Goal: Transaction & Acquisition: Purchase product/service

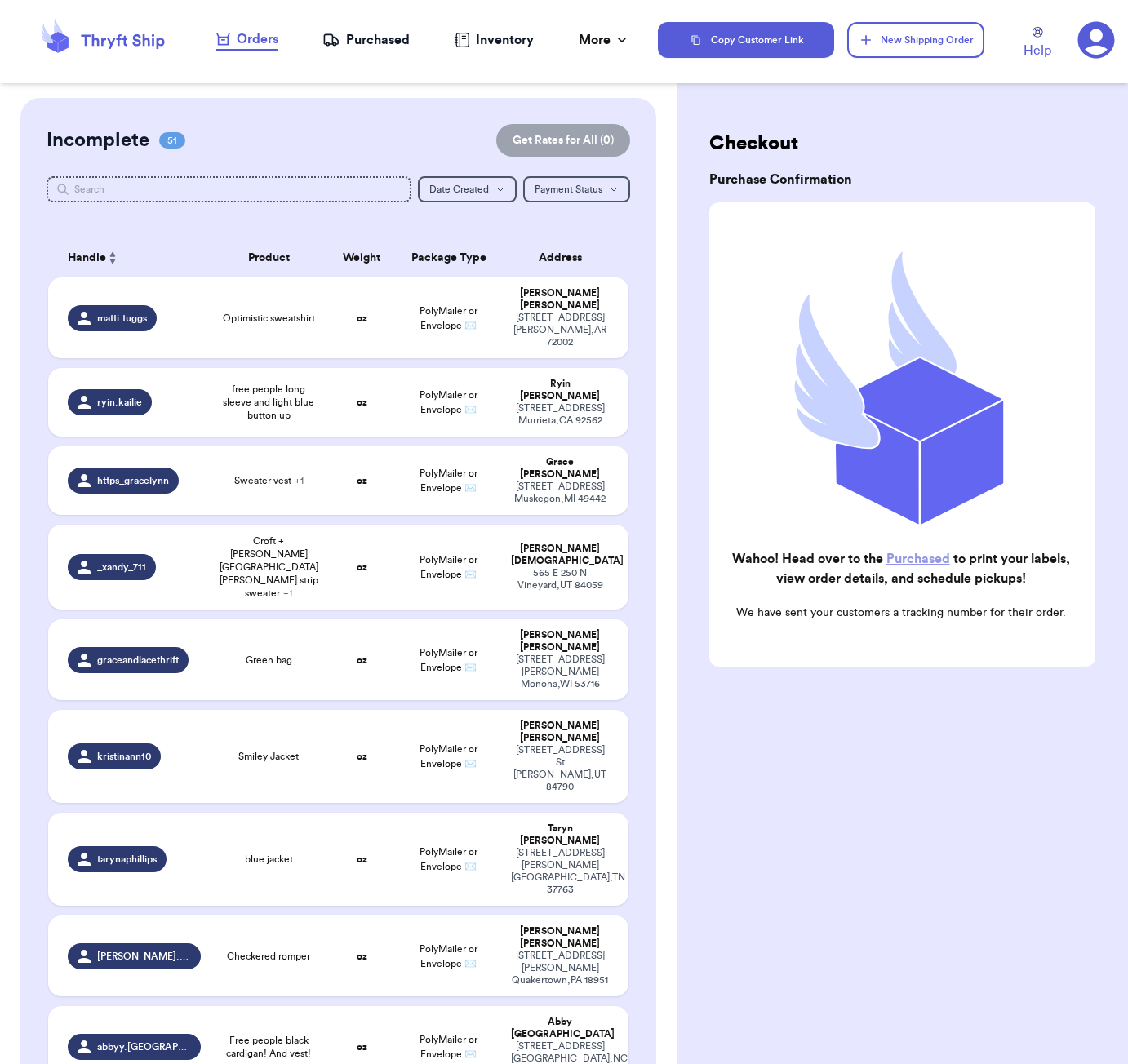
scroll to position [1007, 0]
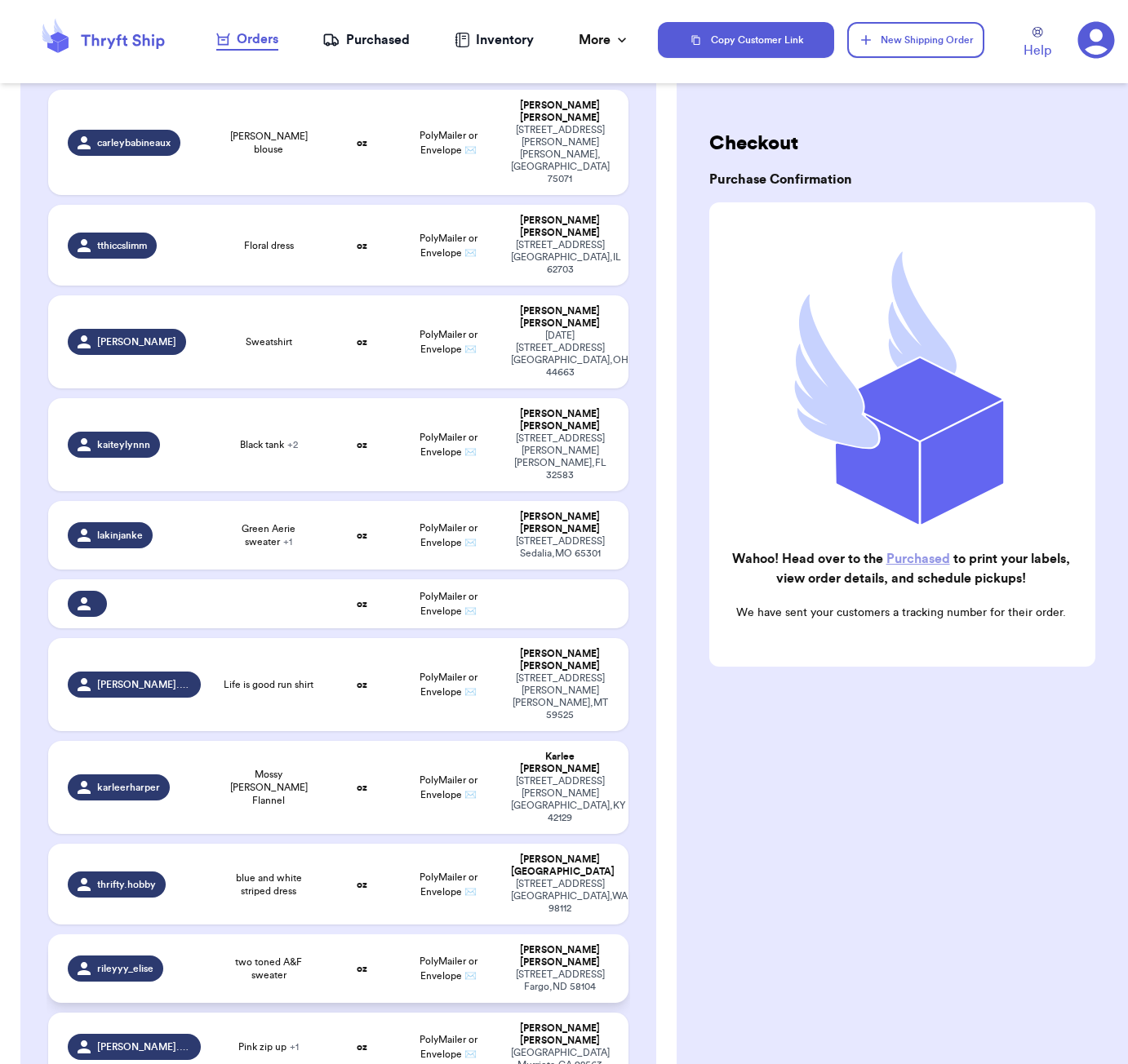
click at [294, 956] on span "two toned A&F sweater" at bounding box center [269, 969] width 96 height 26
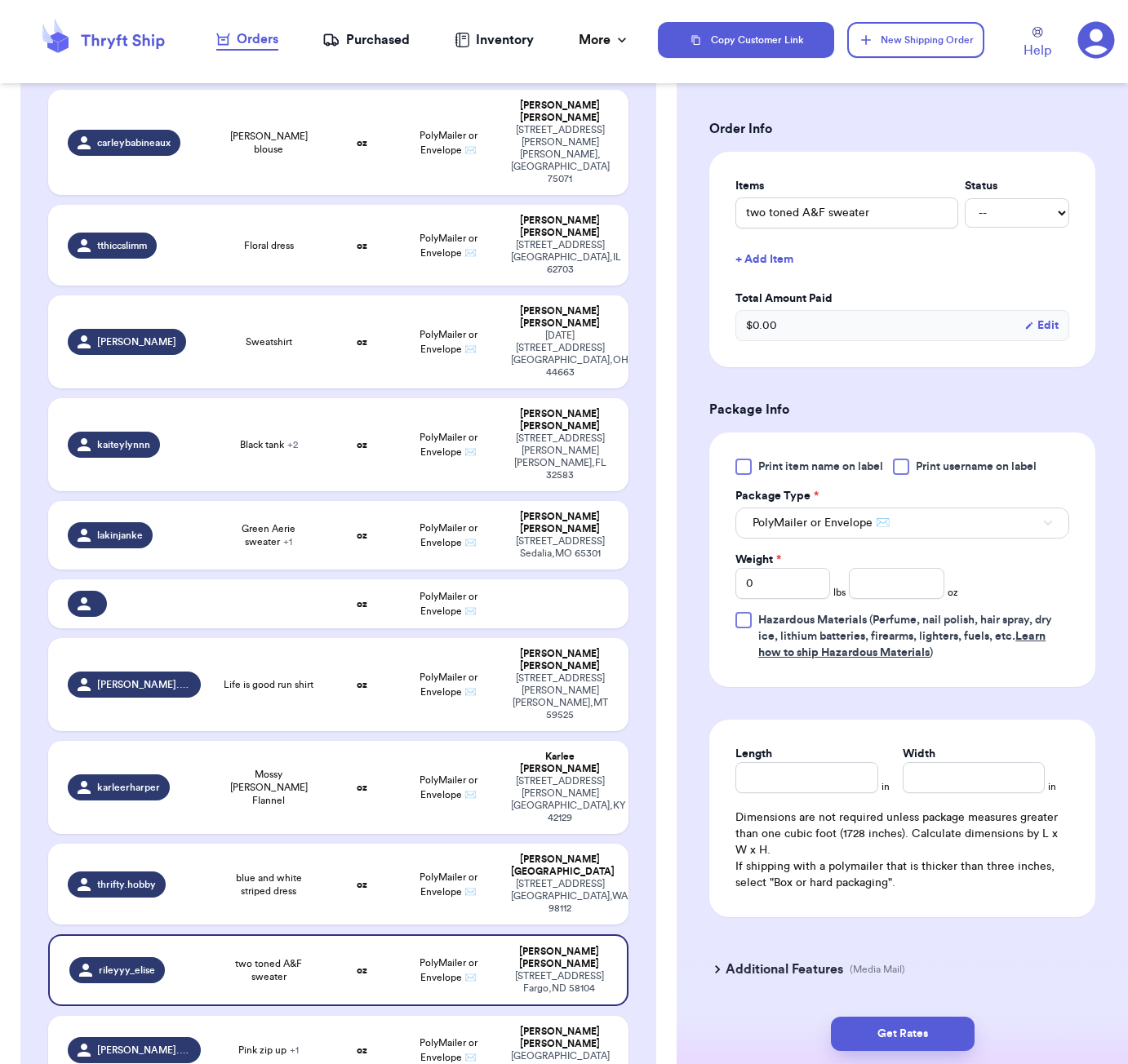
scroll to position [325, 0]
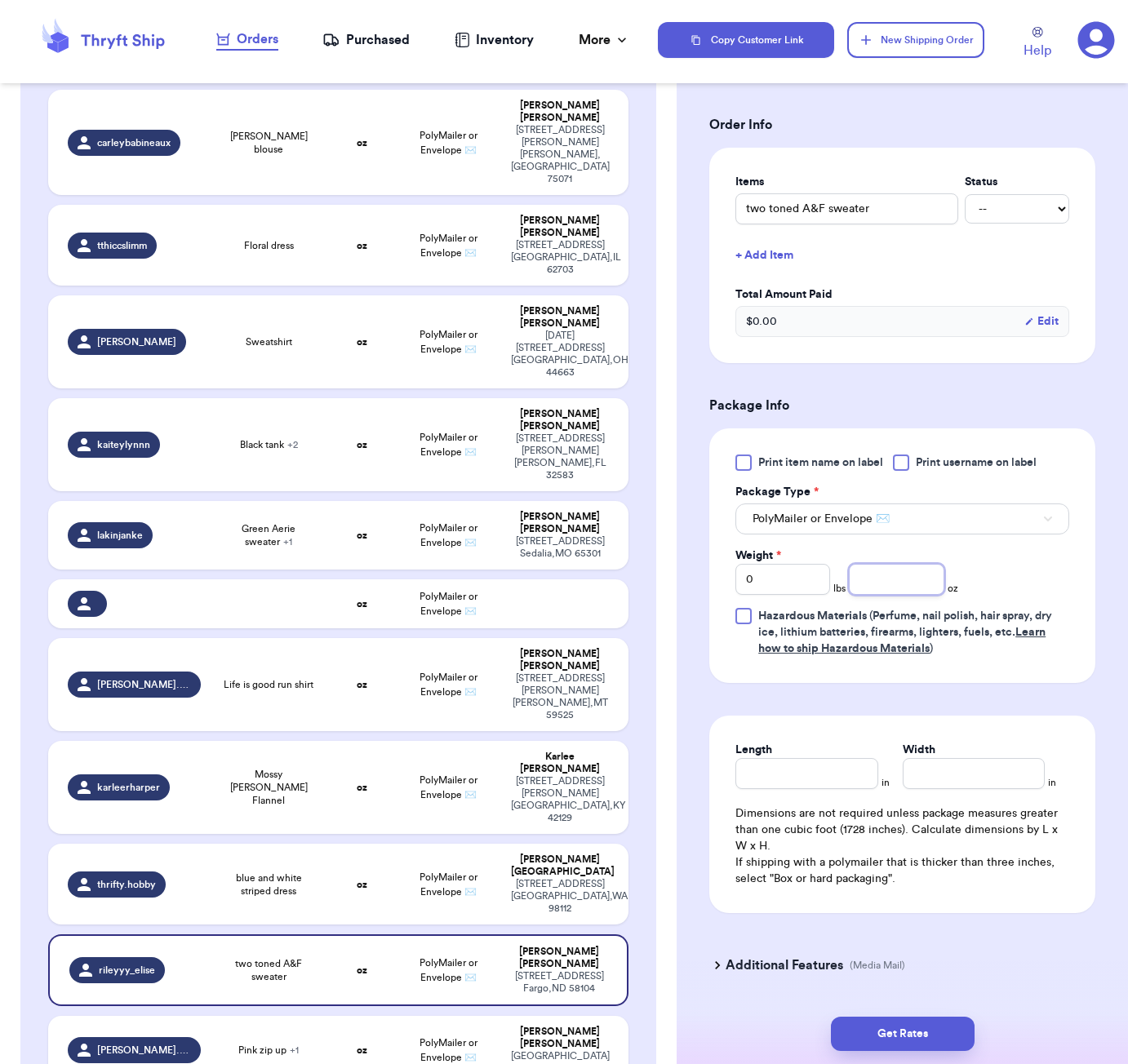
click at [876, 585] on input "number" at bounding box center [895, 579] width 94 height 31
type input "15"
type input "15.9"
click at [832, 788] on input "Length" at bounding box center [806, 773] width 142 height 31
type input "7"
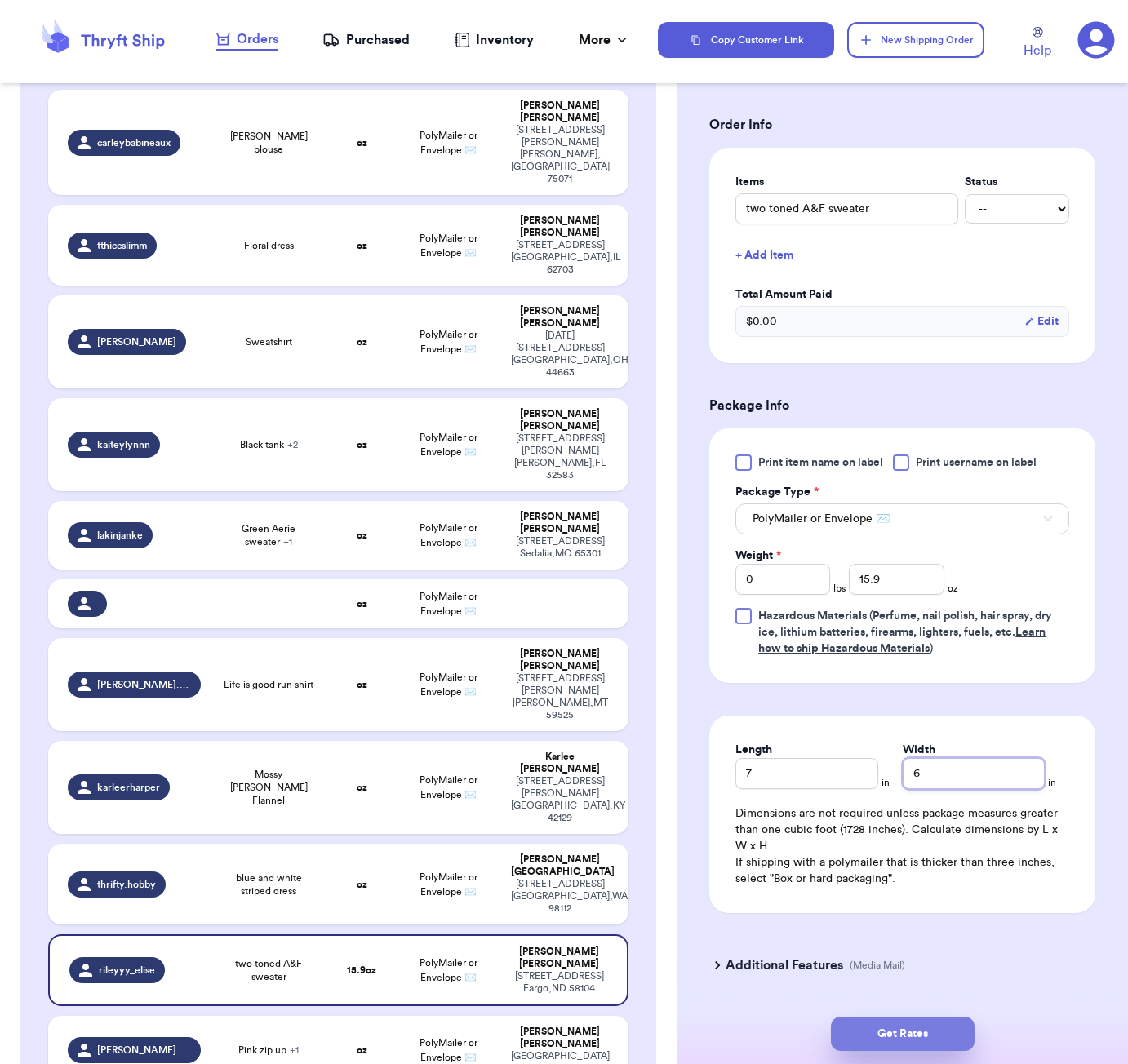
type input "6"
click at [894, 1026] on button "Get Rates" at bounding box center [902, 1034] width 143 height 34
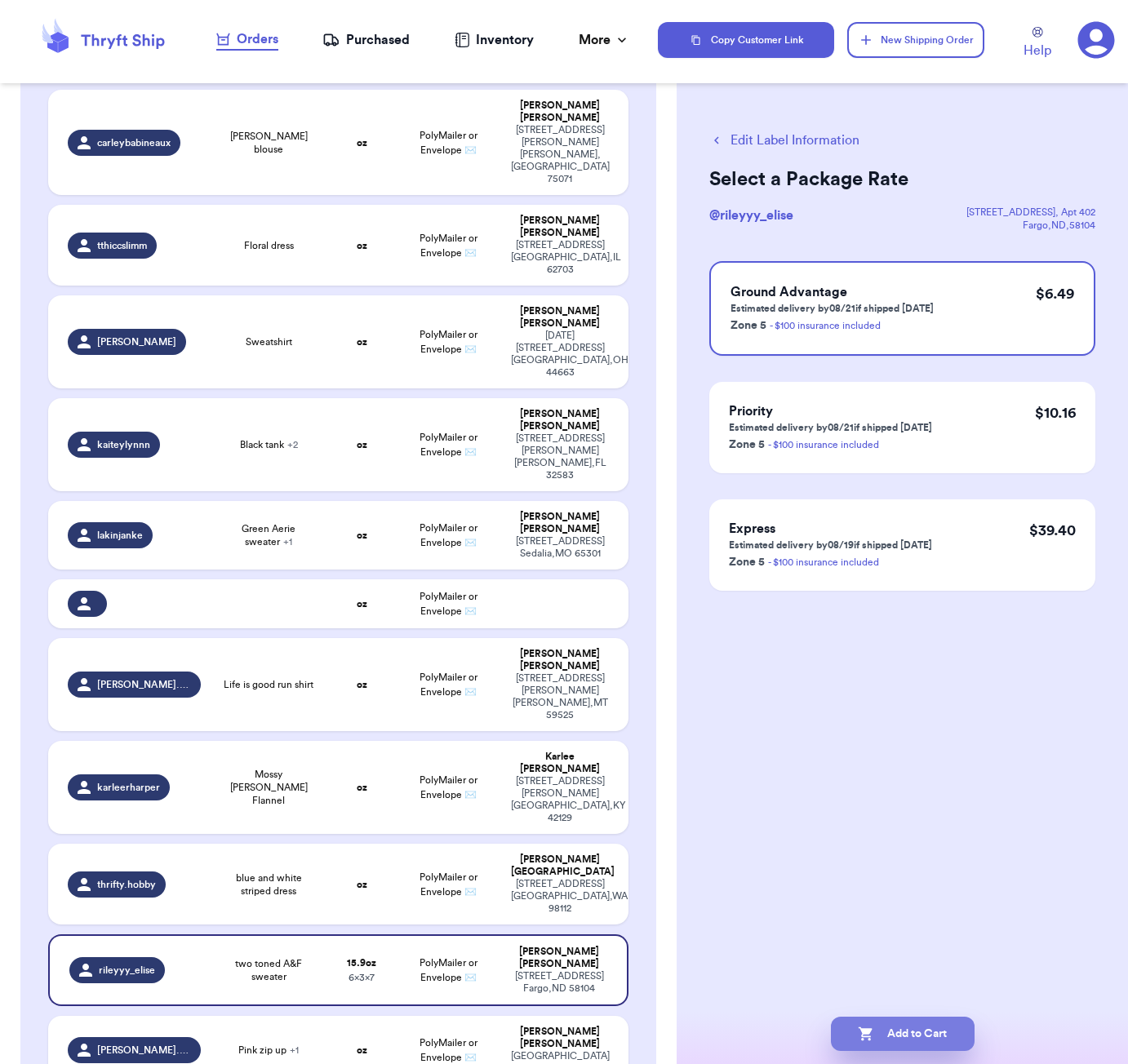
click at [944, 1038] on button "Add to Cart" at bounding box center [902, 1034] width 143 height 34
checkbox input "true"
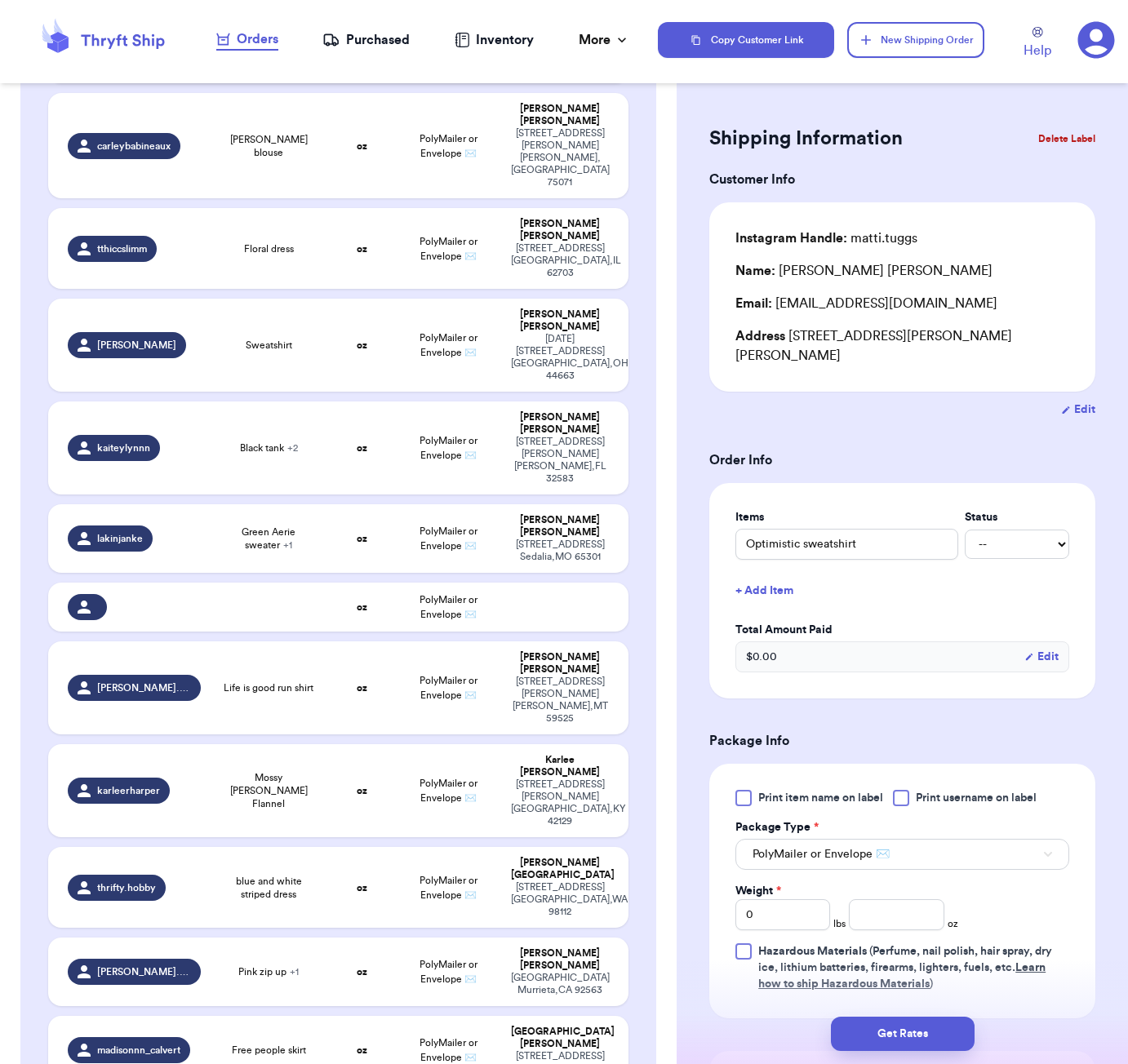
scroll to position [1894, 0]
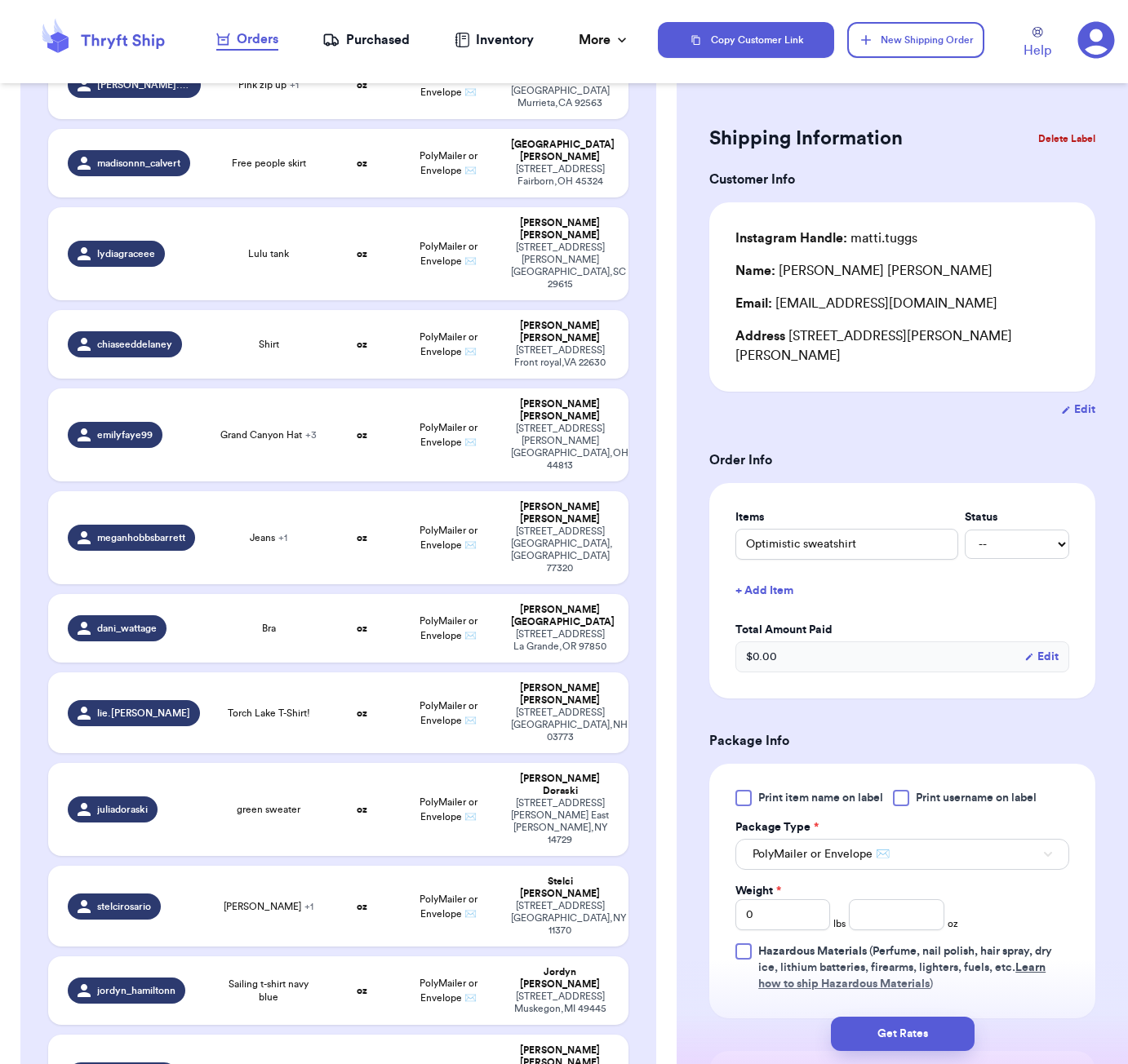
type input "Nike Hoodie"
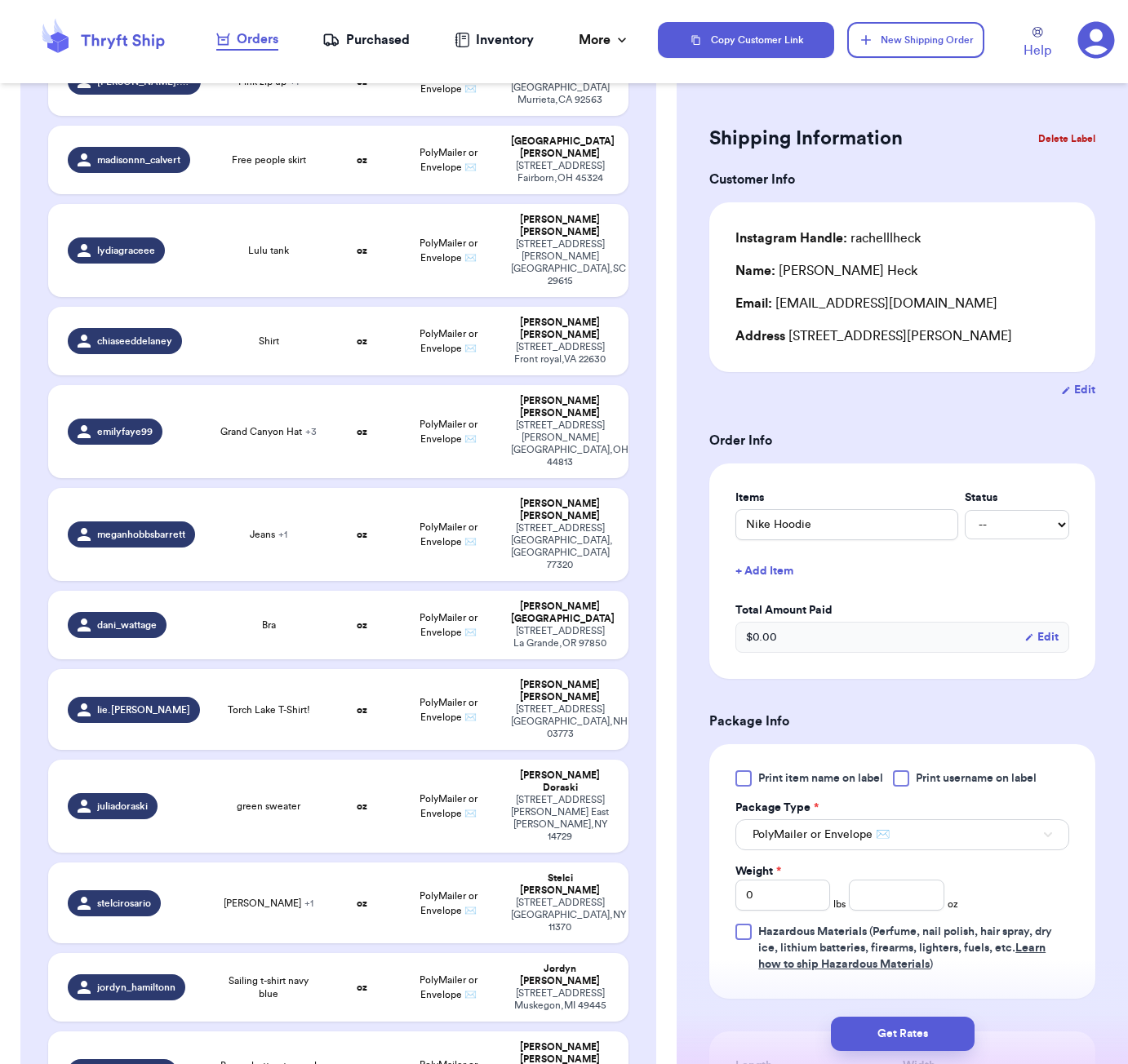
click at [769, 576] on button "+ Add Item" at bounding box center [902, 571] width 347 height 36
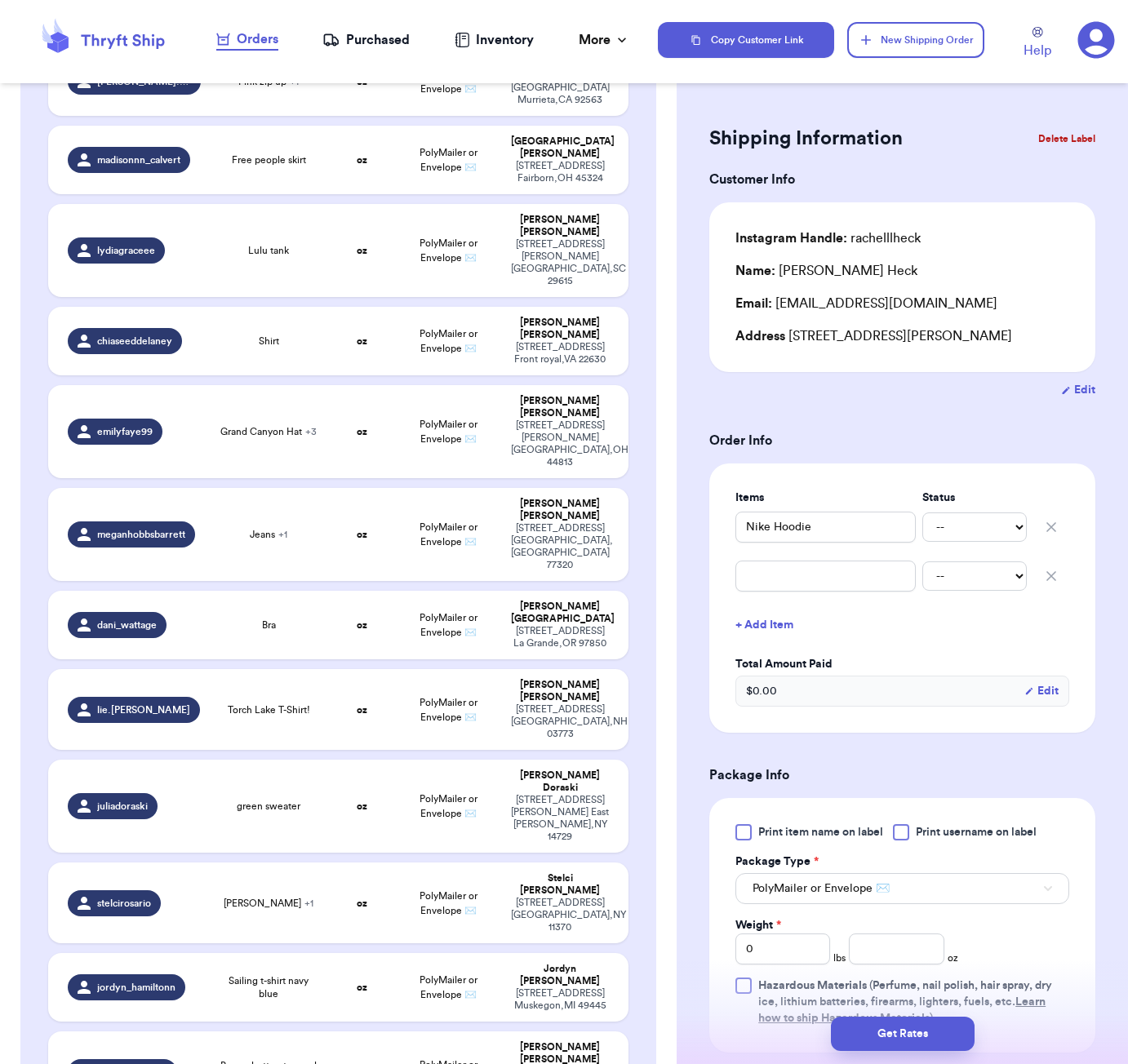
click at [785, 594] on div "-- Paid Owes" at bounding box center [902, 576] width 334 height 36
click at [792, 590] on input "text" at bounding box center [825, 576] width 180 height 31
type input "n"
type input "ni"
type input "nik"
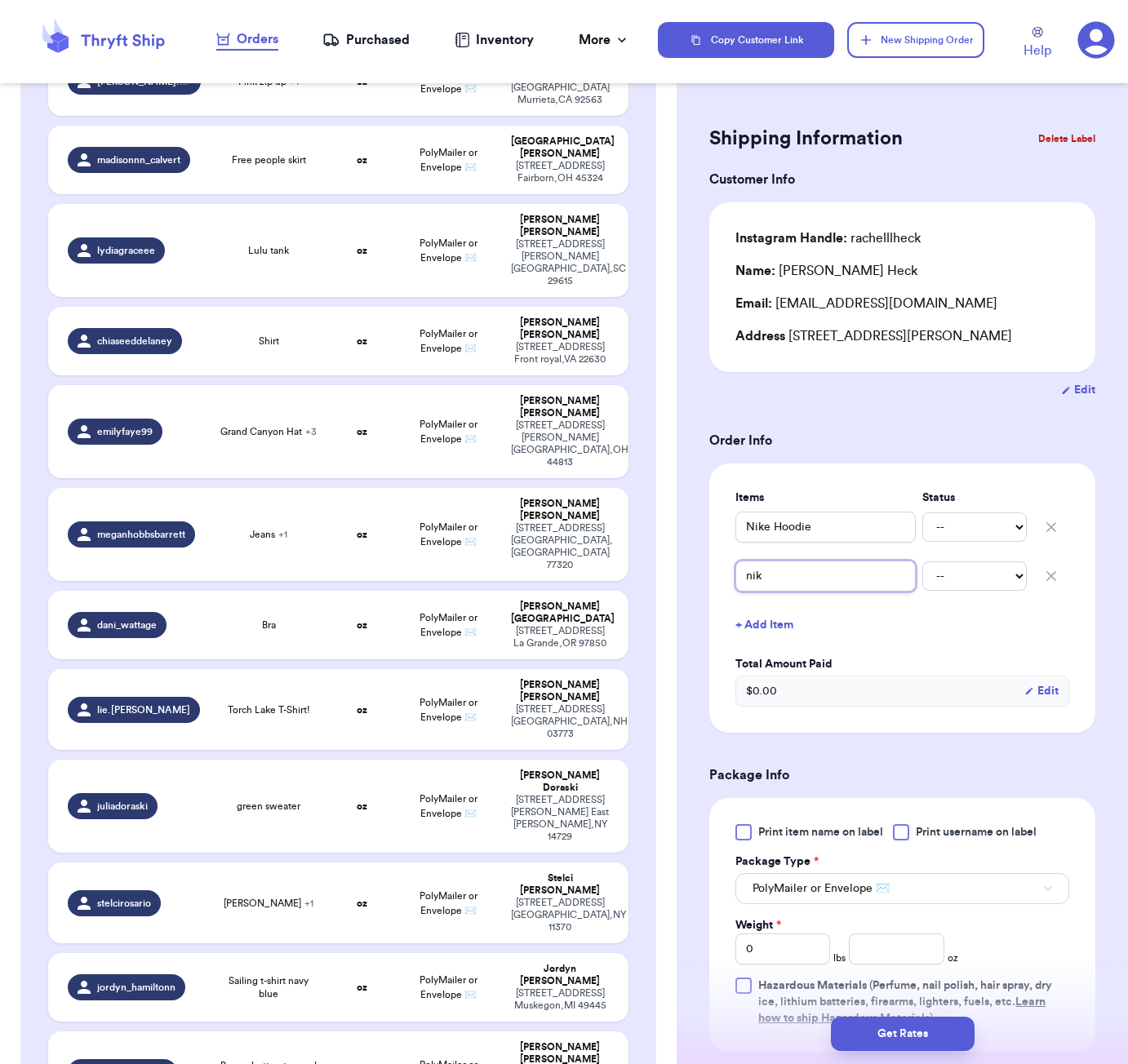
type input "nike"
type input "nike s"
type input "nike sh"
type input "nike sho"
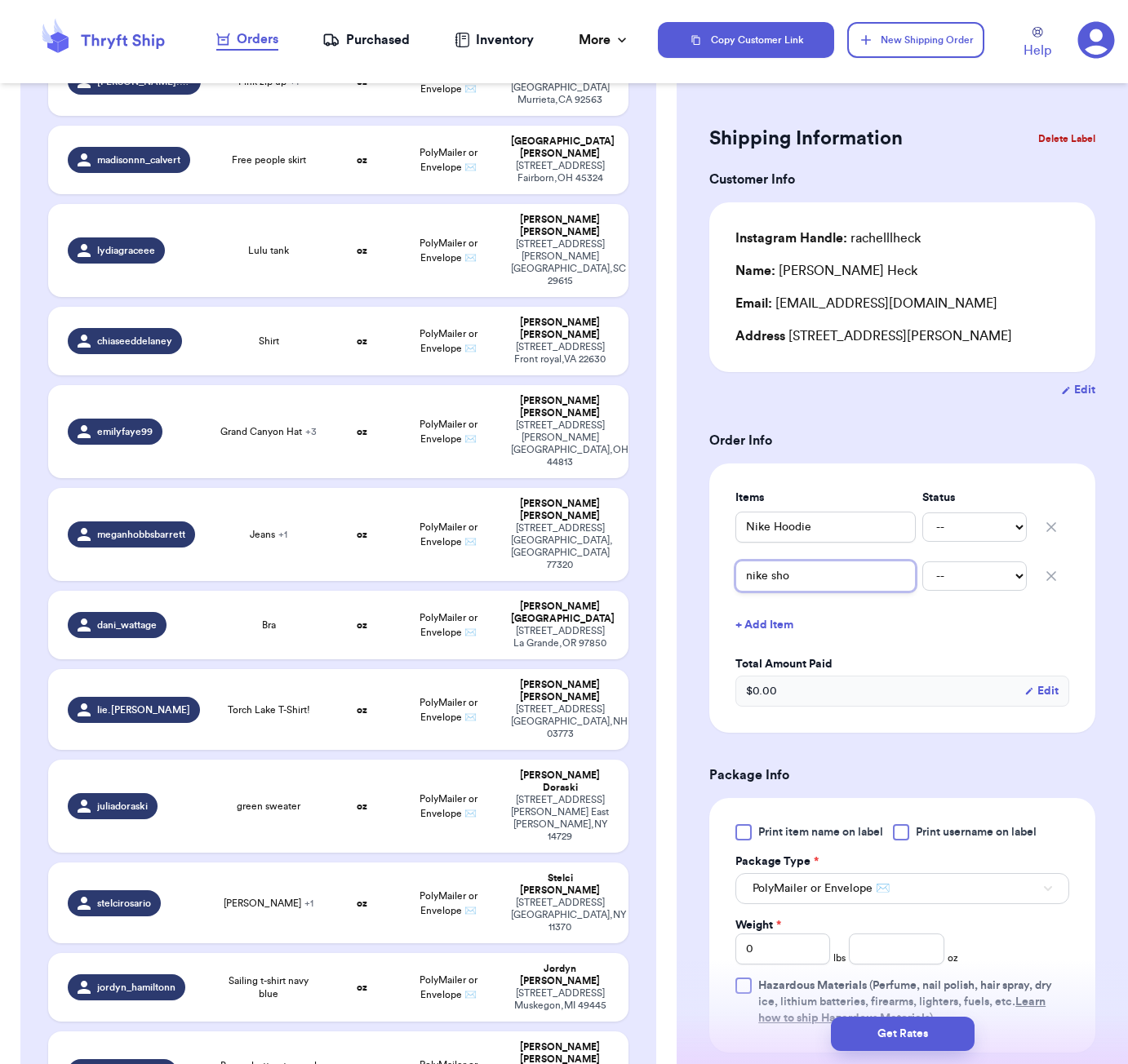
type input "nike shor"
type input "nike short"
type input "nike shorts"
type input "nike shorts x"
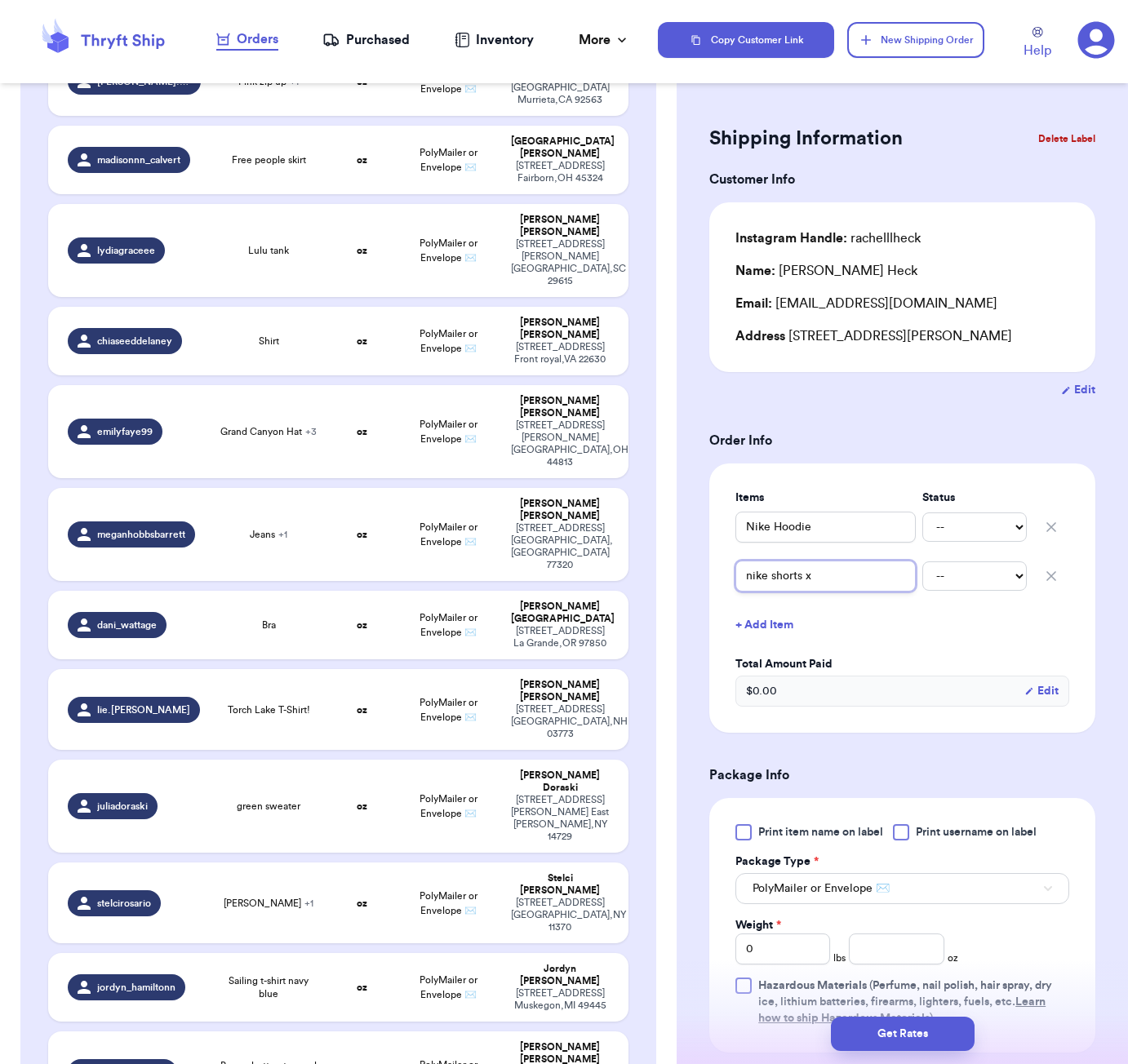
type input "nike shorts x"
type input "nike shorts x 2"
click at [751, 621] on button "+ Add Item" at bounding box center [902, 625] width 347 height 36
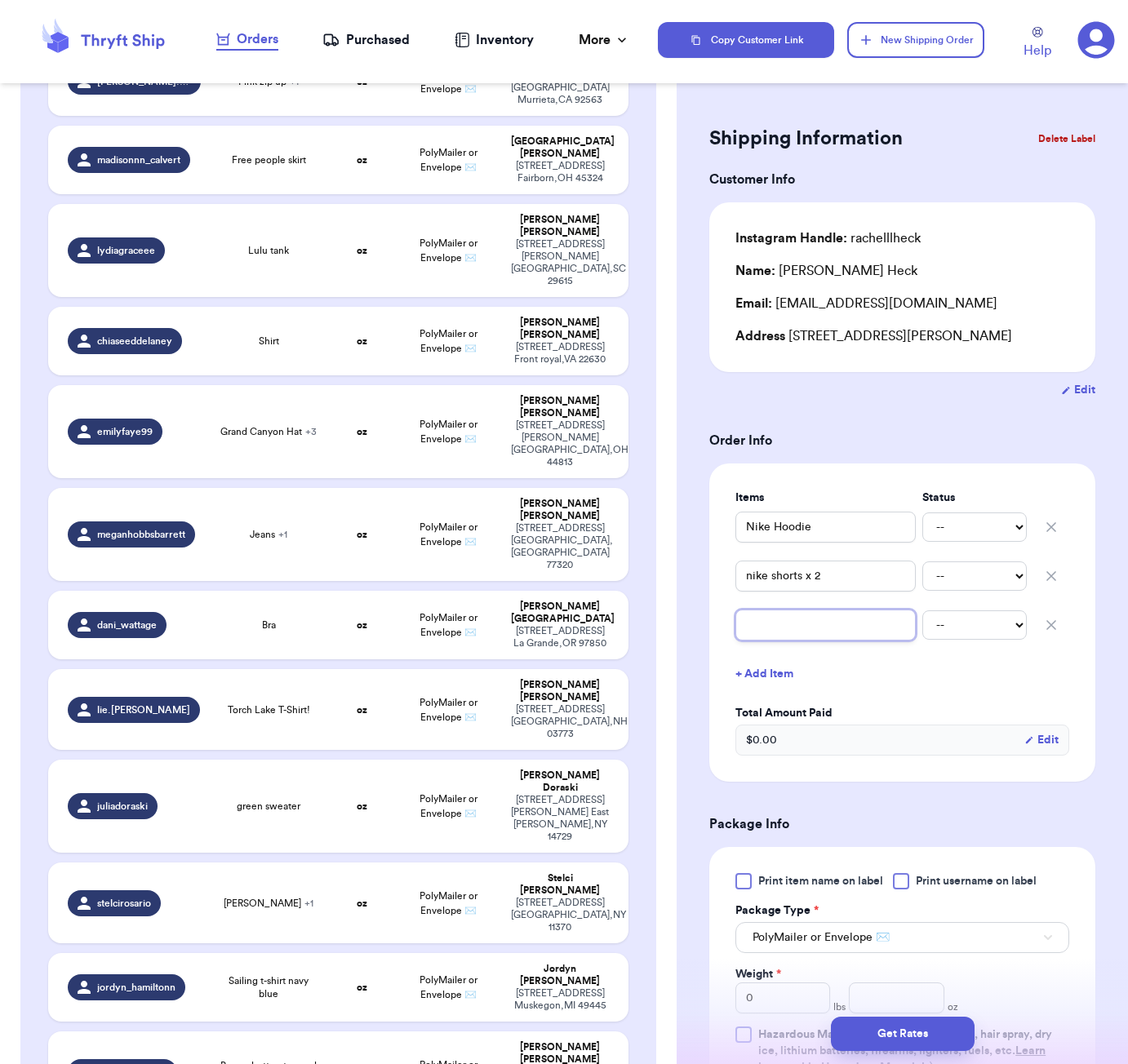
click at [797, 629] on input "text" at bounding box center [825, 624] width 180 height 31
type input "c"
type input "cl"
type input "clo"
type input "clot"
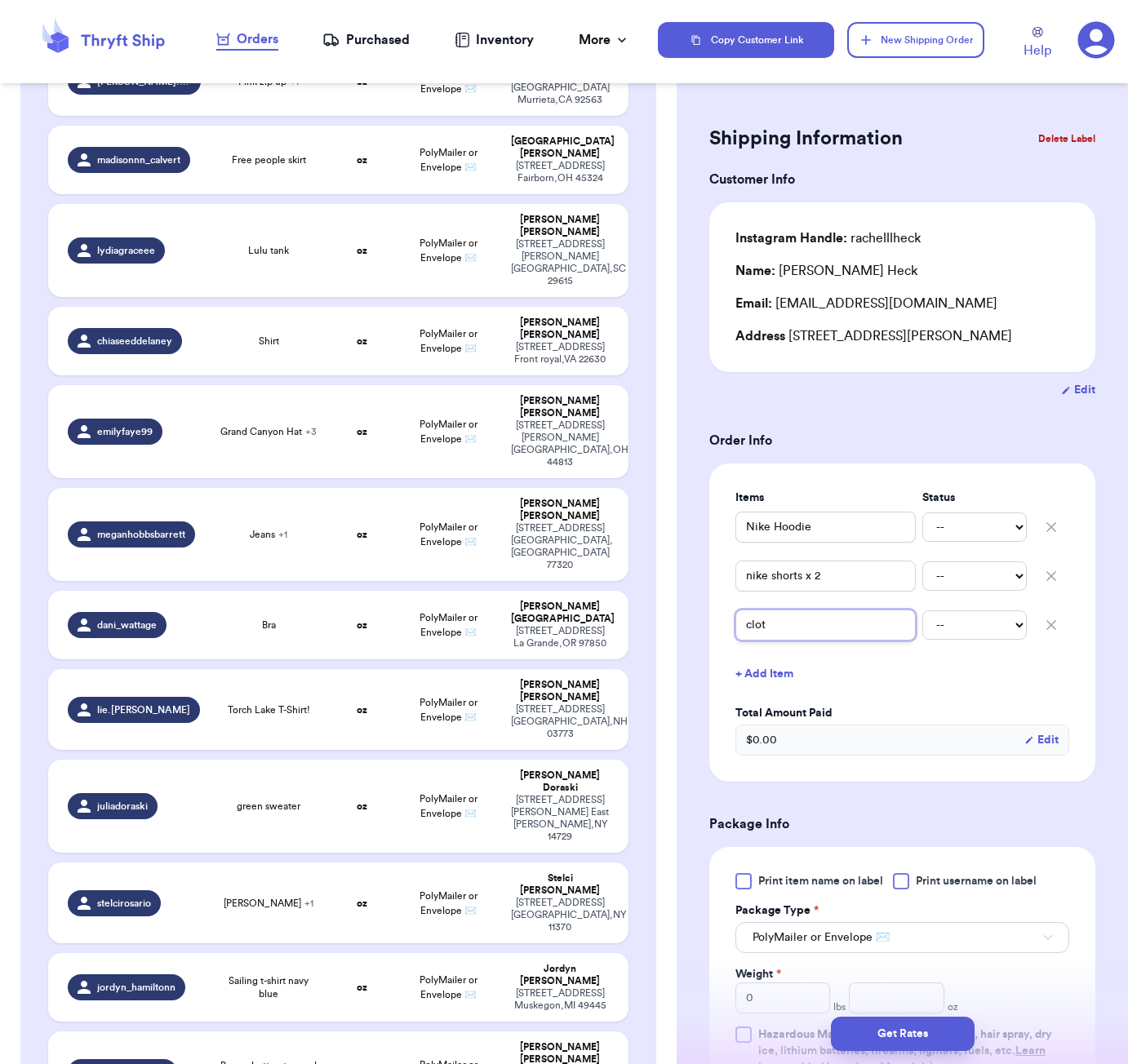
type input "cloth"
type input "cloth a"
type input "cloth an"
type input "cloth and"
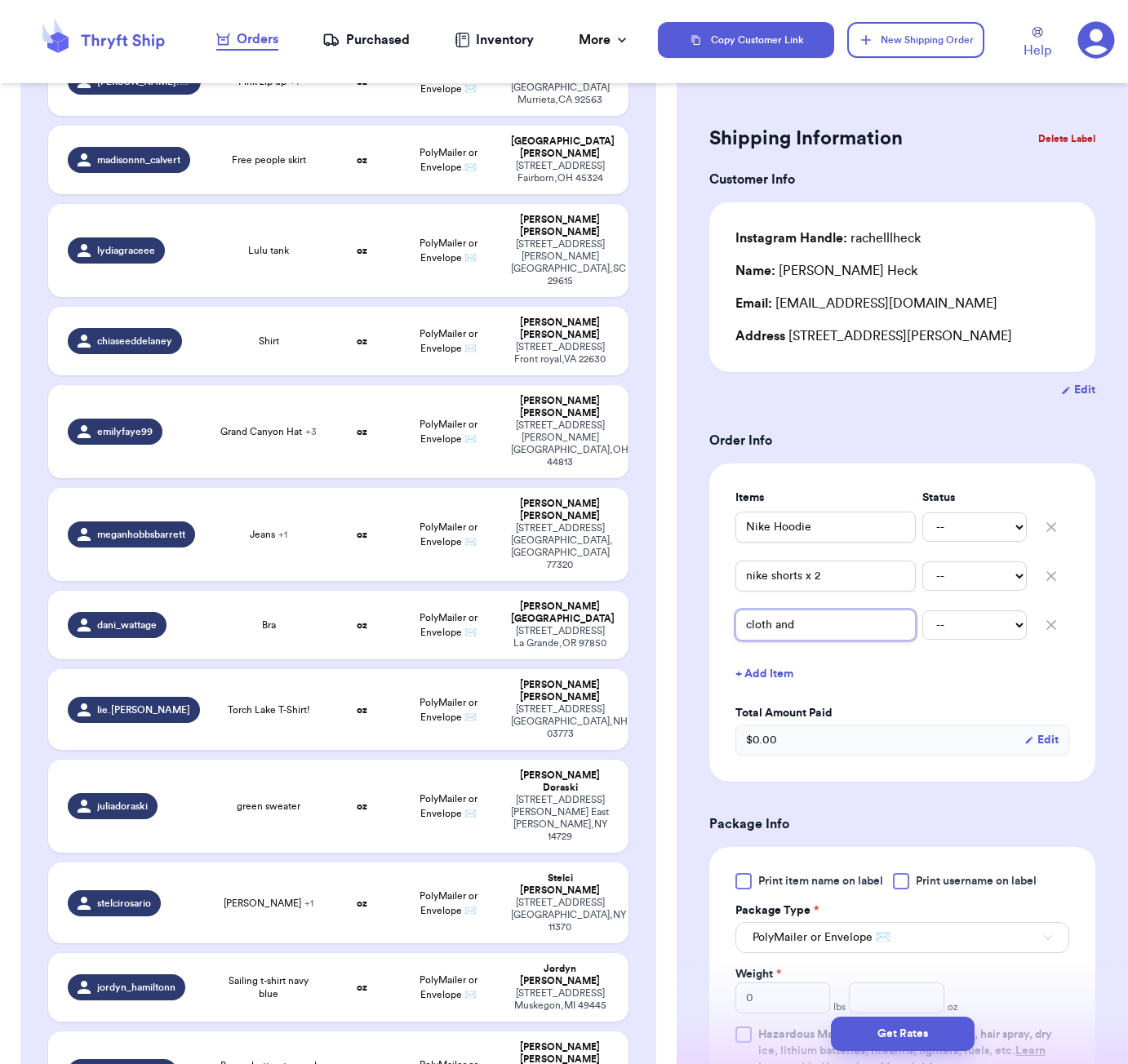
type input "cloth and"
type input "cloth and s"
type input "cloth and st"
type input "cloth and sto"
type input "cloth and ston"
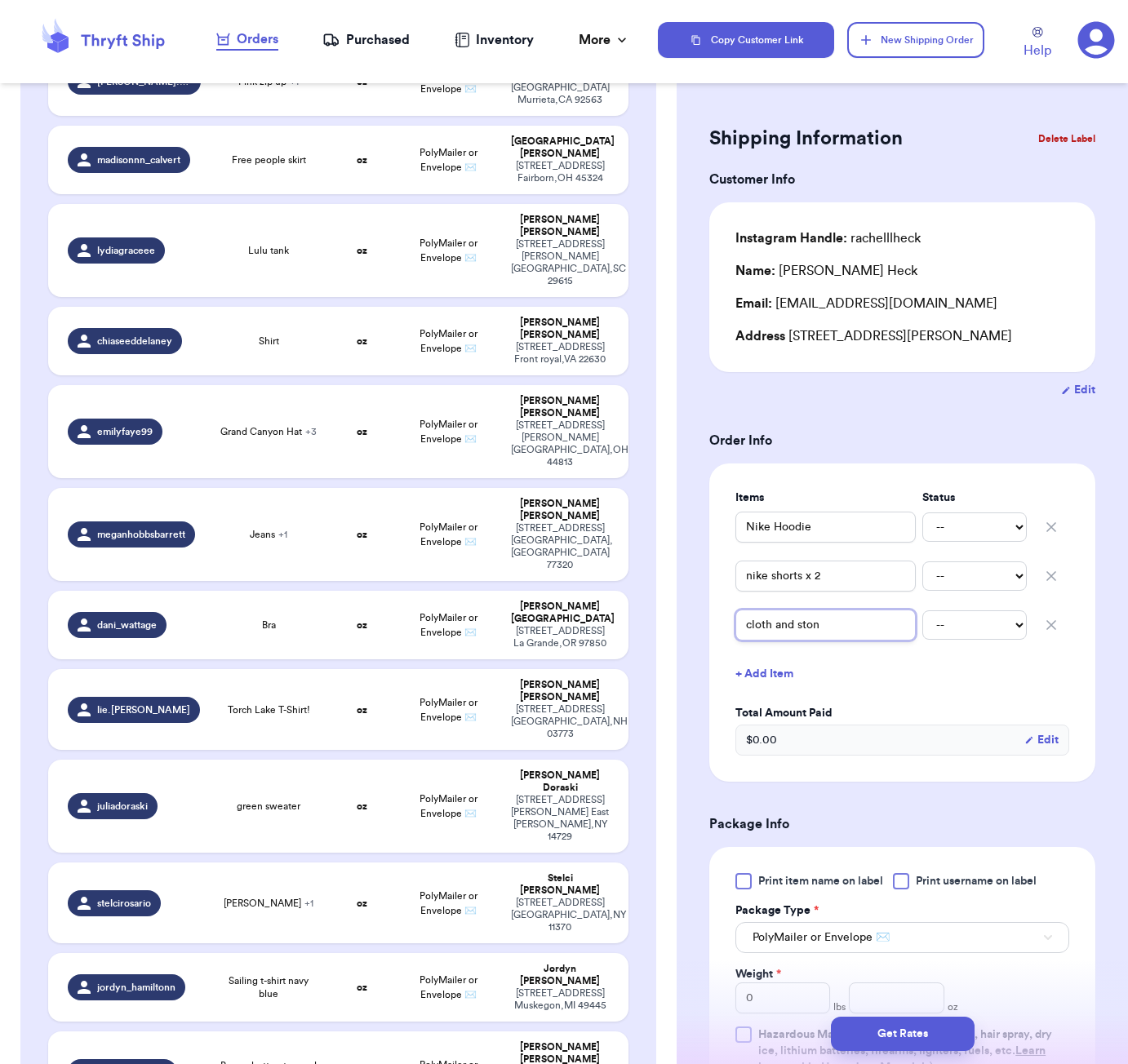
type input "cloth and stone"
type input "cloth and stone r"
type input "cloth and stone ro"
type input "cloth and stone rom"
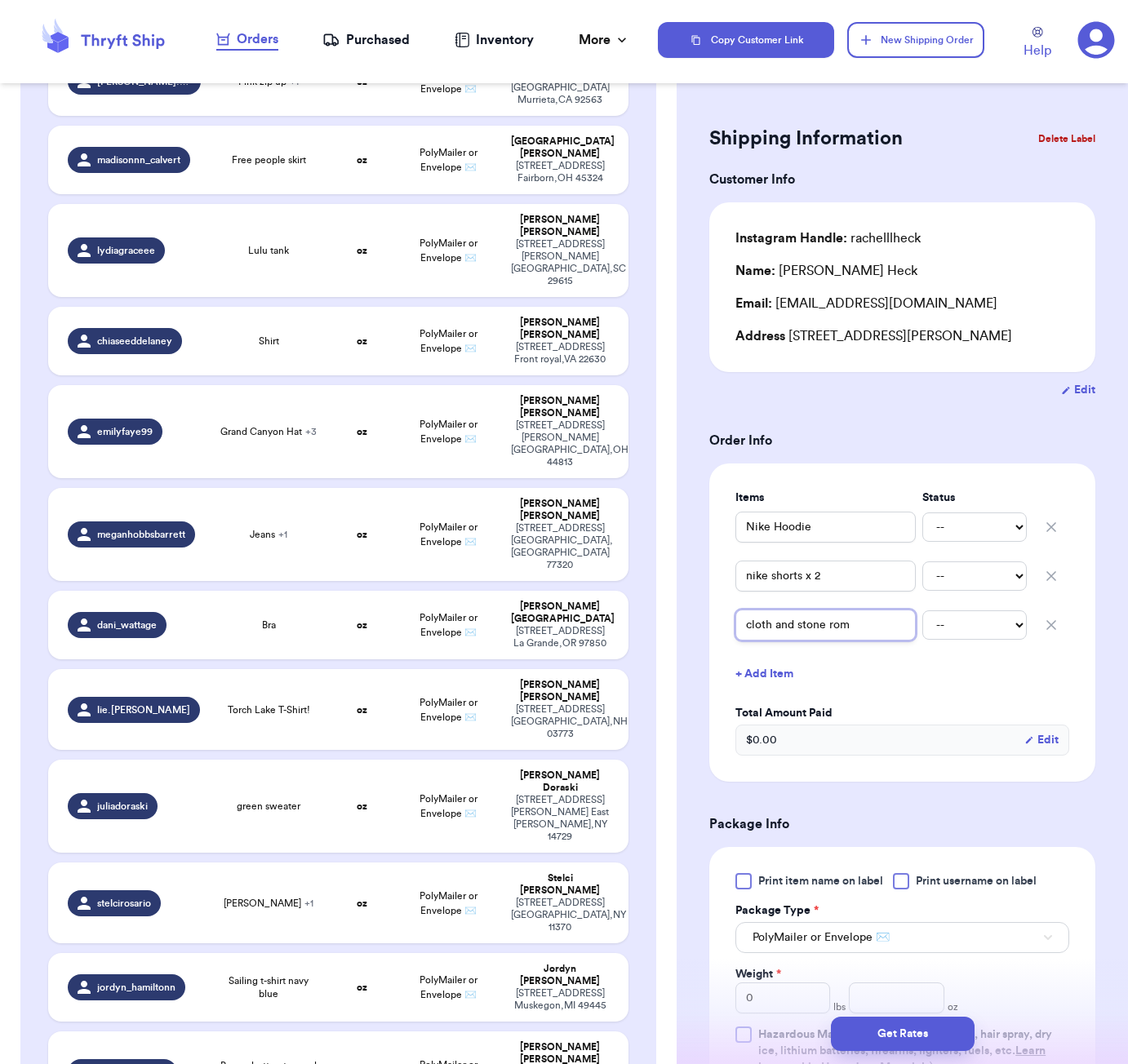
type input "cloth and stone romp"
type input "cloth and stone rompe"
type input "cloth and stone romper"
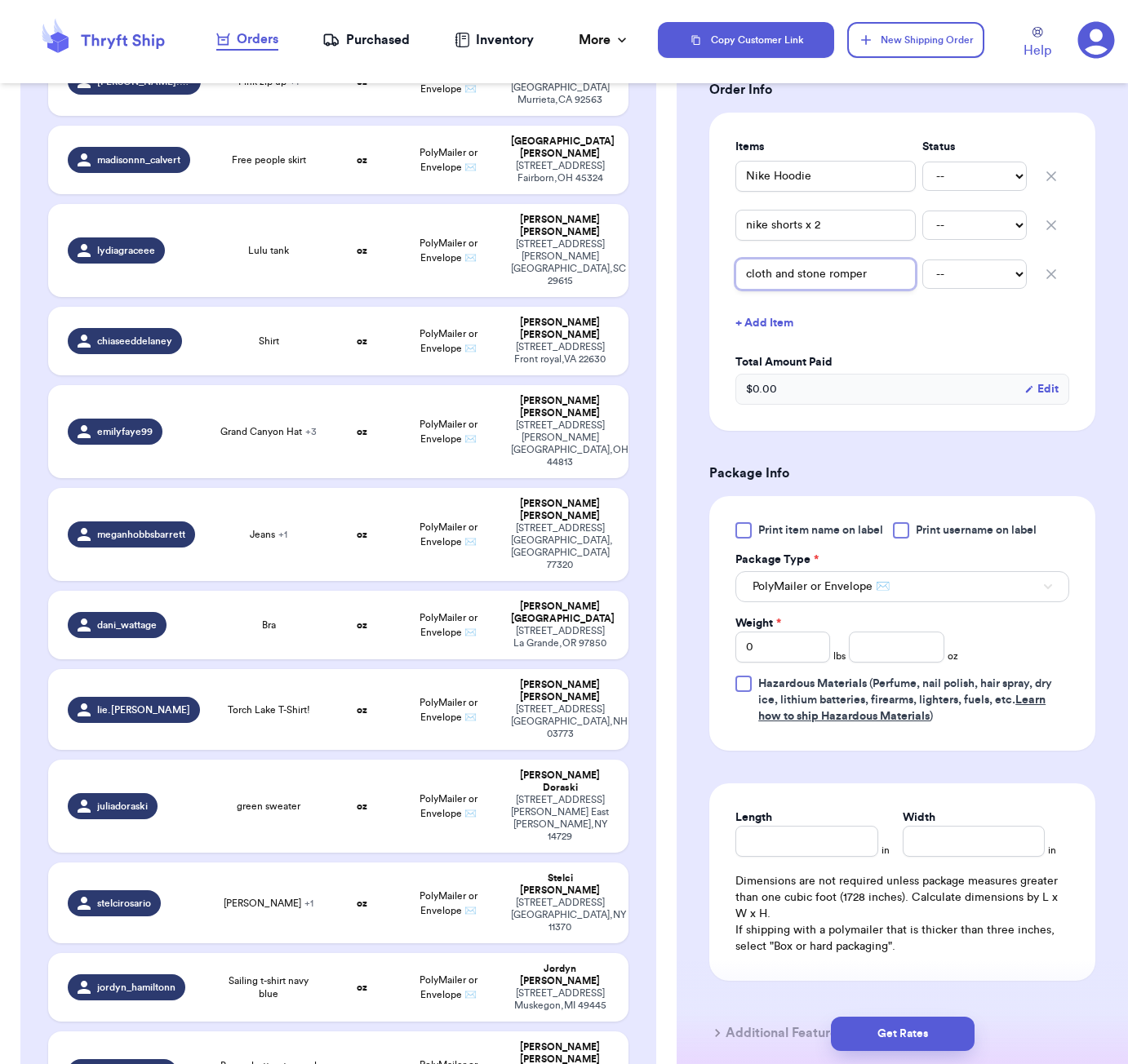
scroll to position [467, 0]
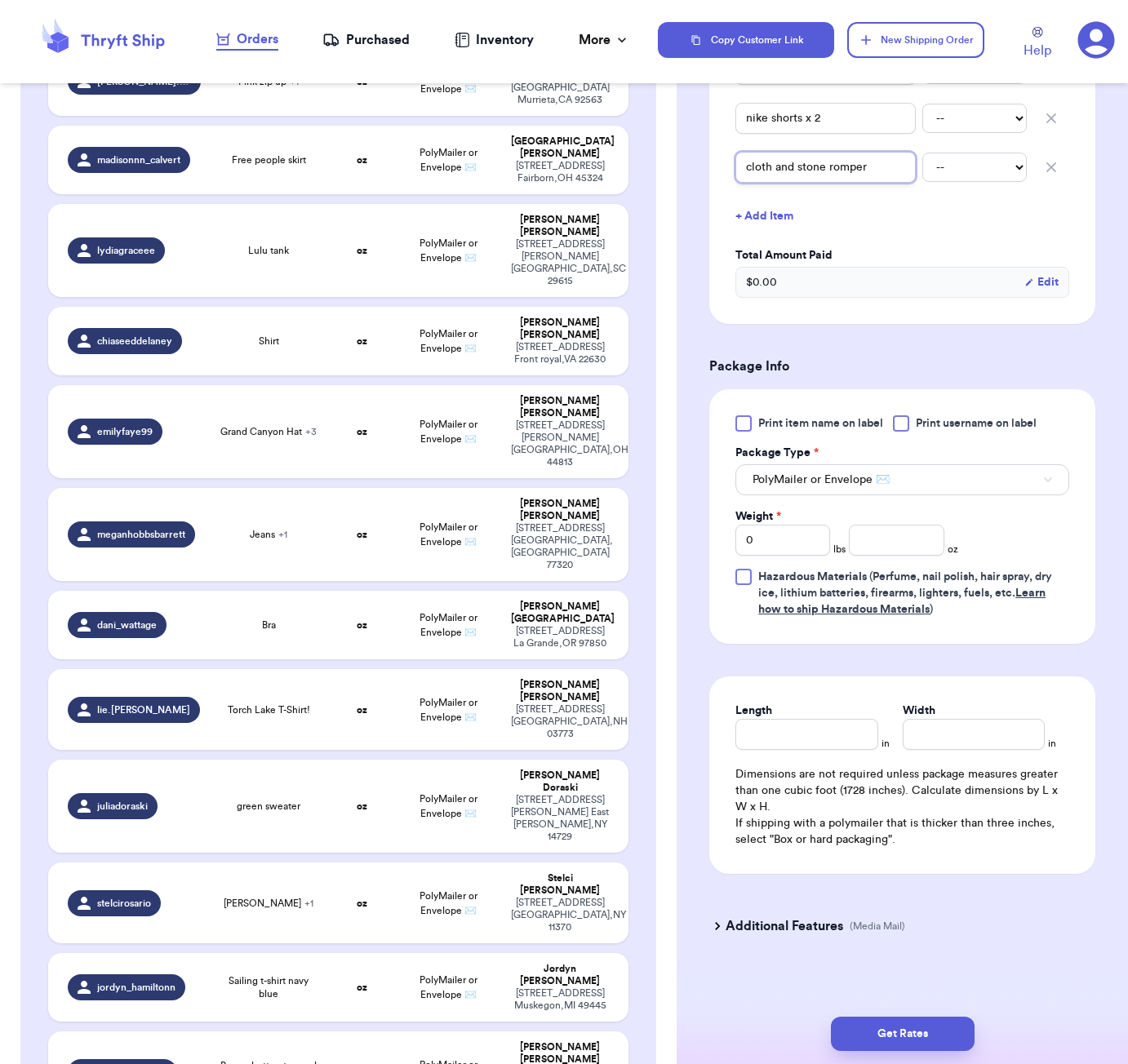
type input "cloth and stone romper"
click at [883, 546] on input "number" at bounding box center [895, 540] width 94 height 31
type input "52"
click at [789, 735] on input "Length" at bounding box center [806, 734] width 142 height 31
type input "9"
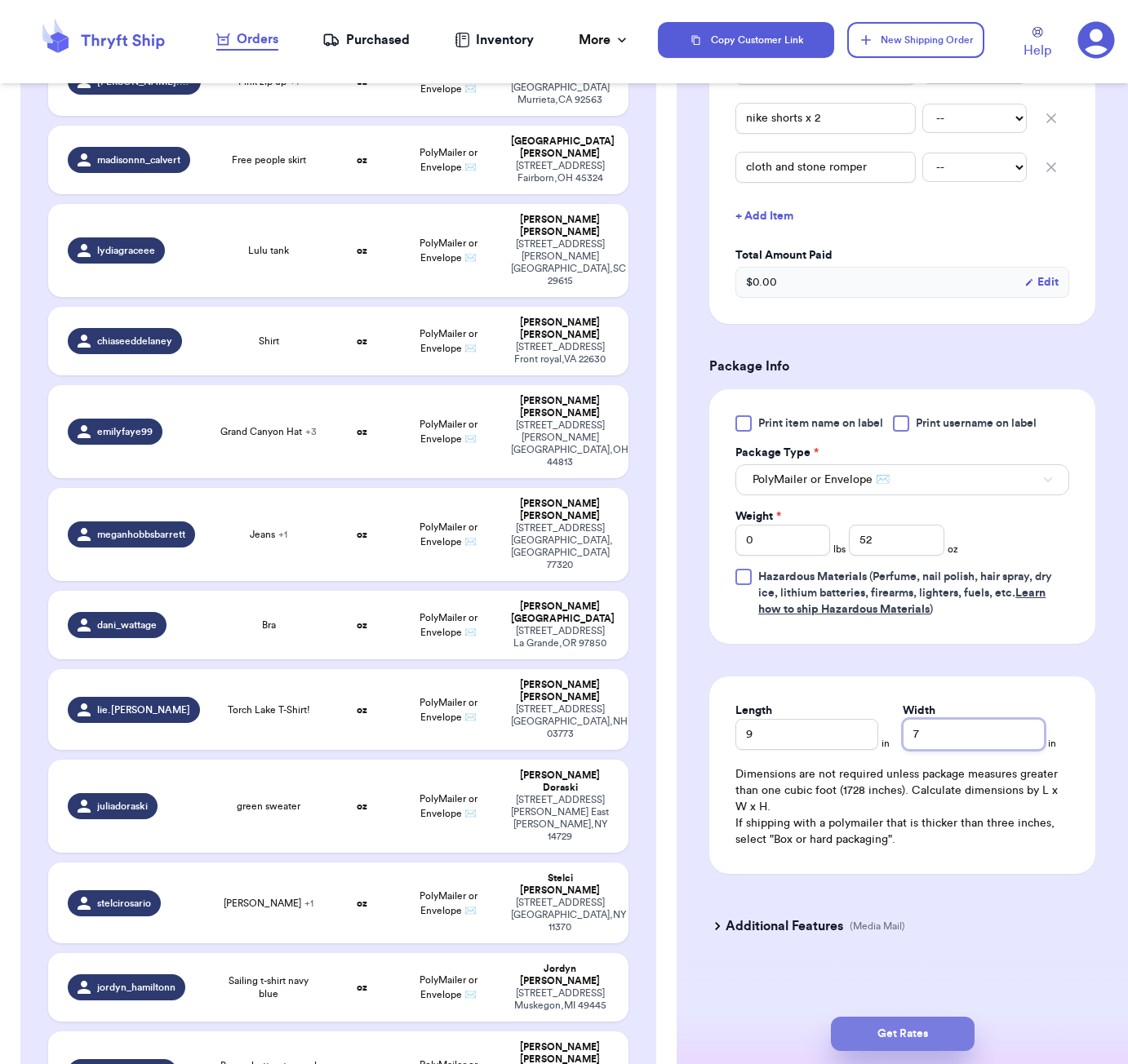
type input "7"
click at [913, 1036] on button "Get Rates" at bounding box center [902, 1034] width 143 height 34
type input "3"
type input "4"
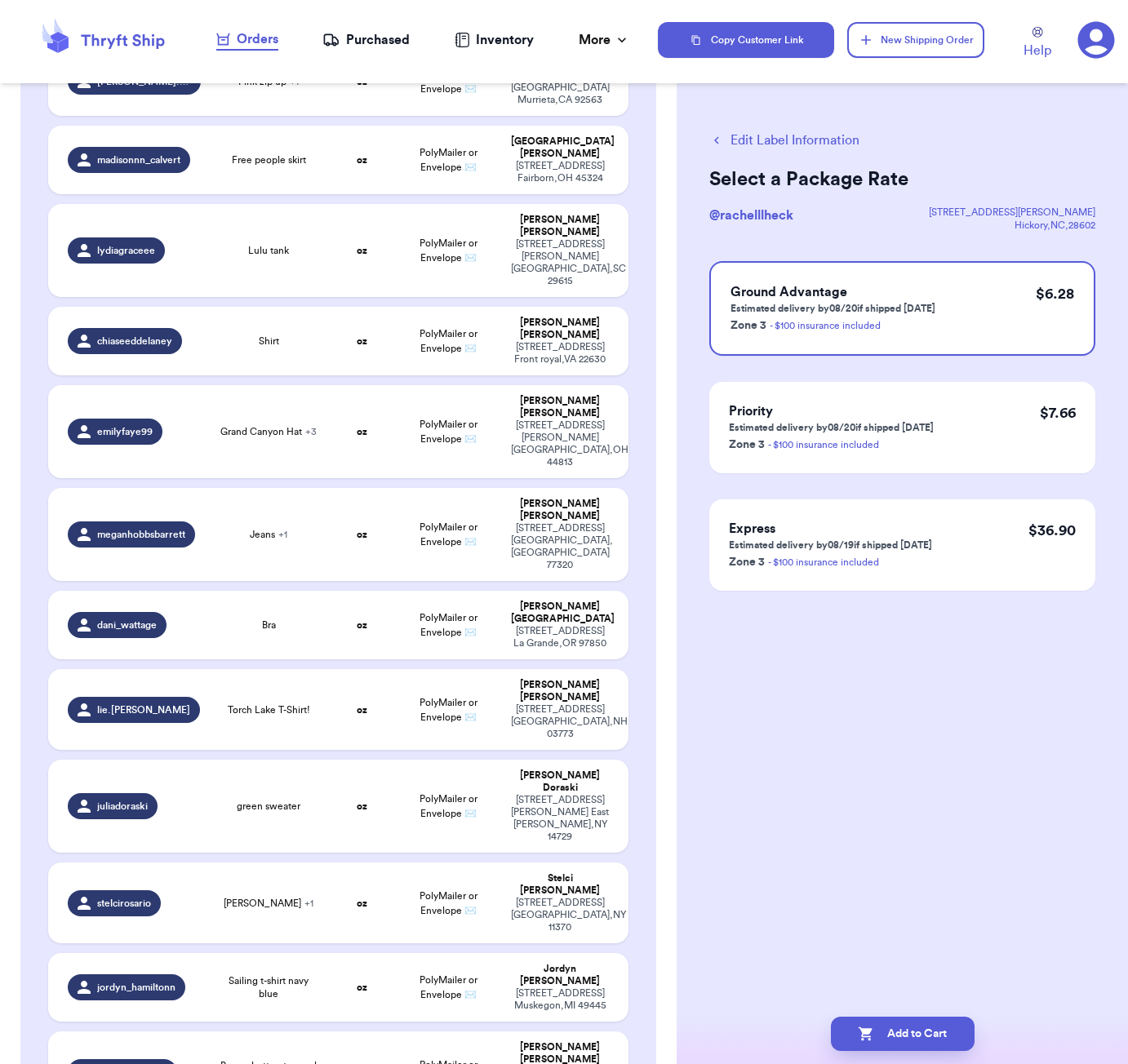
scroll to position [0, 0]
click at [930, 1031] on button "Add to Cart" at bounding box center [902, 1034] width 143 height 34
checkbox input "true"
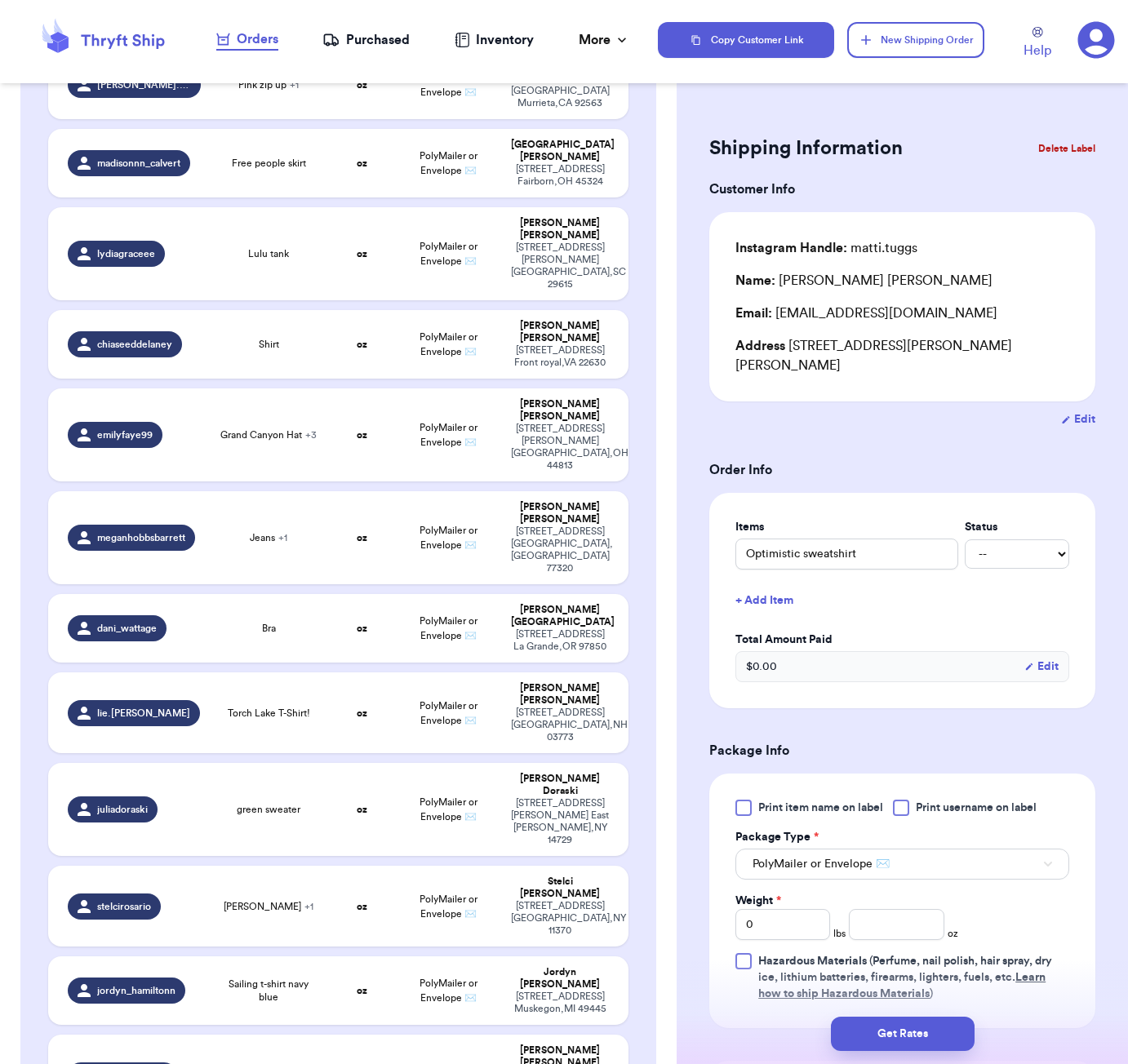
drag, startPoint x: 274, startPoint y: 612, endPoint x: 311, endPoint y: 613, distance: 37.0
type input "Green Hollister dress"
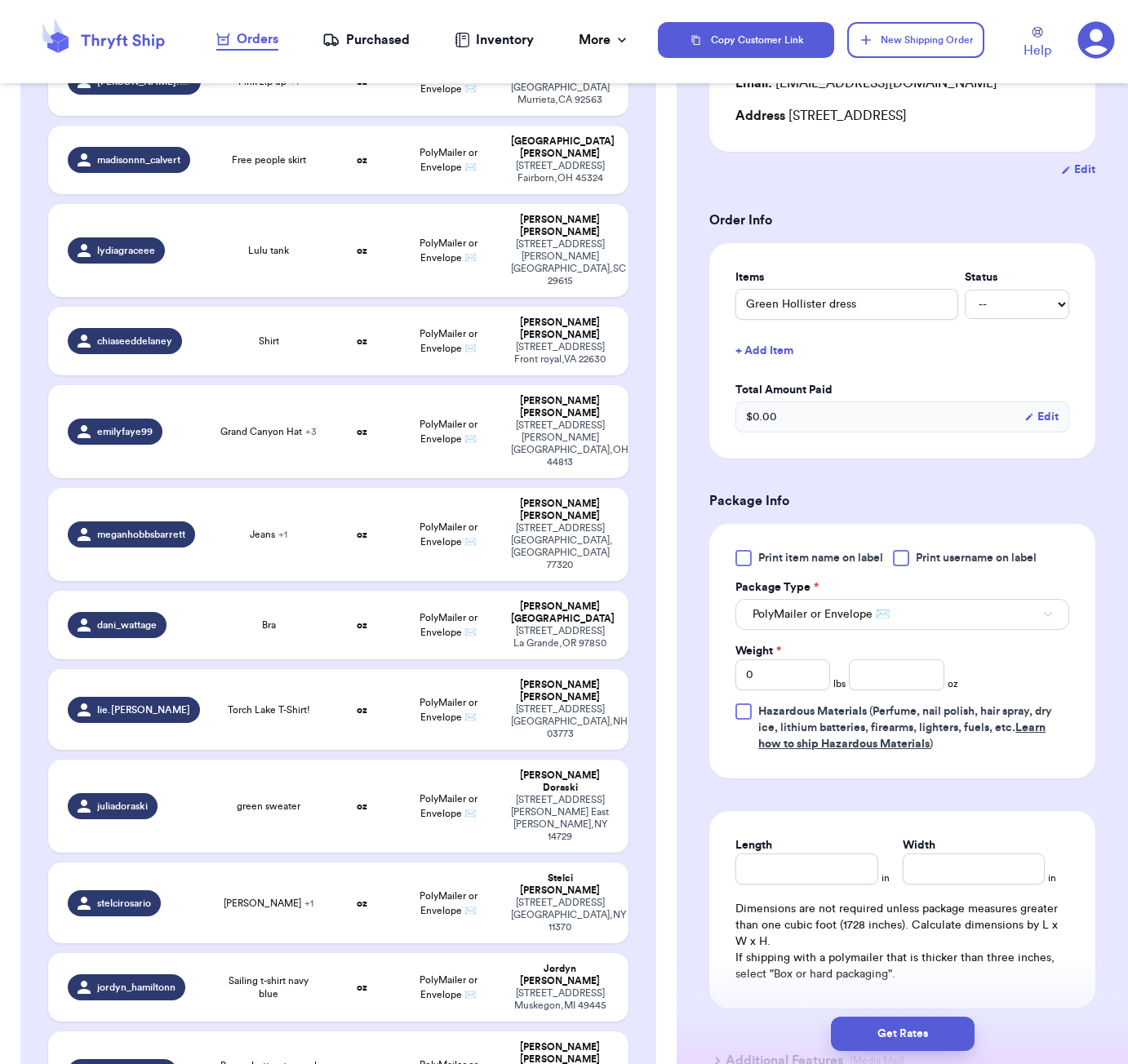
scroll to position [273, 0]
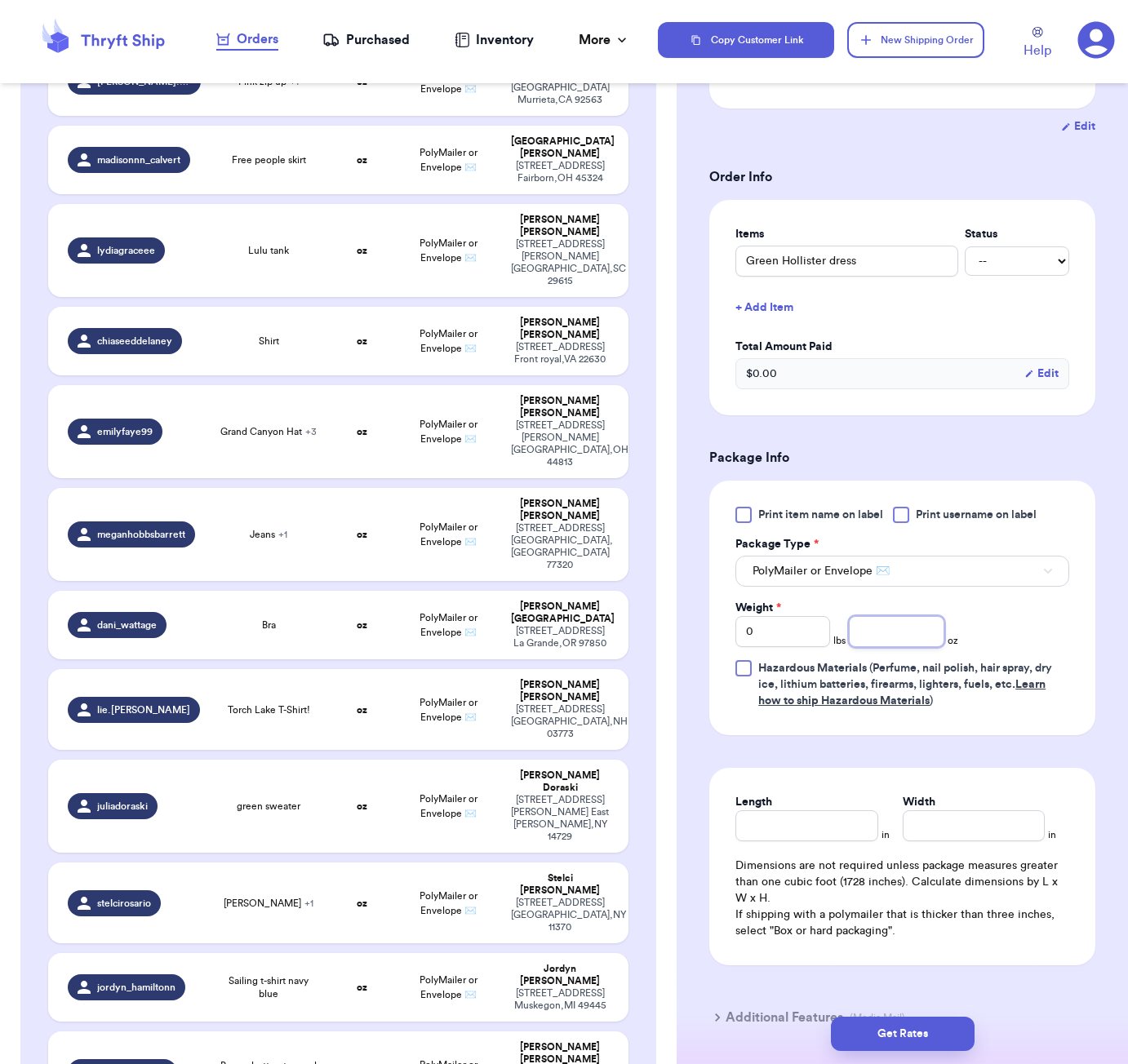
click at [885, 634] on input "number" at bounding box center [895, 631] width 94 height 31
type input "11"
click at [833, 824] on input "Length" at bounding box center [806, 825] width 142 height 31
type input "6"
type input "5"
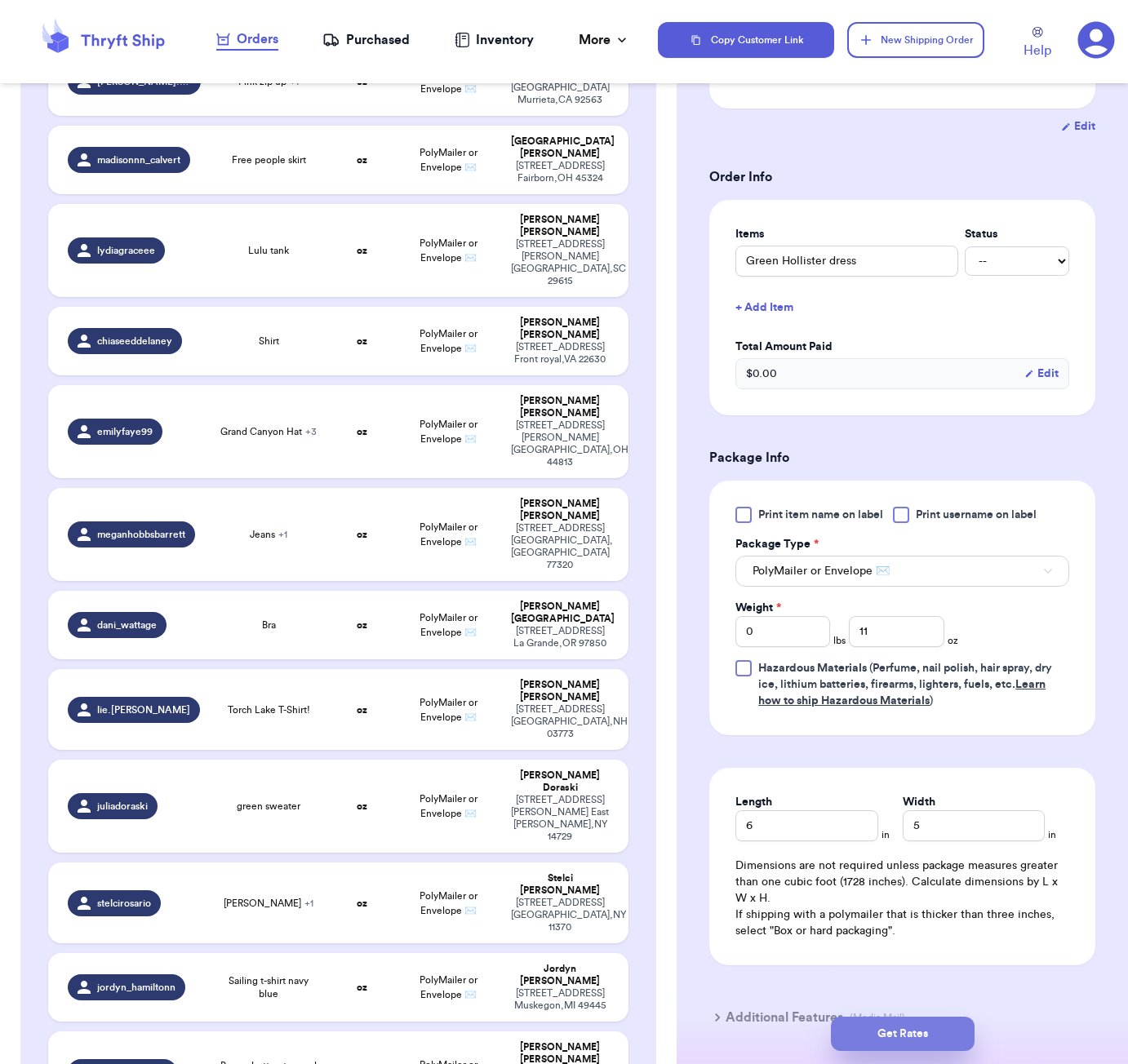
click at [914, 1029] on button "Get Rates" at bounding box center [902, 1034] width 143 height 34
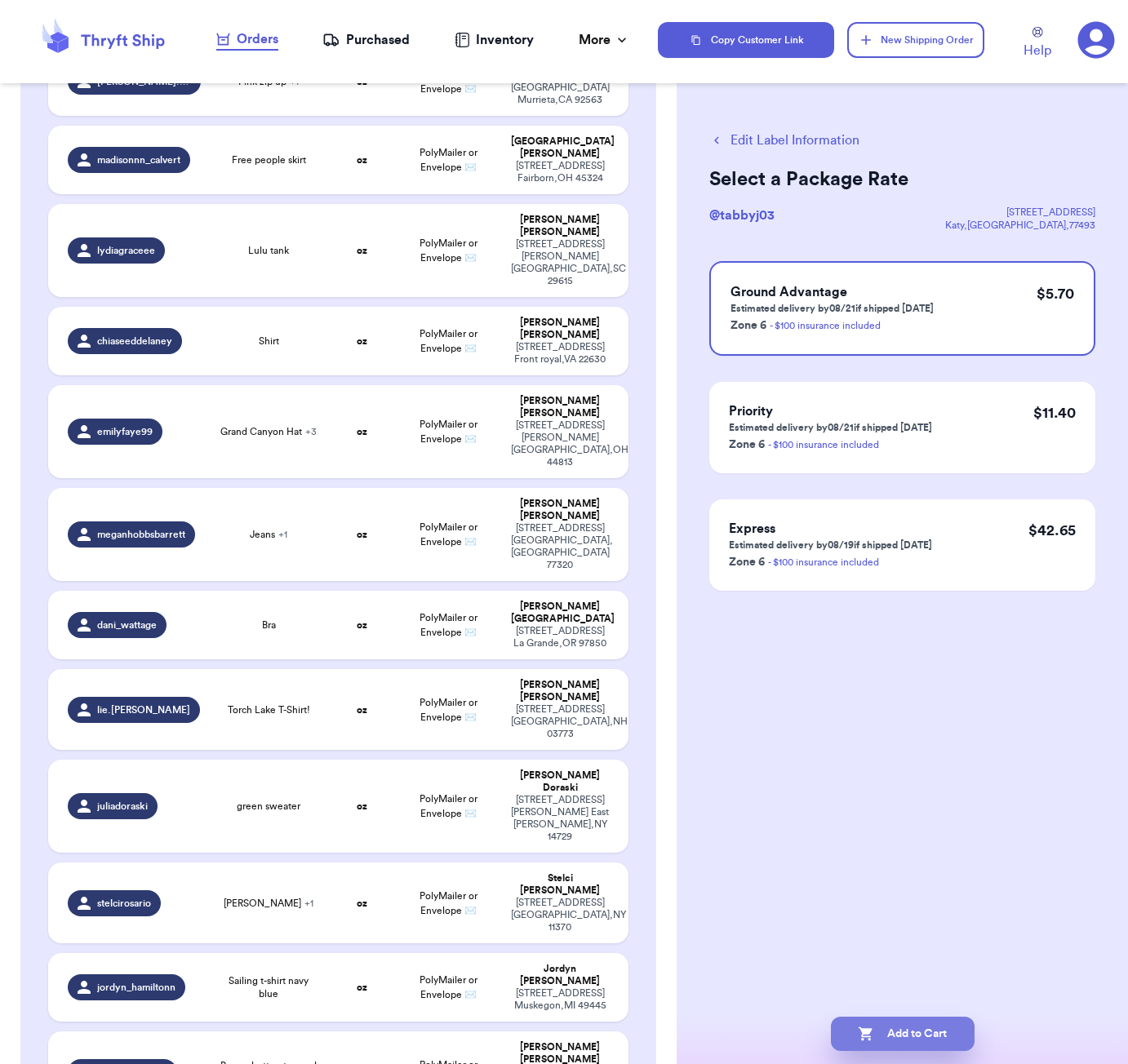
click at [921, 1023] on button "Add to Cart" at bounding box center [902, 1034] width 143 height 34
checkbox input "true"
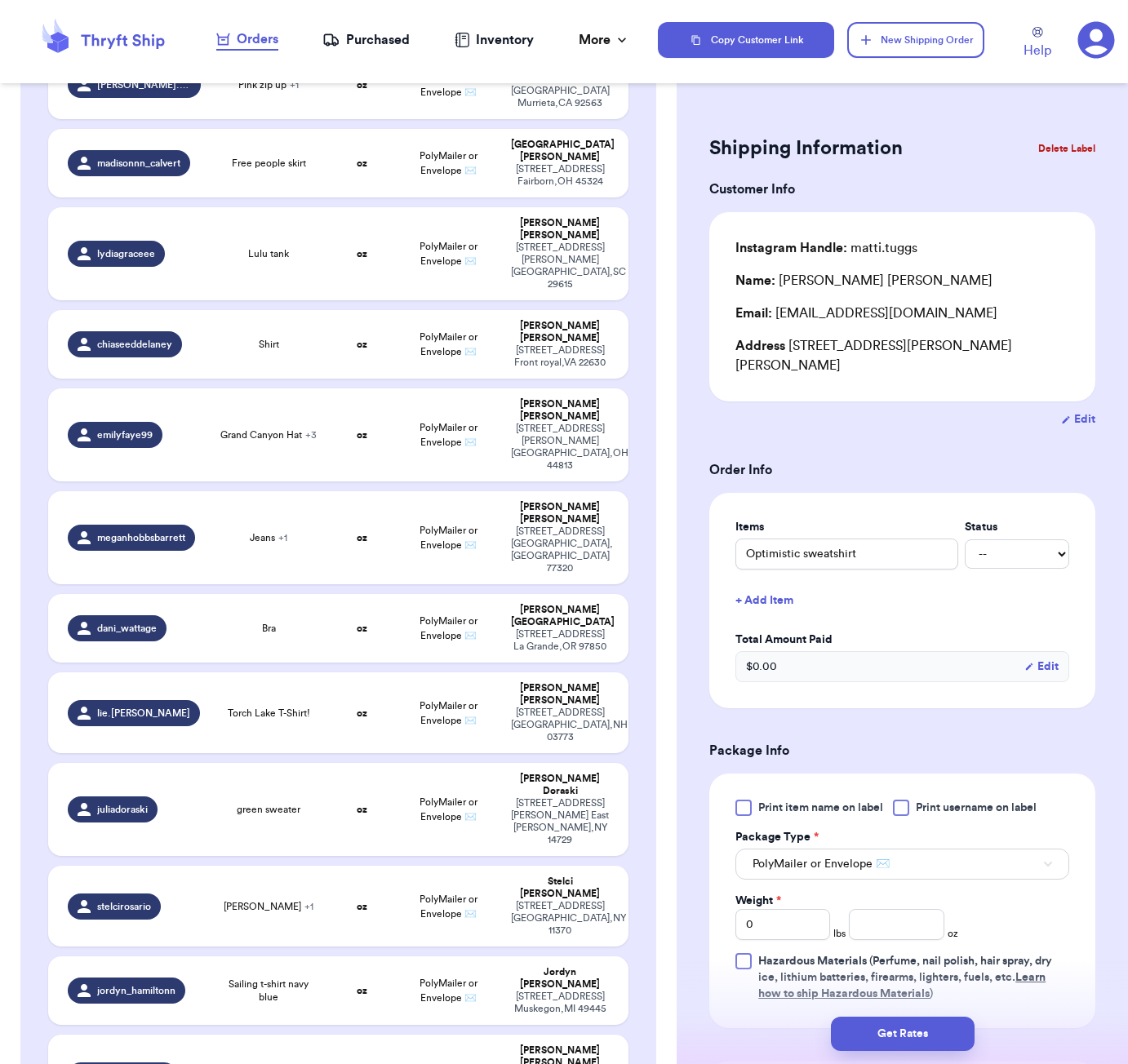
scroll to position [680, 0]
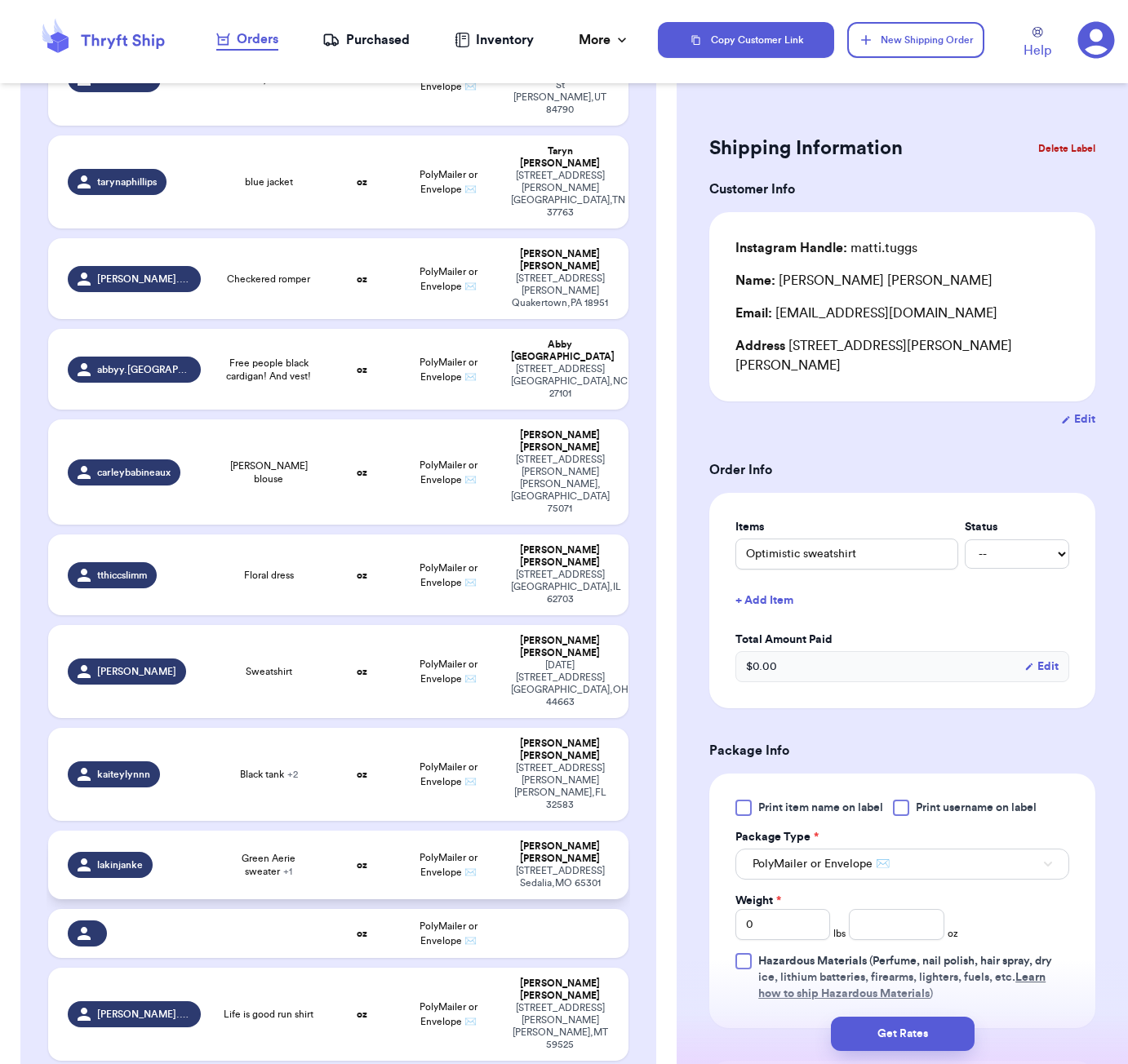
click at [223, 852] on span "Green Aerie sweater + 1" at bounding box center [269, 865] width 96 height 26
type input "Green Aerie sweater"
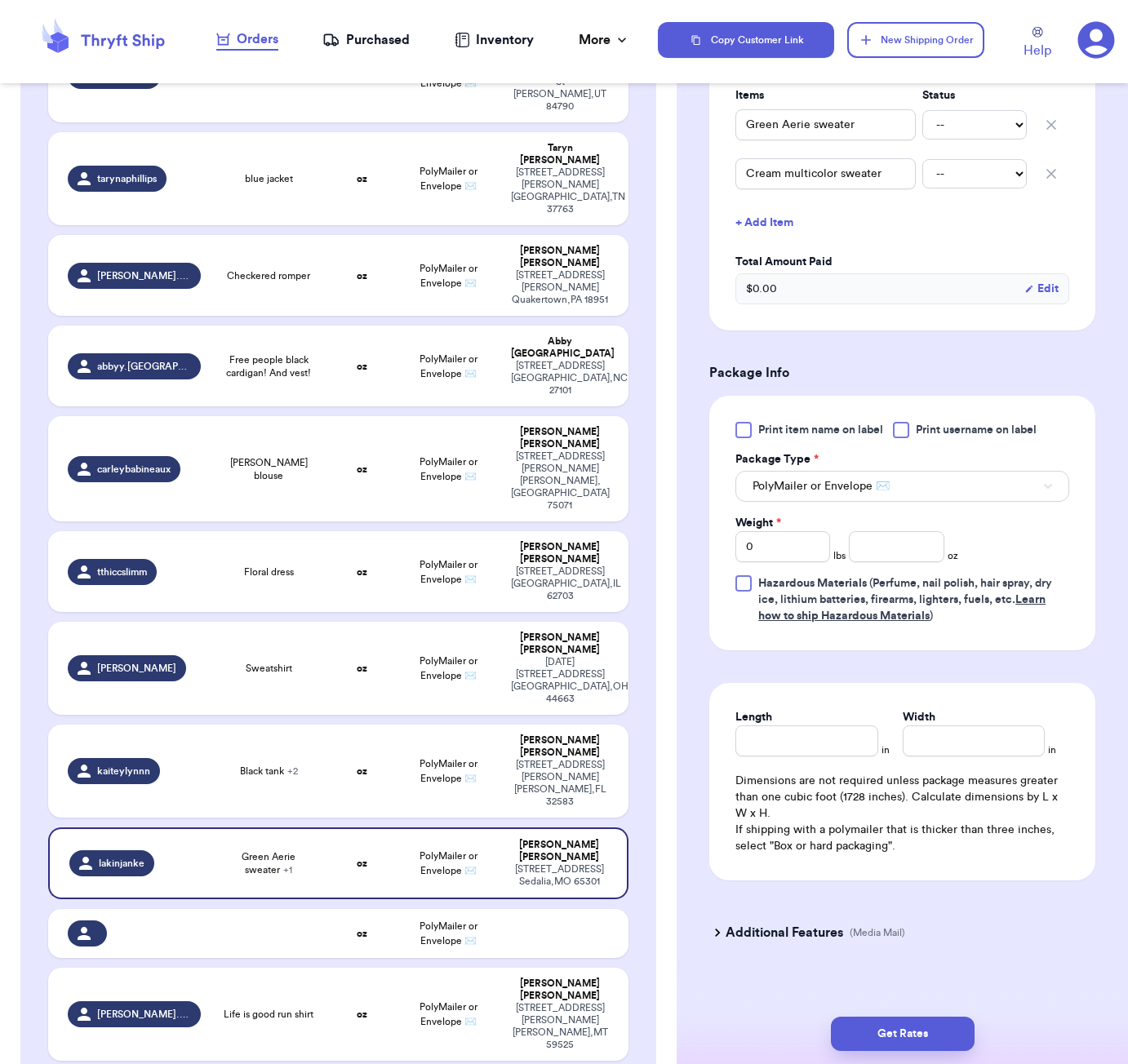
scroll to position [431, 0]
click at [886, 532] on input "number" at bounding box center [895, 547] width 94 height 31
type input "29"
click at [833, 726] on input "Length" at bounding box center [806, 741] width 142 height 31
type input "9"
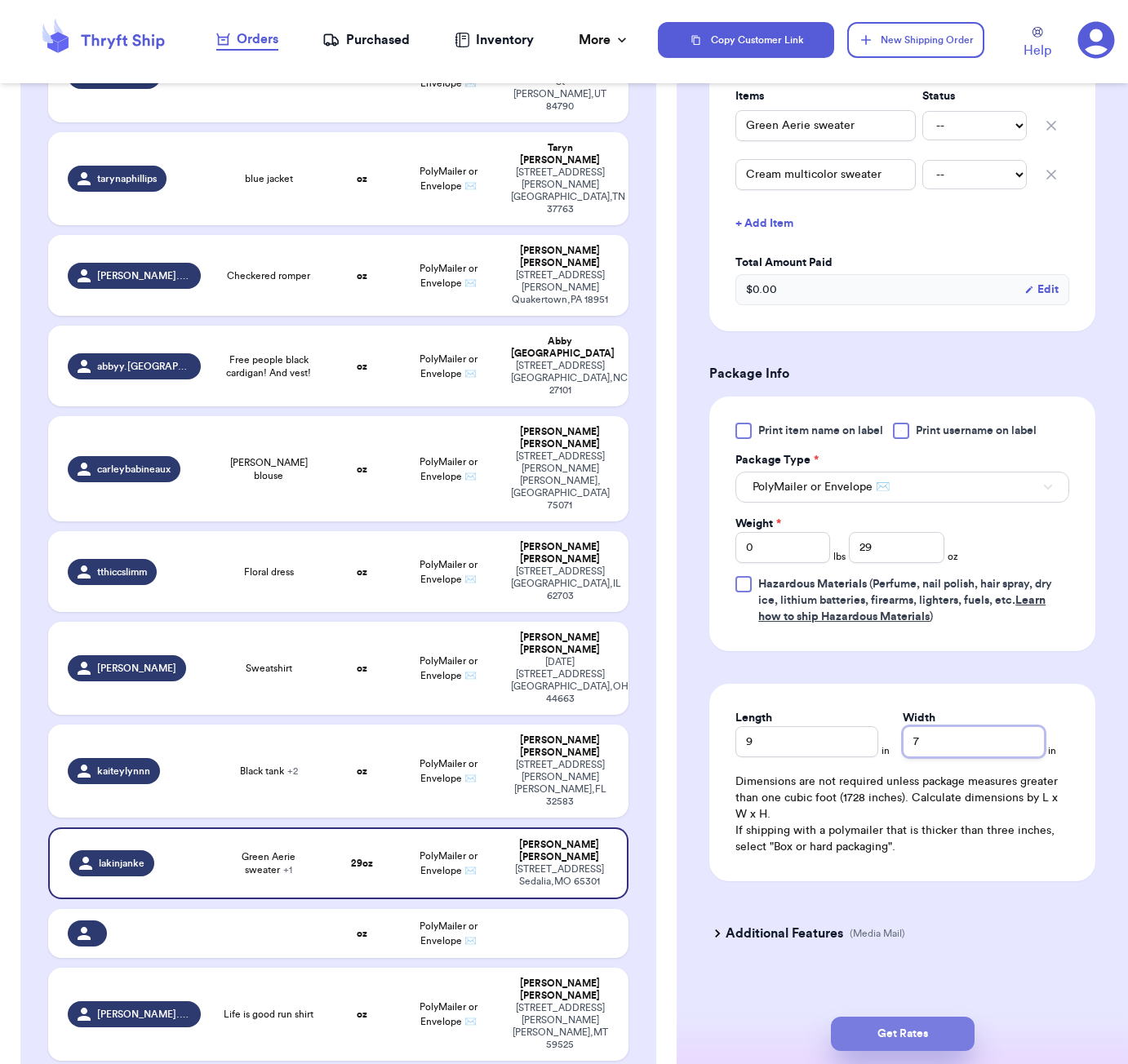
type input "7"
click at [958, 1031] on button "Get Rates" at bounding box center [902, 1034] width 143 height 34
type input "1"
type input "13"
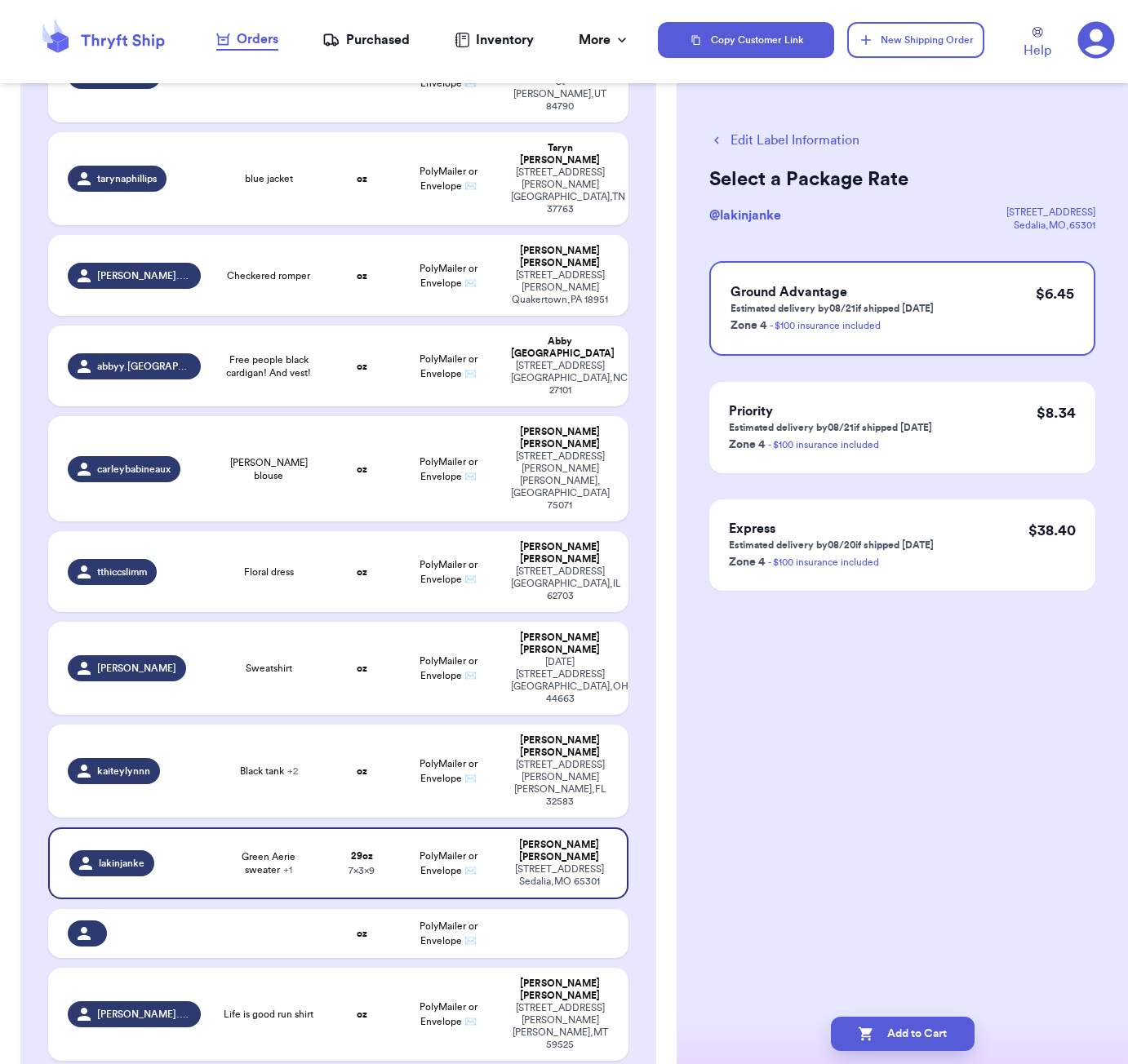
scroll to position [0, 0]
click at [942, 1026] on button "Add to Cart" at bounding box center [902, 1034] width 143 height 34
checkbox input "true"
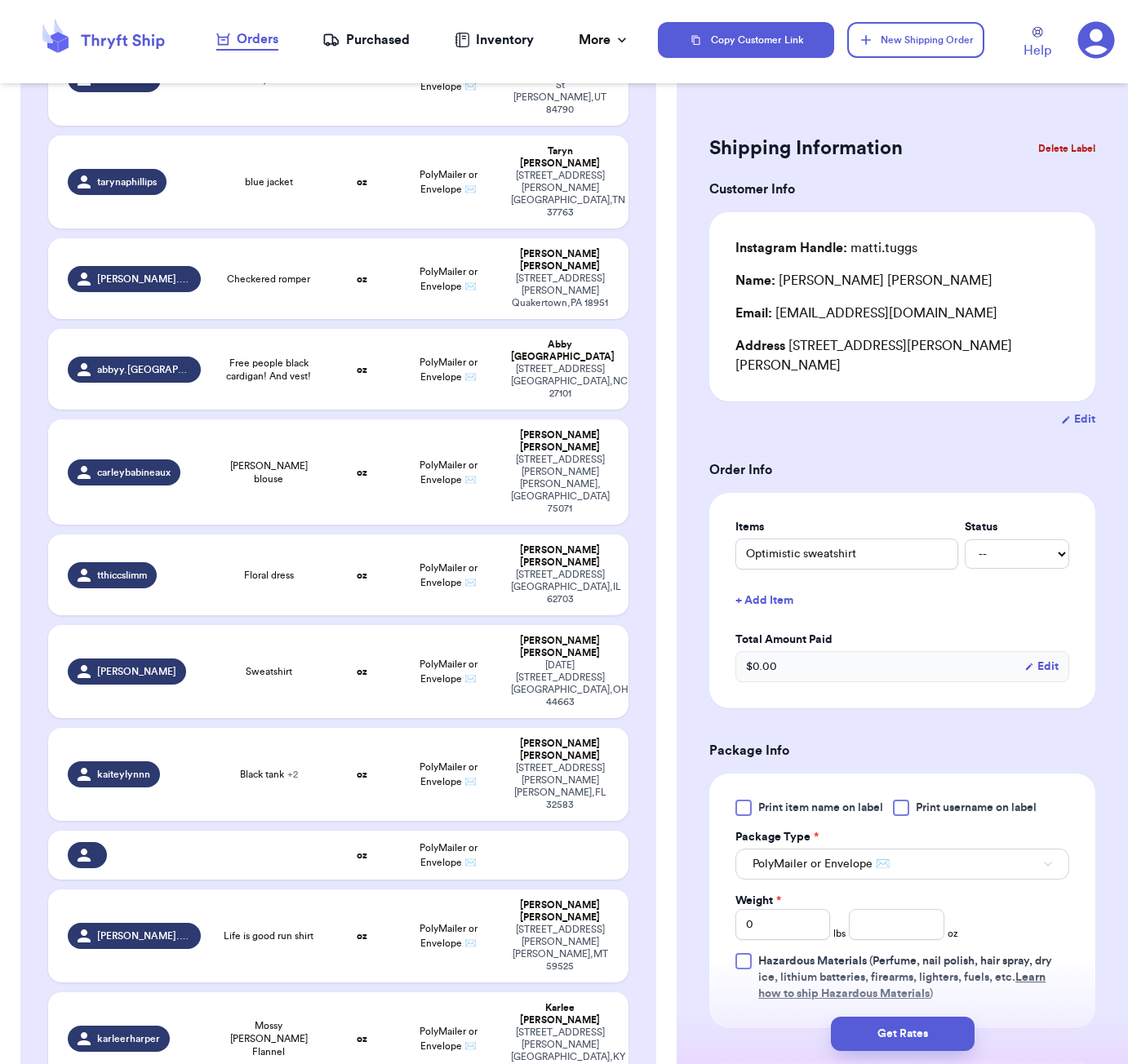
type input "blue and white striped dress"
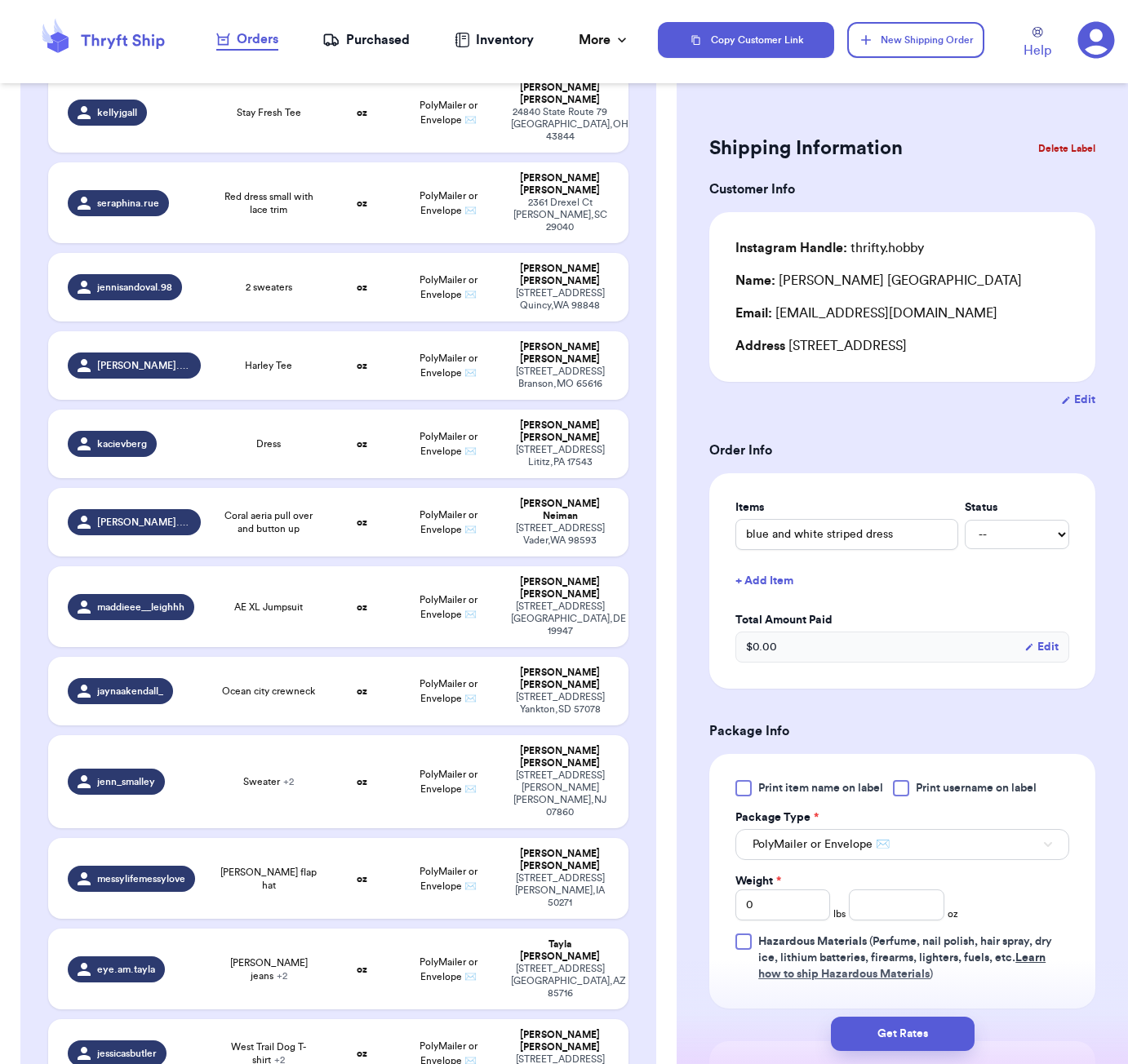
scroll to position [594, 0]
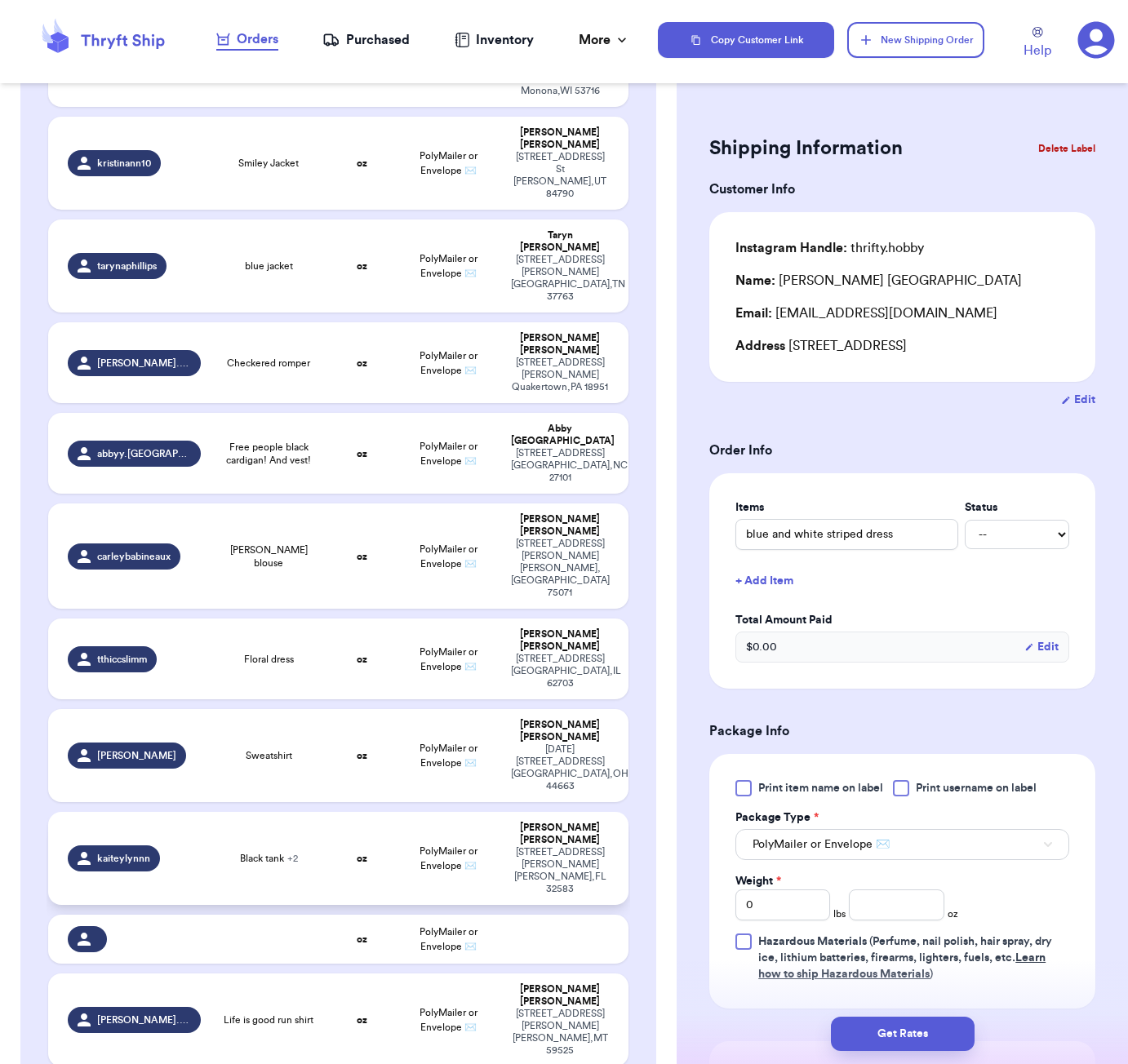
click at [340, 812] on td "oz" at bounding box center [361, 859] width 70 height 93
type input "Black tank"
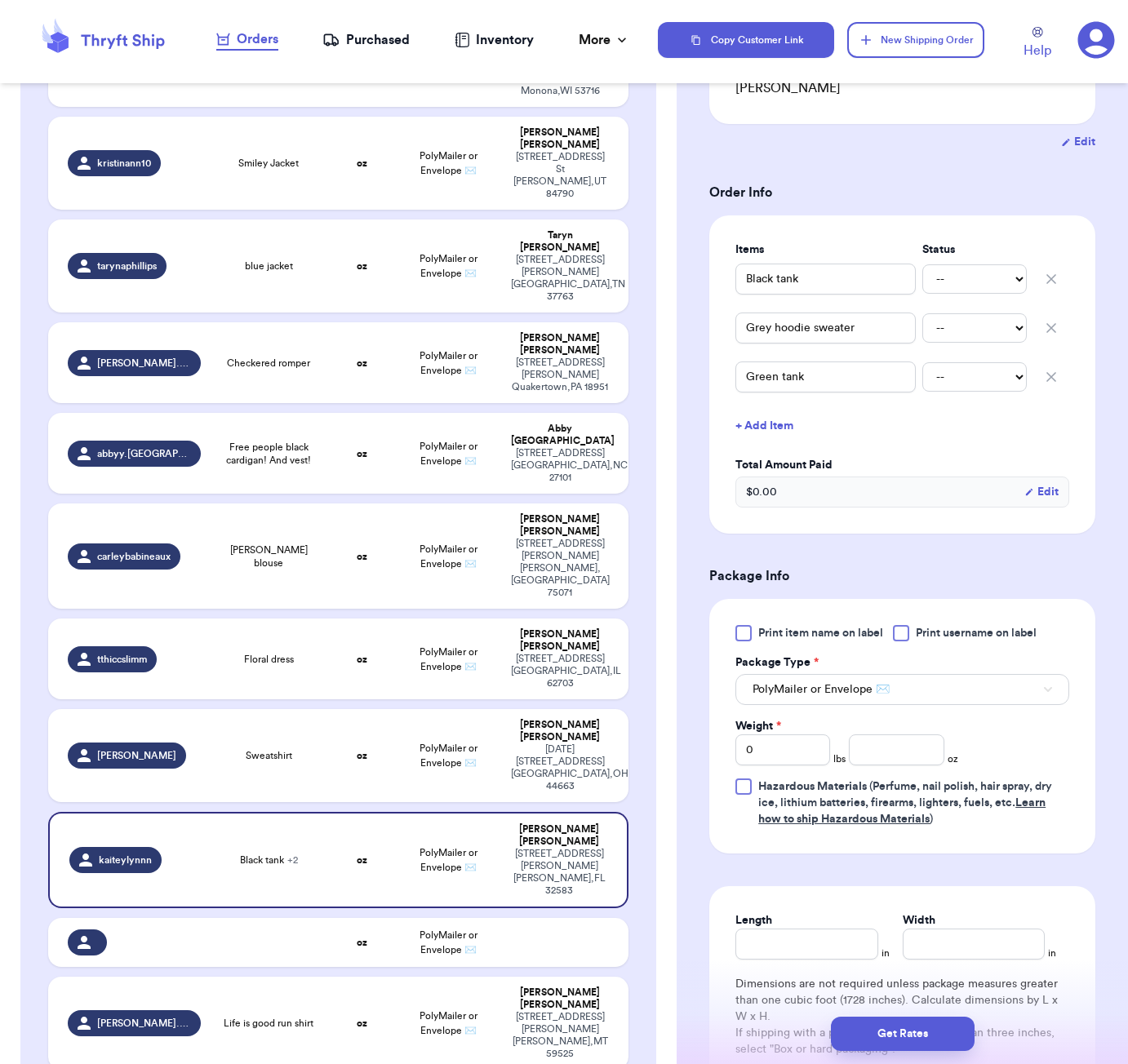
scroll to position [284, 0]
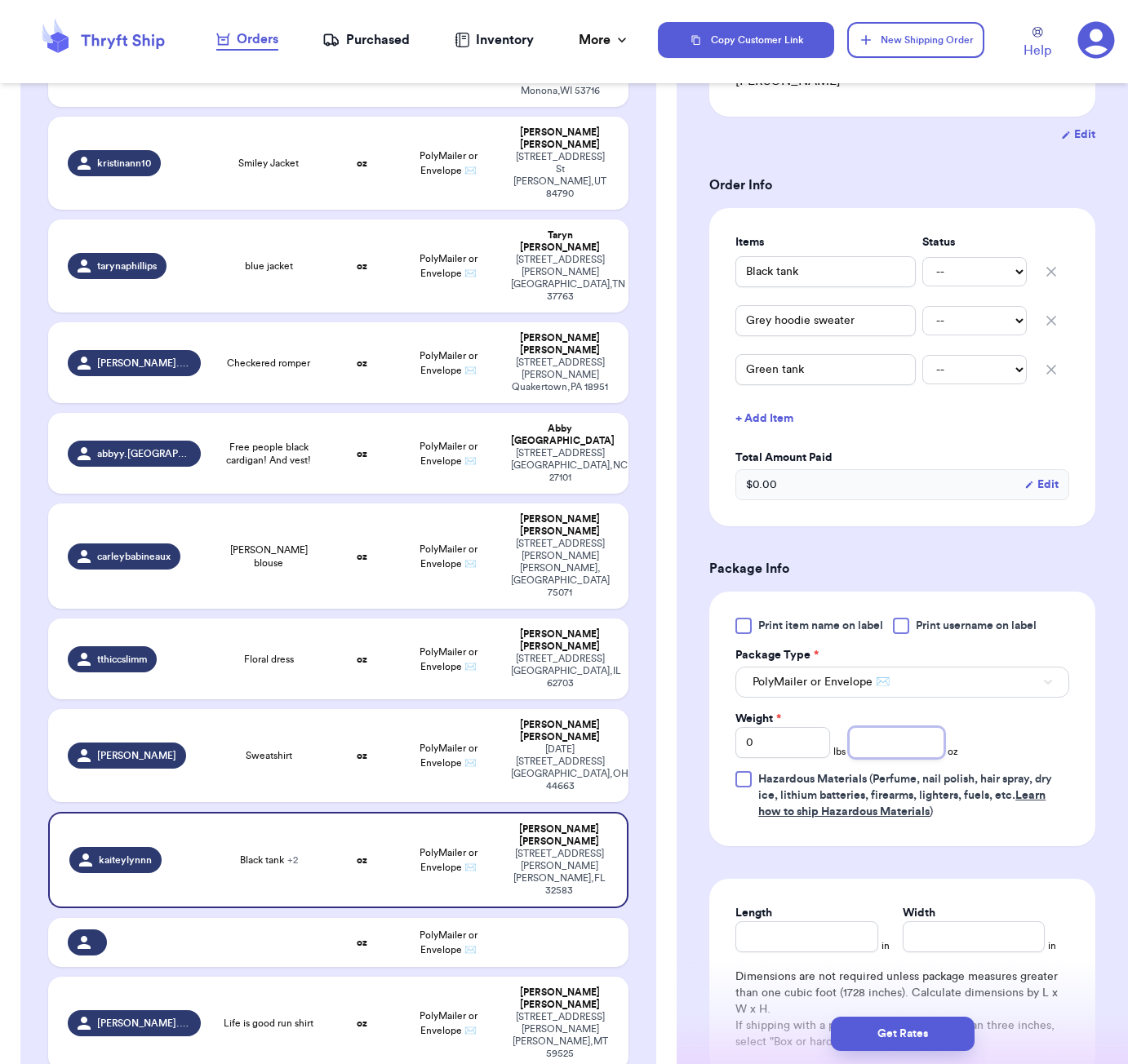
click at [881, 730] on input "number" at bounding box center [895, 742] width 94 height 31
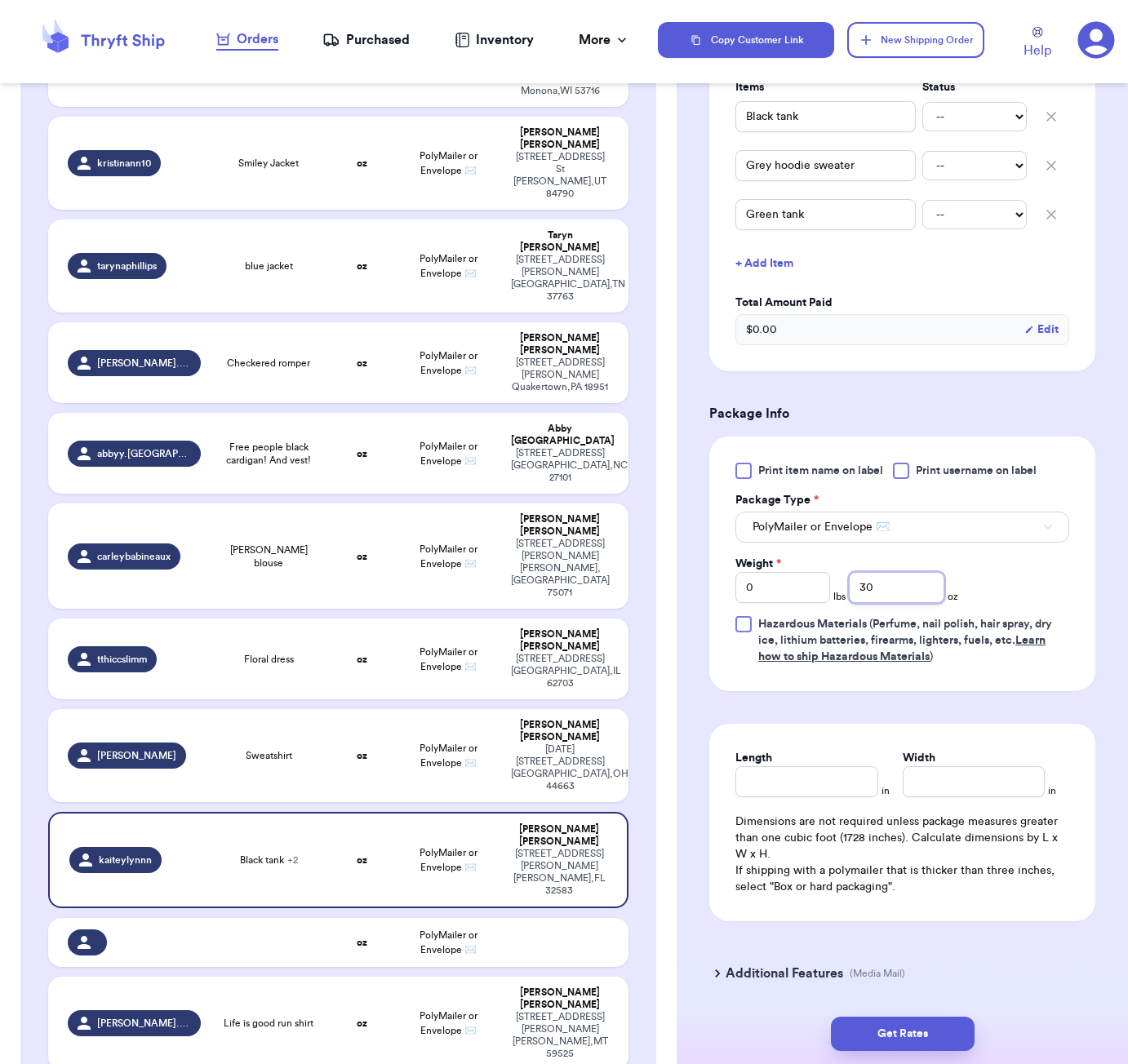
scroll to position [454, 0]
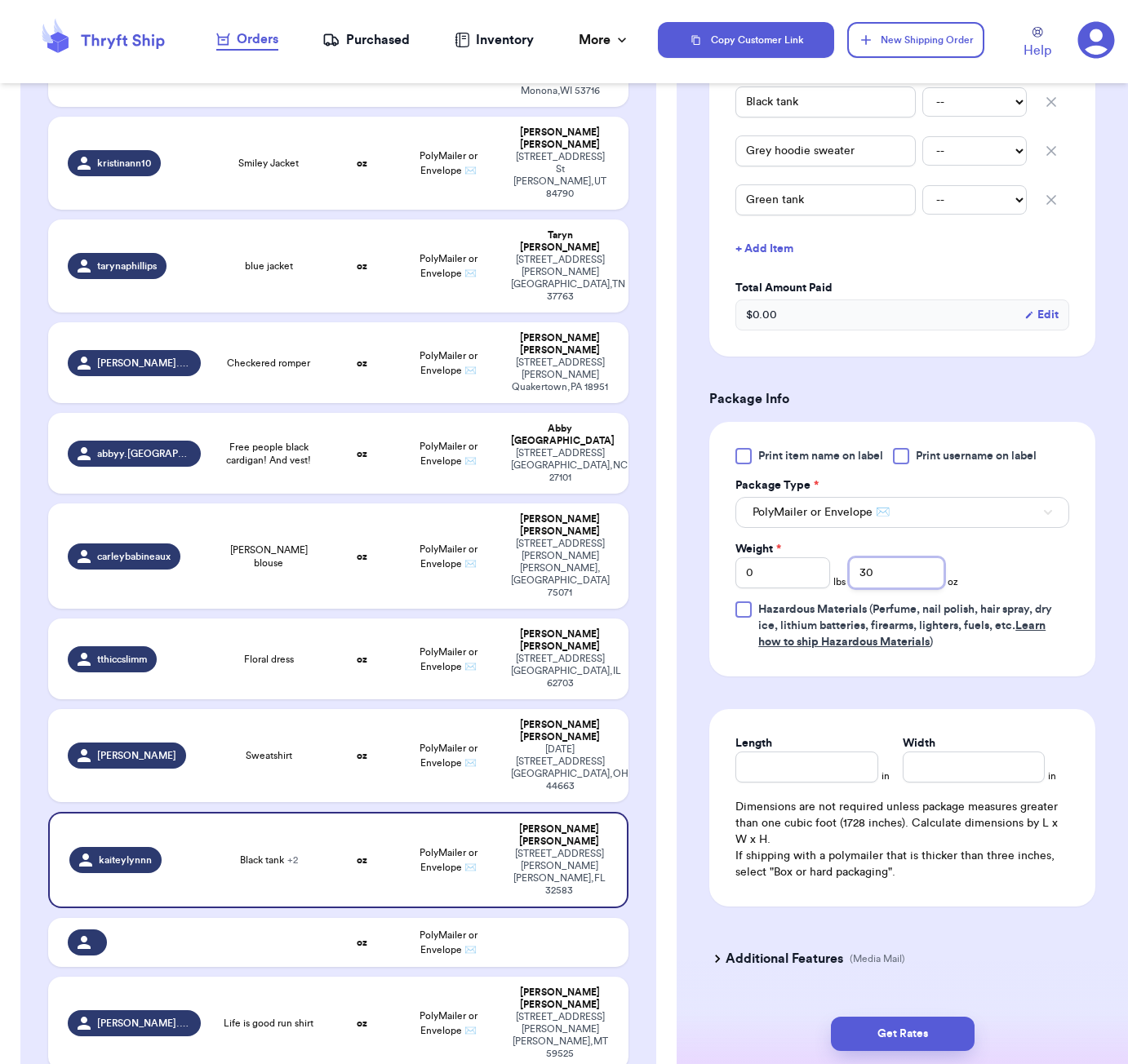
type input "30"
click at [813, 755] on input "Length" at bounding box center [806, 767] width 142 height 31
type input "8"
type input "7"
click at [940, 1025] on button "Get Rates" at bounding box center [902, 1034] width 143 height 34
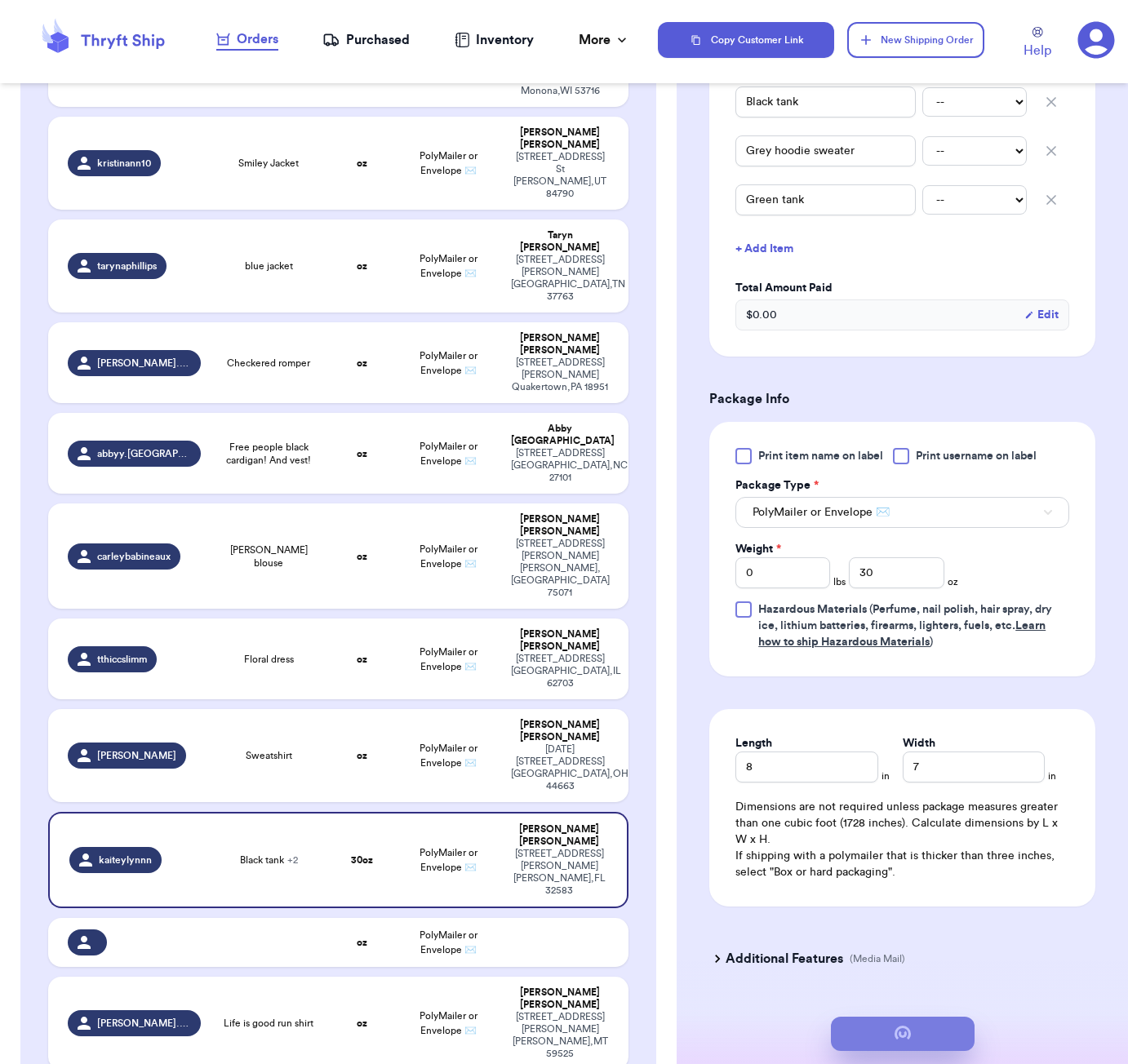
type input "1"
type input "14"
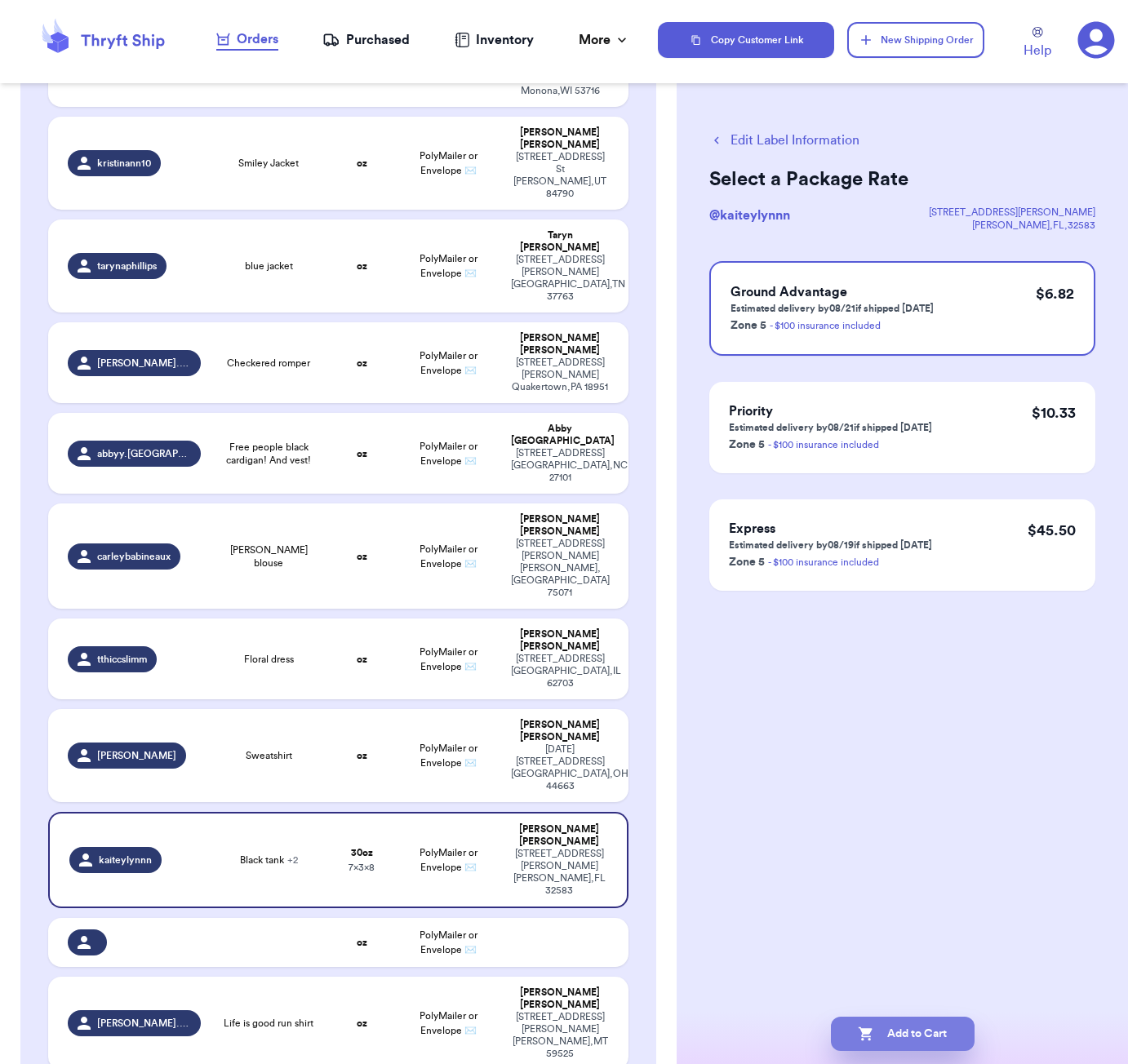
click at [917, 1034] on button "Add to Cart" at bounding box center [902, 1034] width 143 height 34
checkbox input "true"
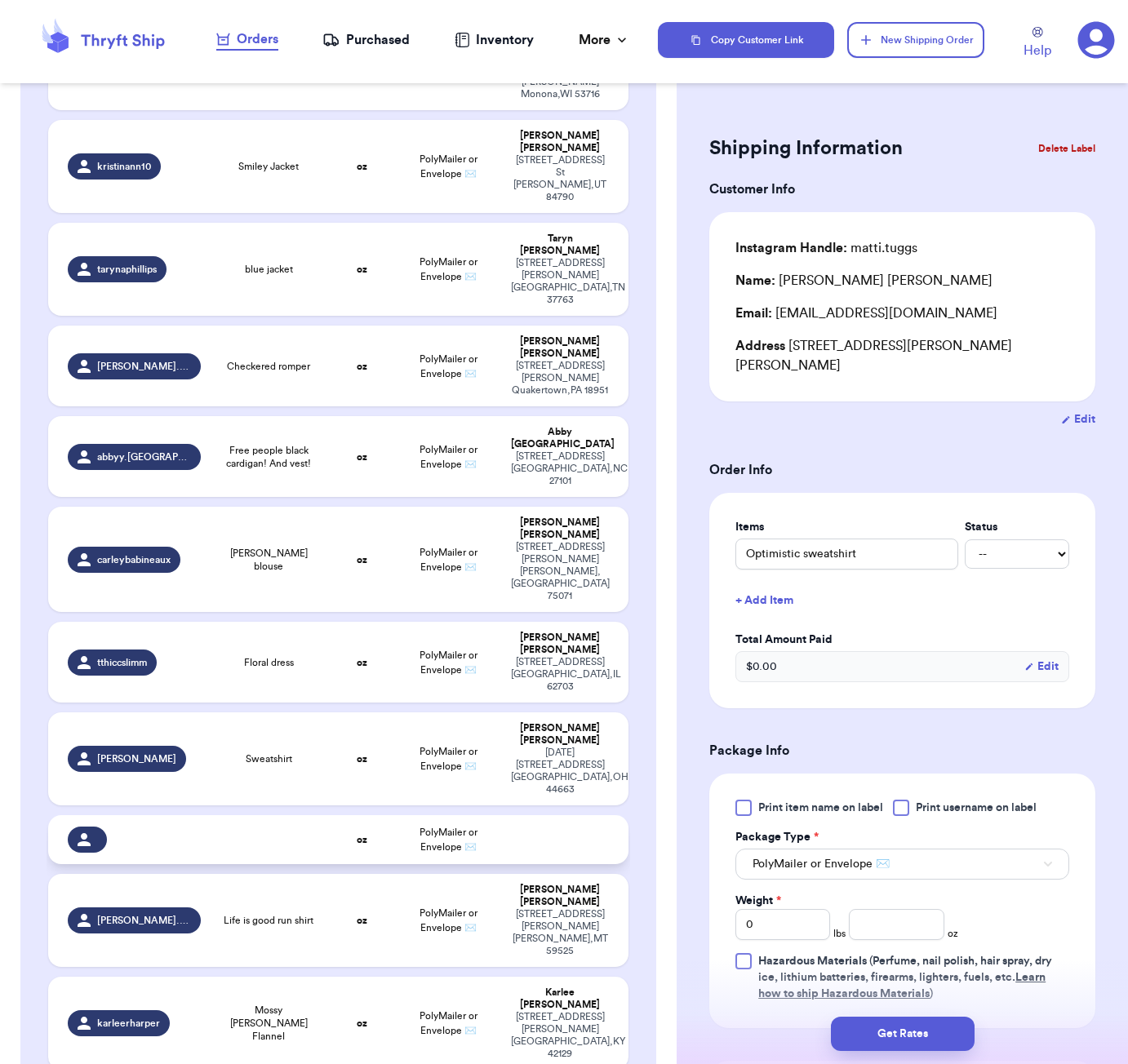
click at [317, 815] on td at bounding box center [269, 839] width 116 height 49
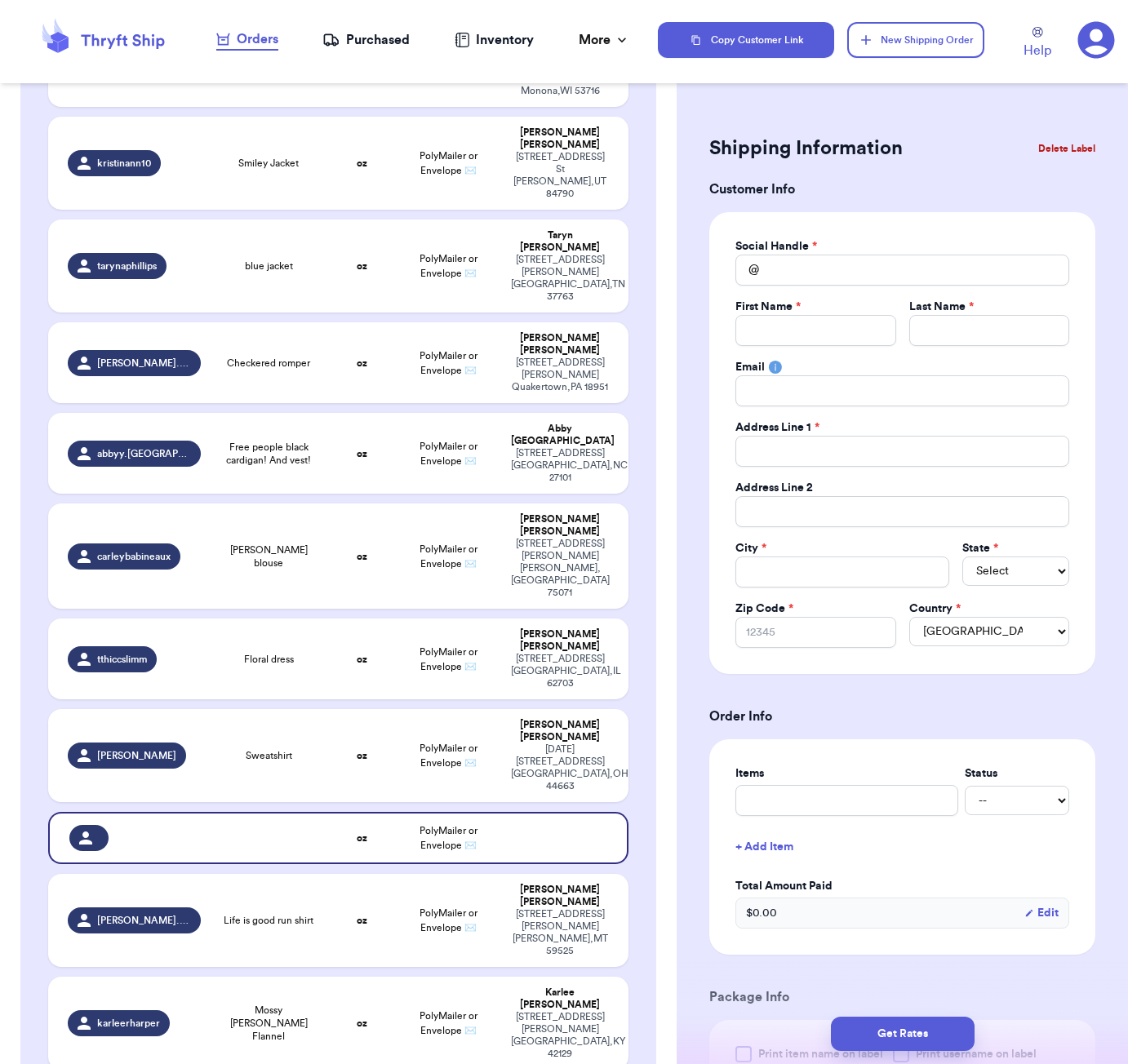
click at [1070, 145] on button "Delete Label" at bounding box center [1066, 148] width 71 height 36
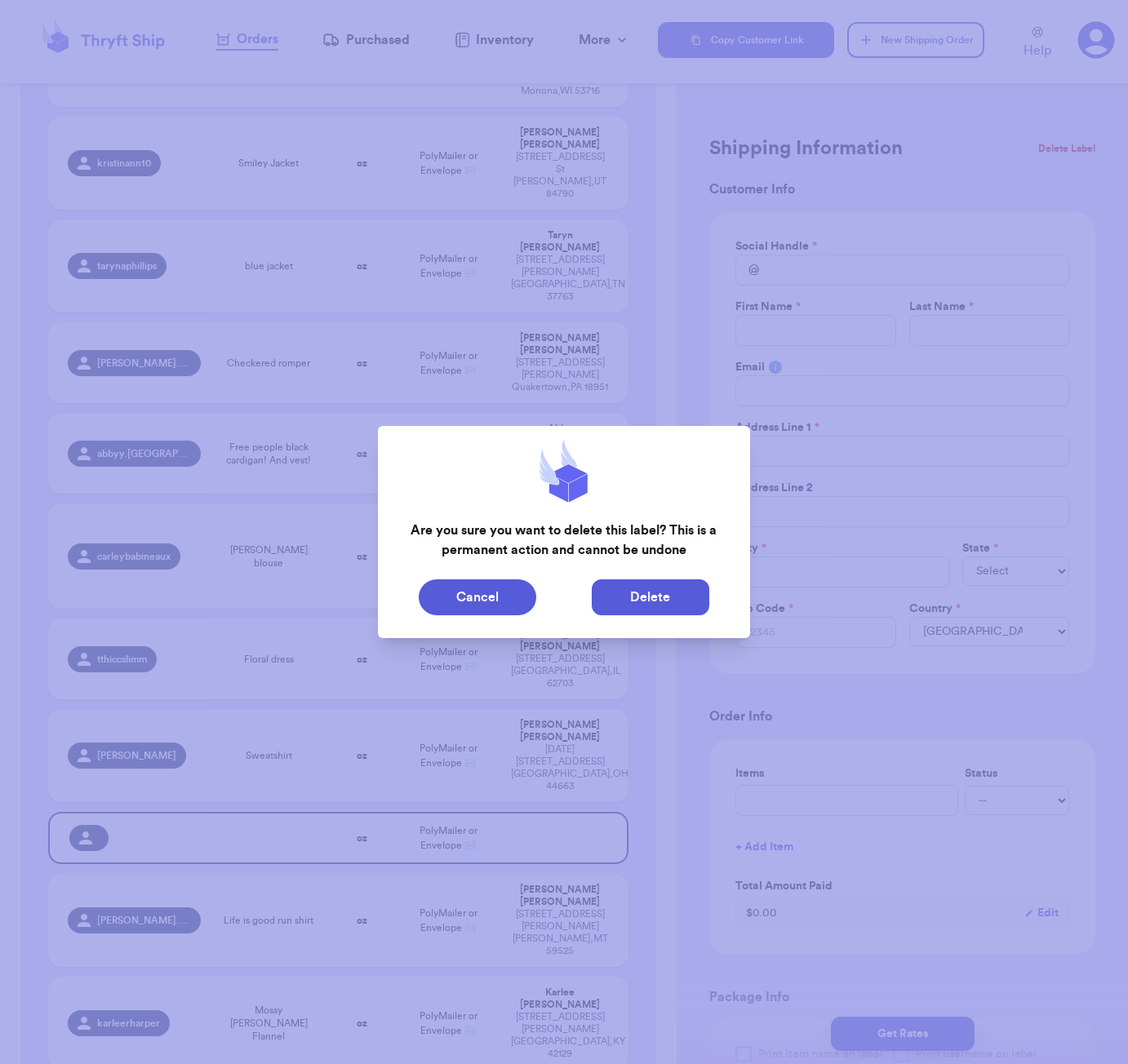
click at [696, 608] on button "Delete" at bounding box center [651, 598] width 117 height 36
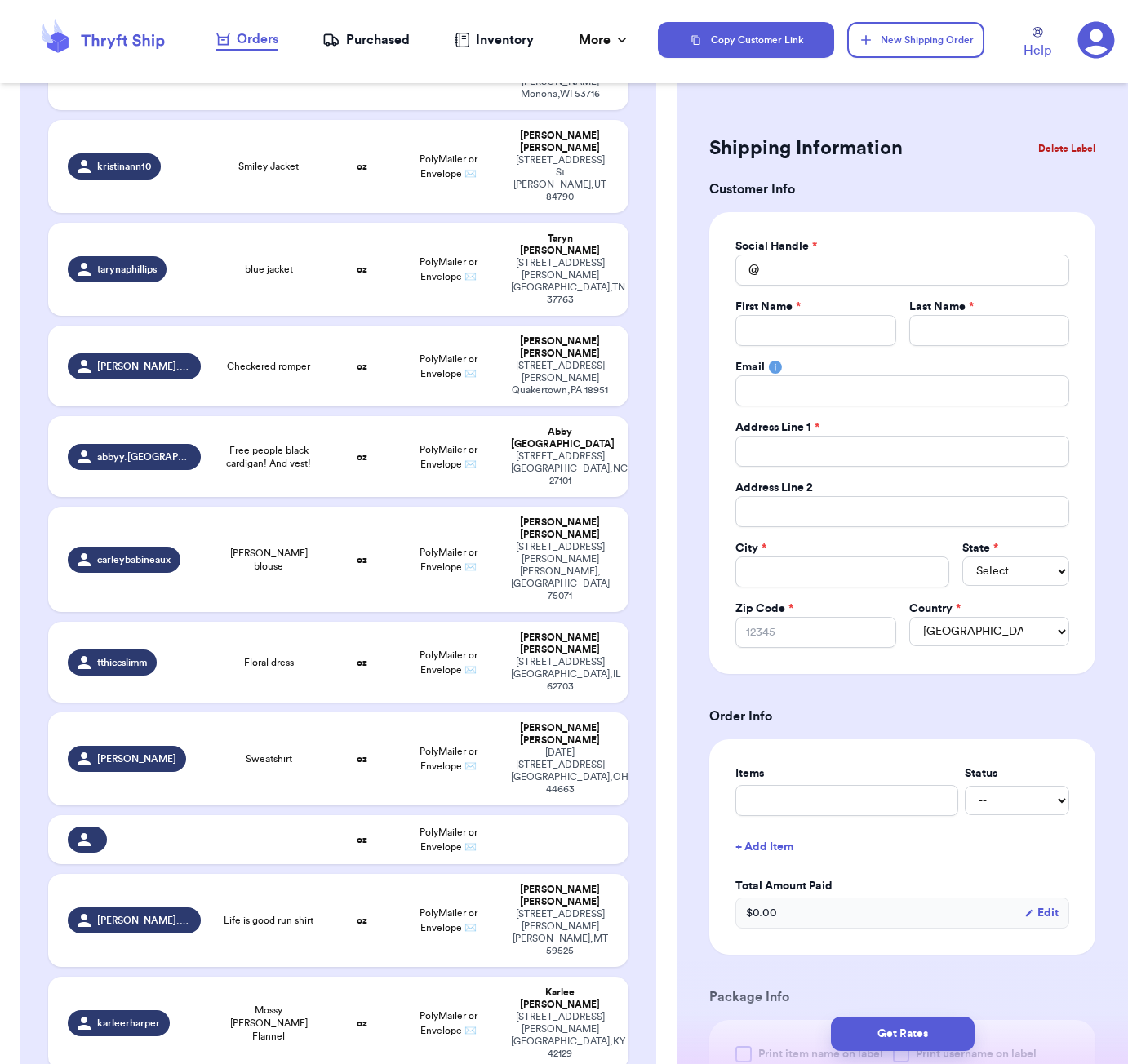
type input "Optimistic sweatshirt"
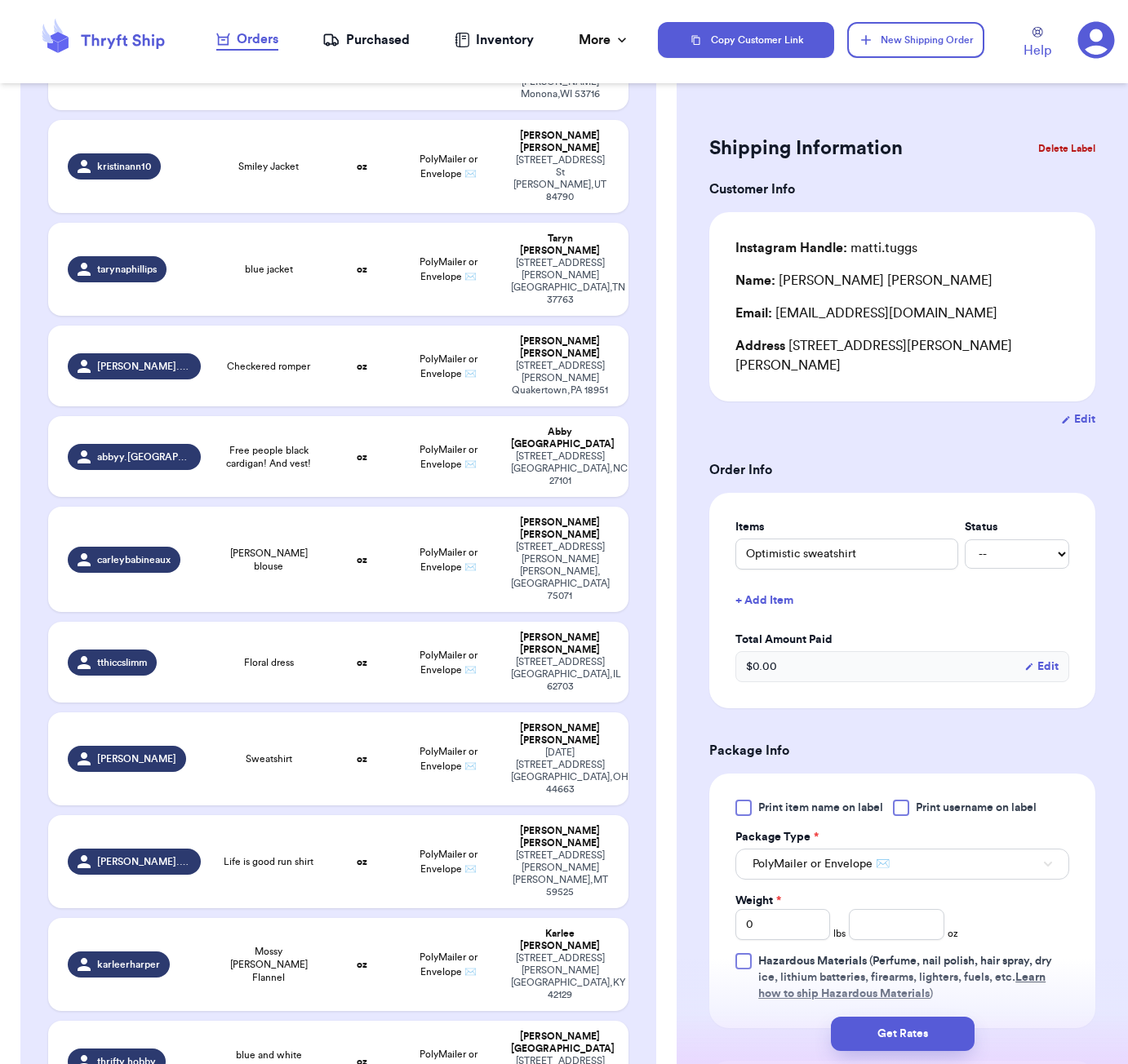
scroll to position [1690, 0]
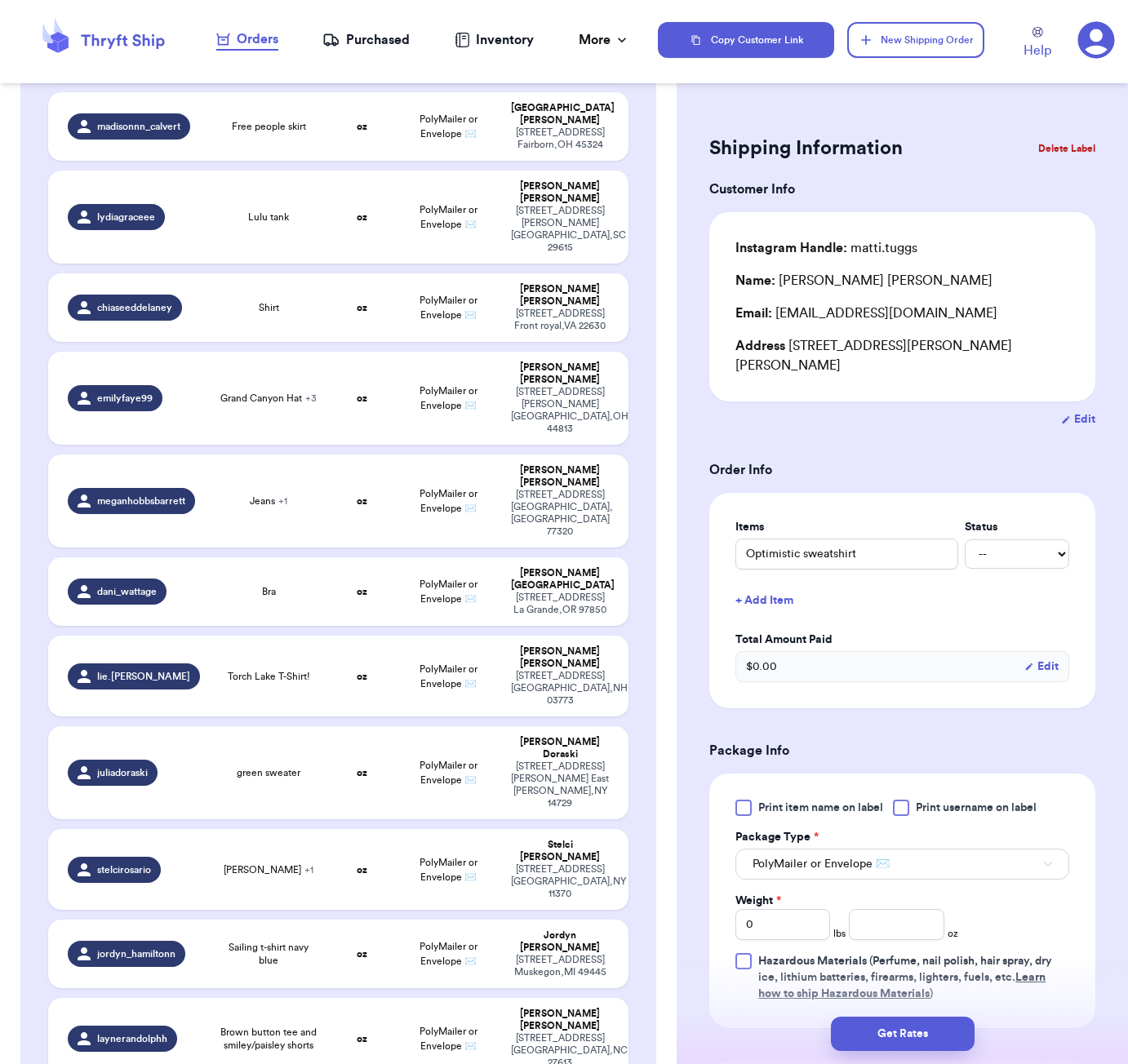
type input "Red dress small with lace trim"
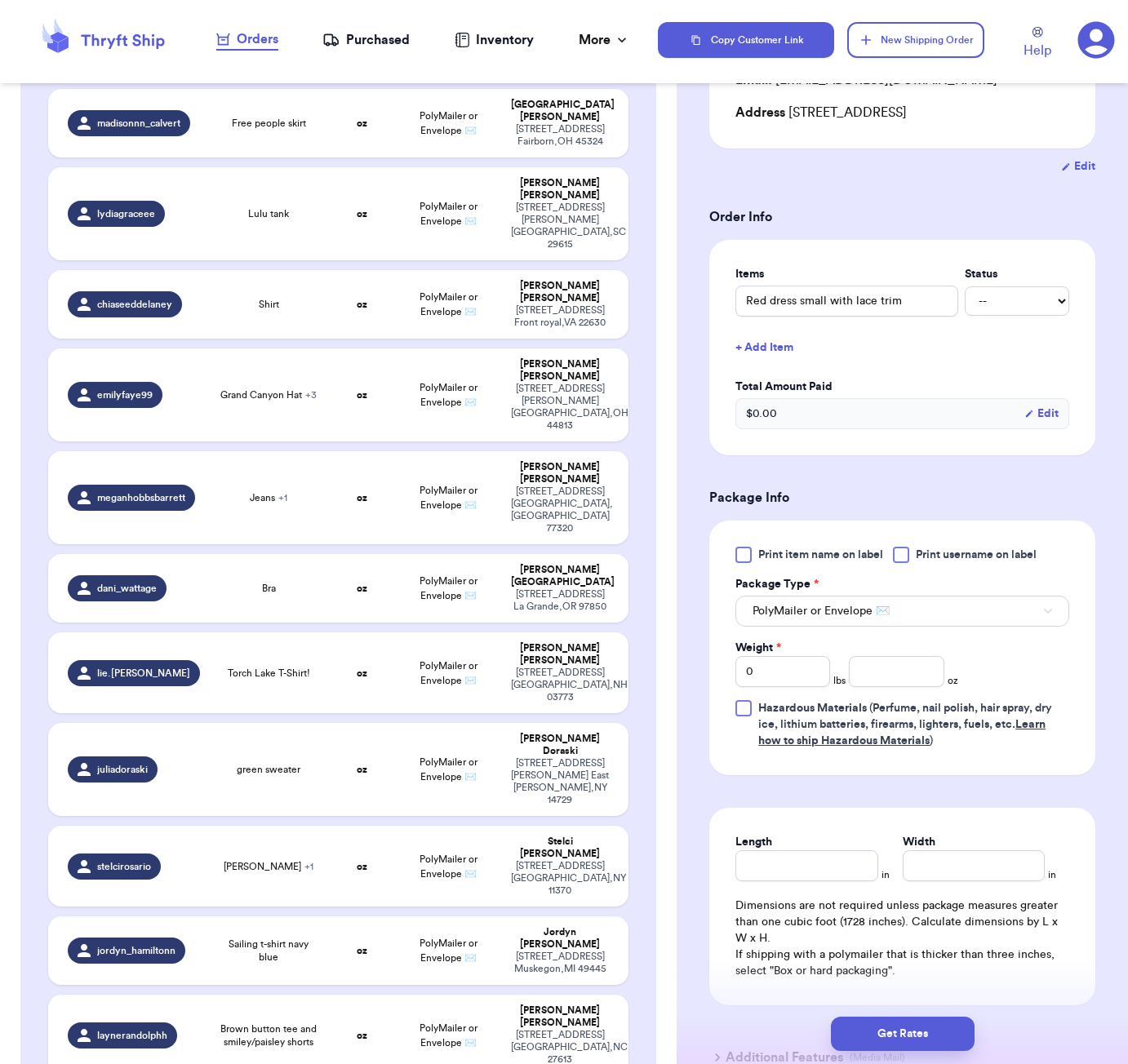
scroll to position [353, 0]
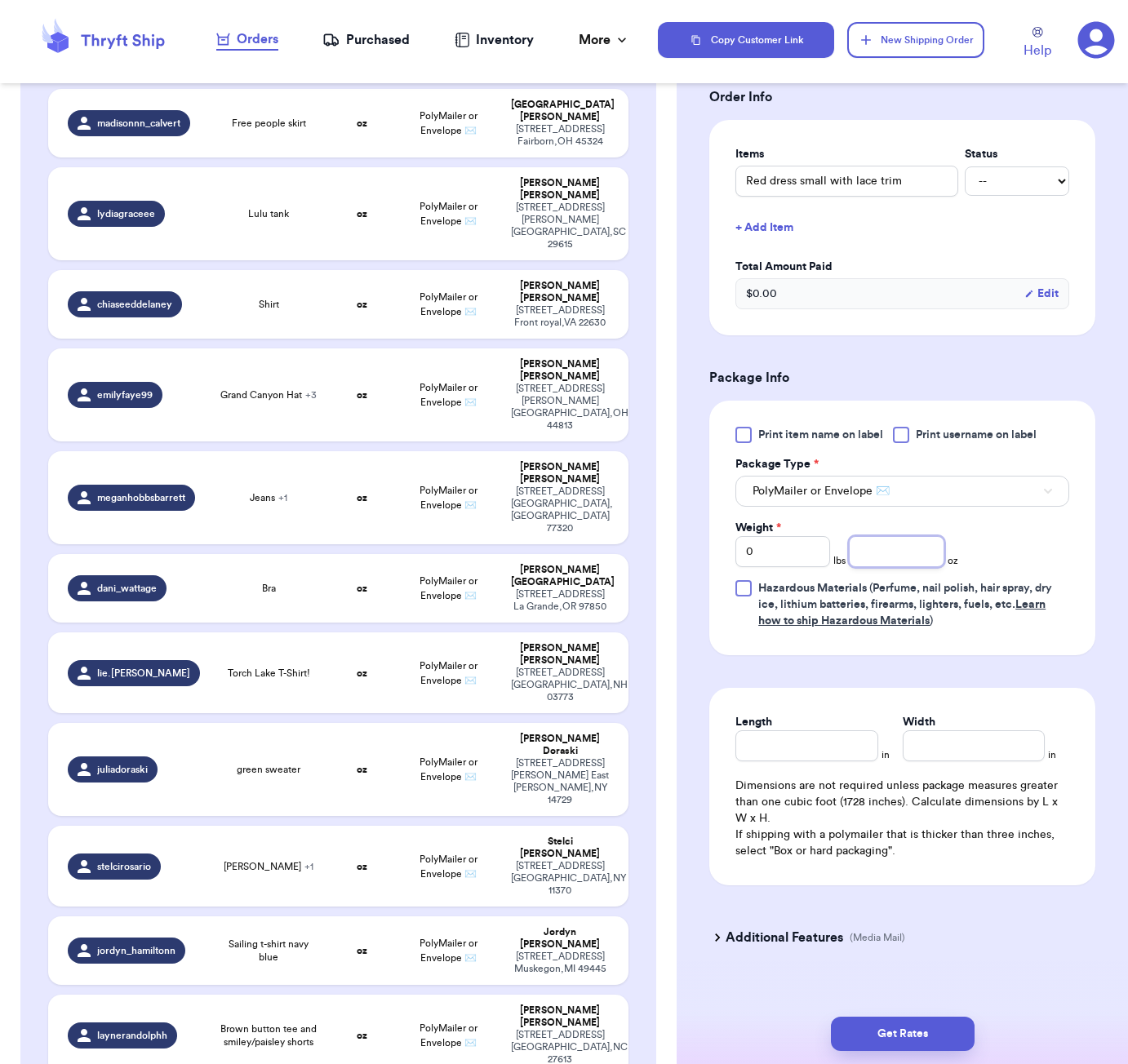
click at [877, 555] on input "number" at bounding box center [895, 551] width 94 height 31
type input "9"
click at [848, 736] on input "Length" at bounding box center [806, 746] width 142 height 31
type input "6"
type input "4"
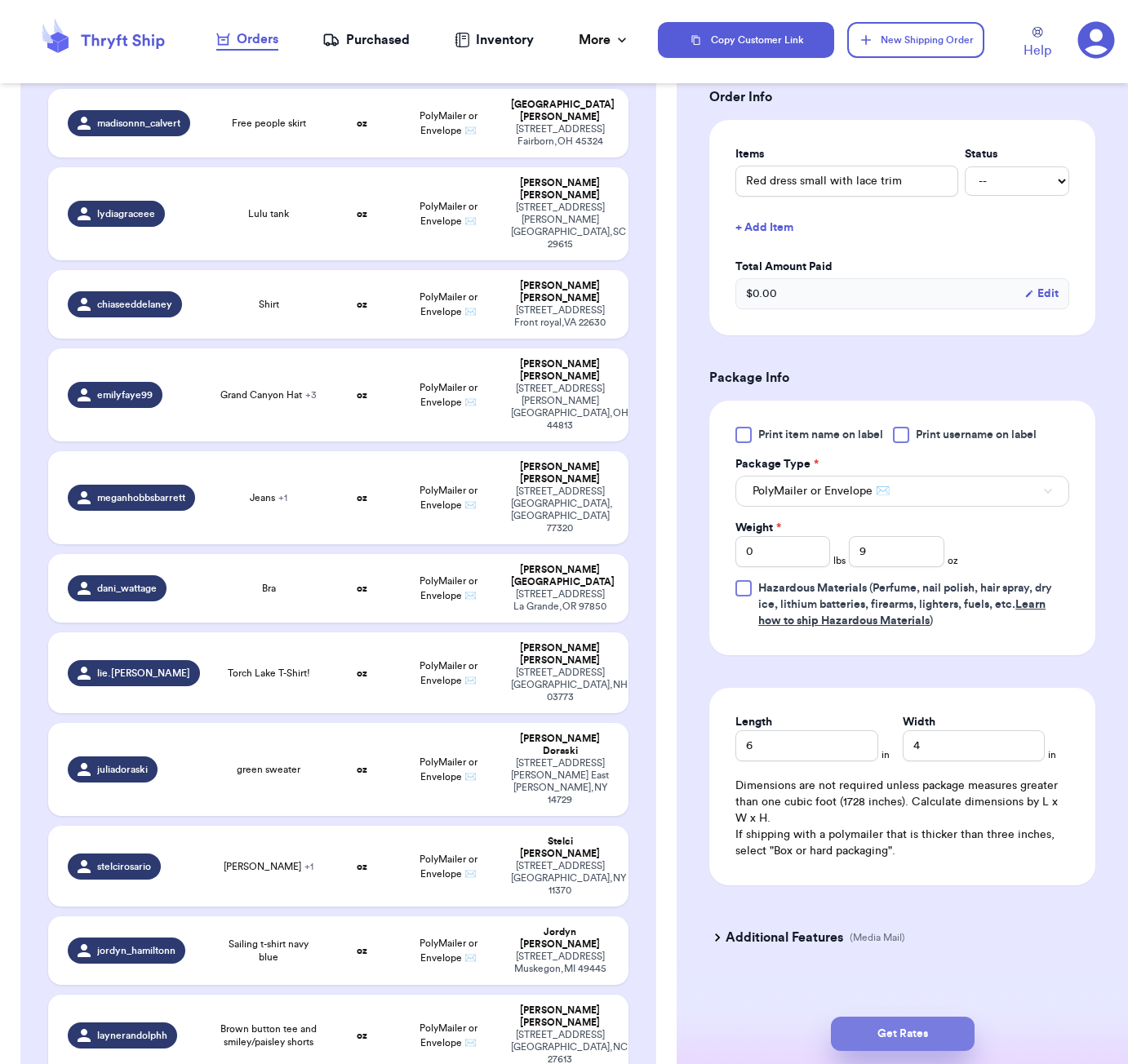
click at [941, 1020] on button "Get Rates" at bounding box center [902, 1034] width 143 height 34
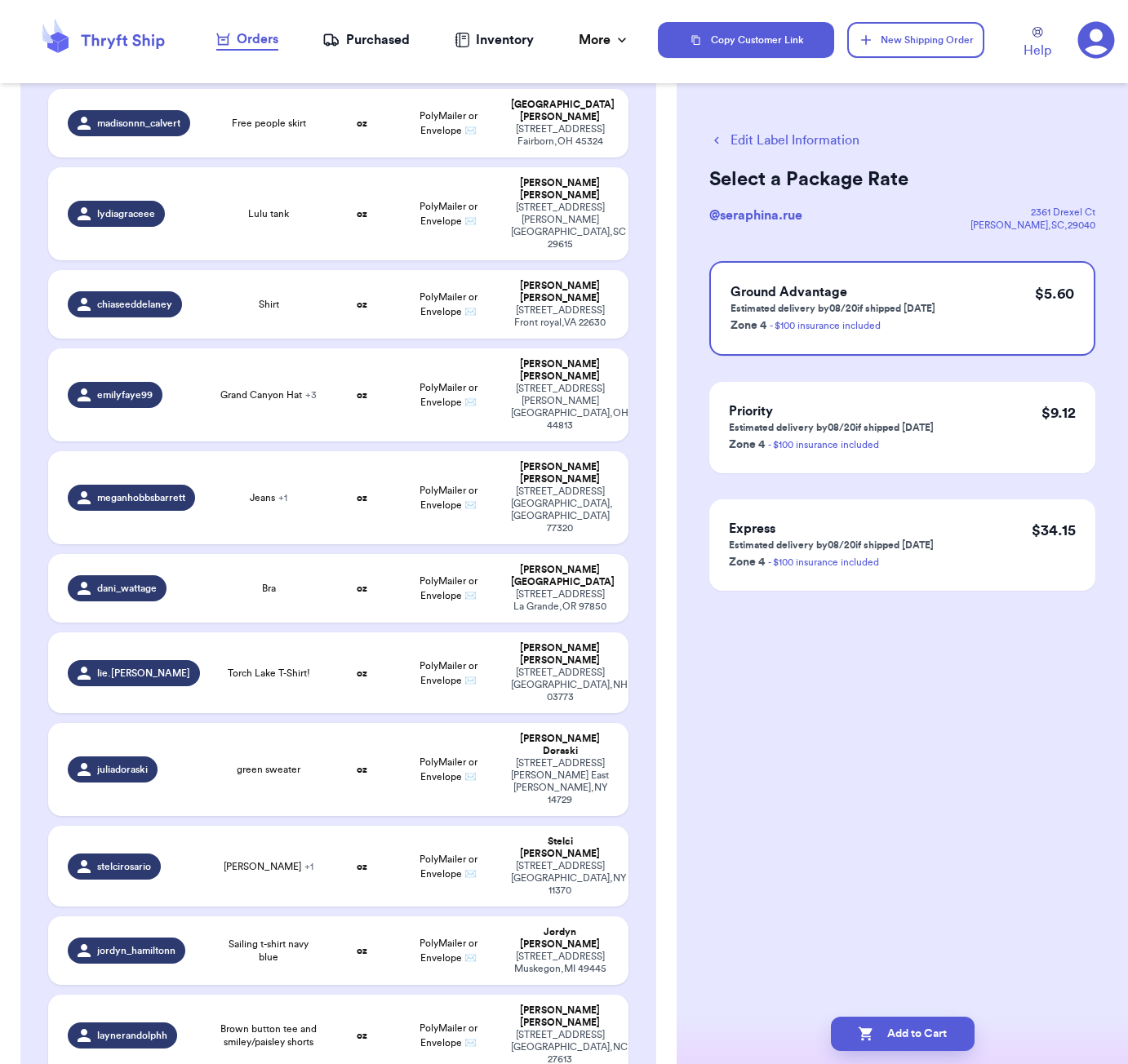
scroll to position [0, 0]
click at [954, 1035] on button "Add to Cart" at bounding box center [902, 1034] width 143 height 34
checkbox input "true"
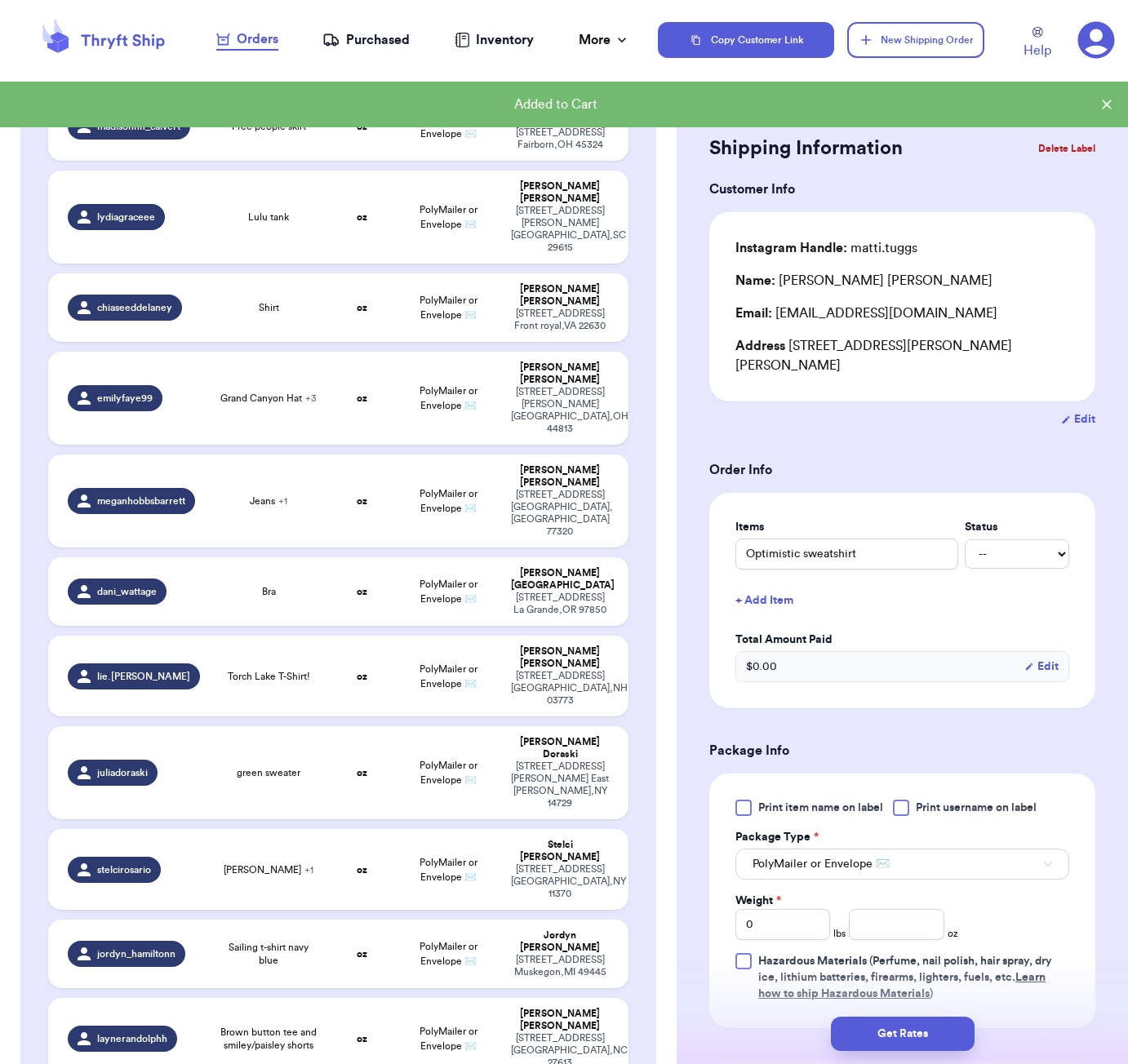
scroll to position [0, 0]
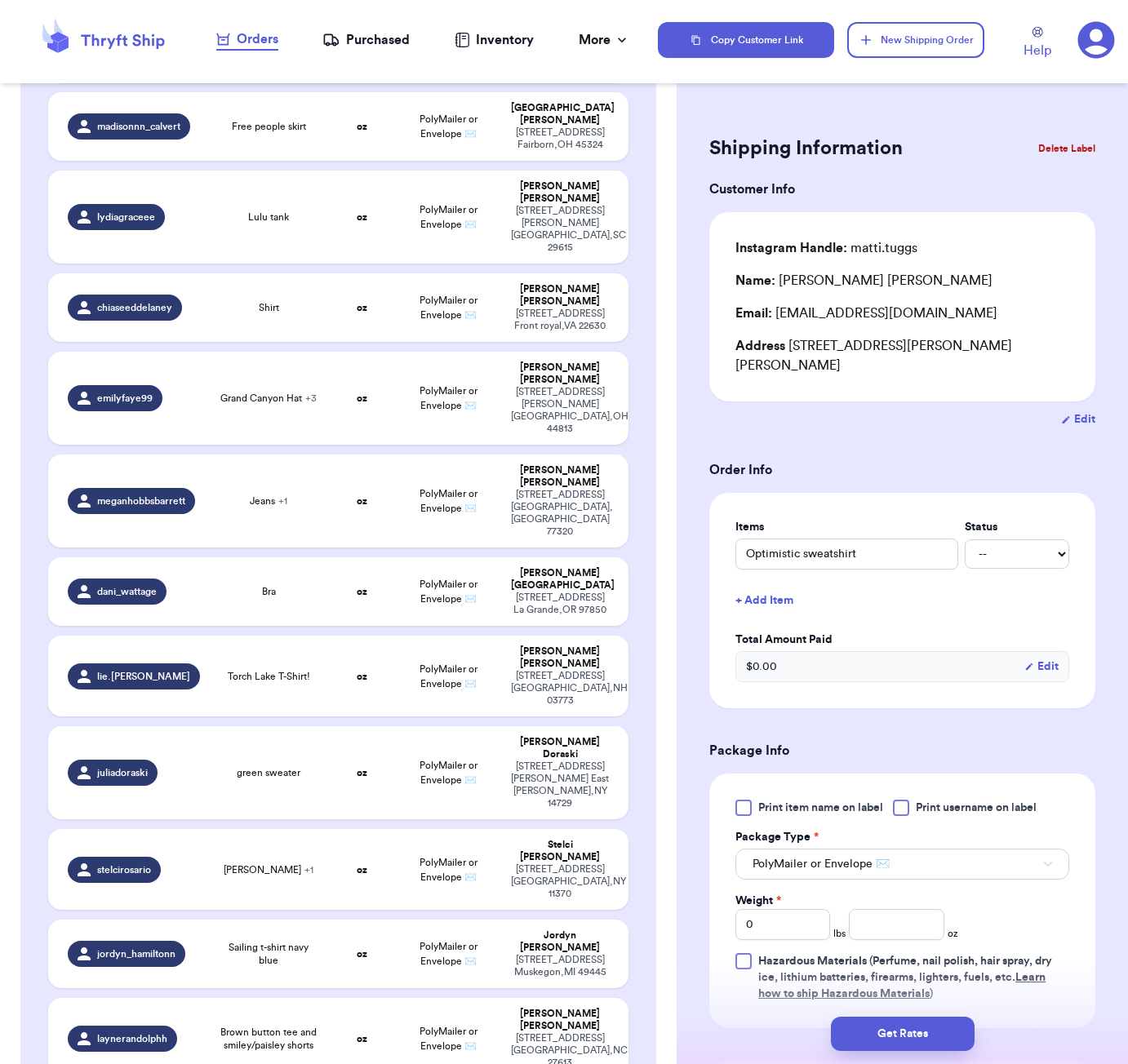
type input "AE XL Jumpsuit"
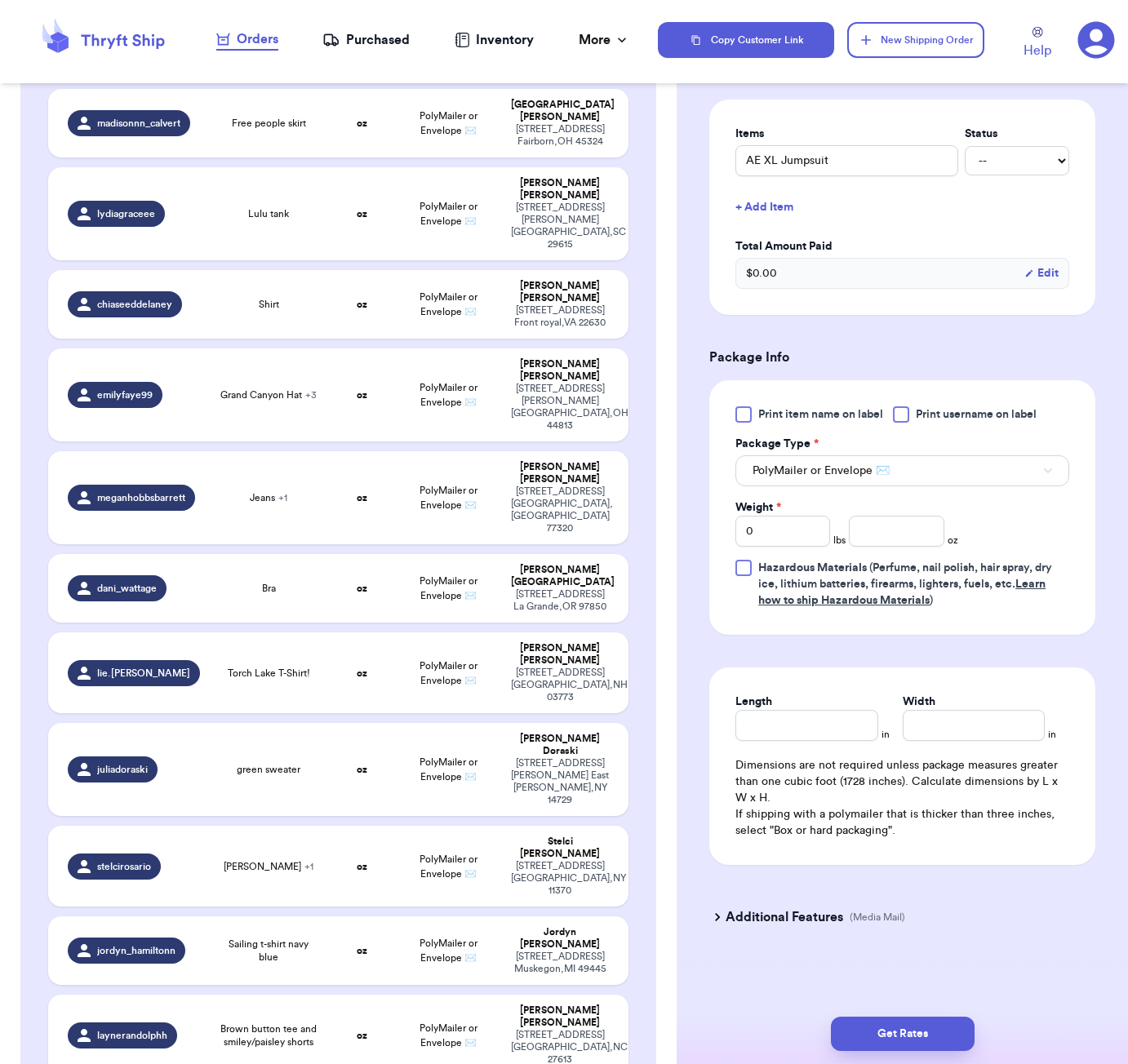
scroll to position [377, 0]
click at [884, 533] on input "number" at bounding box center [895, 531] width 94 height 31
type input "19"
click at [821, 734] on input "Length" at bounding box center [806, 725] width 142 height 31
type input "6"
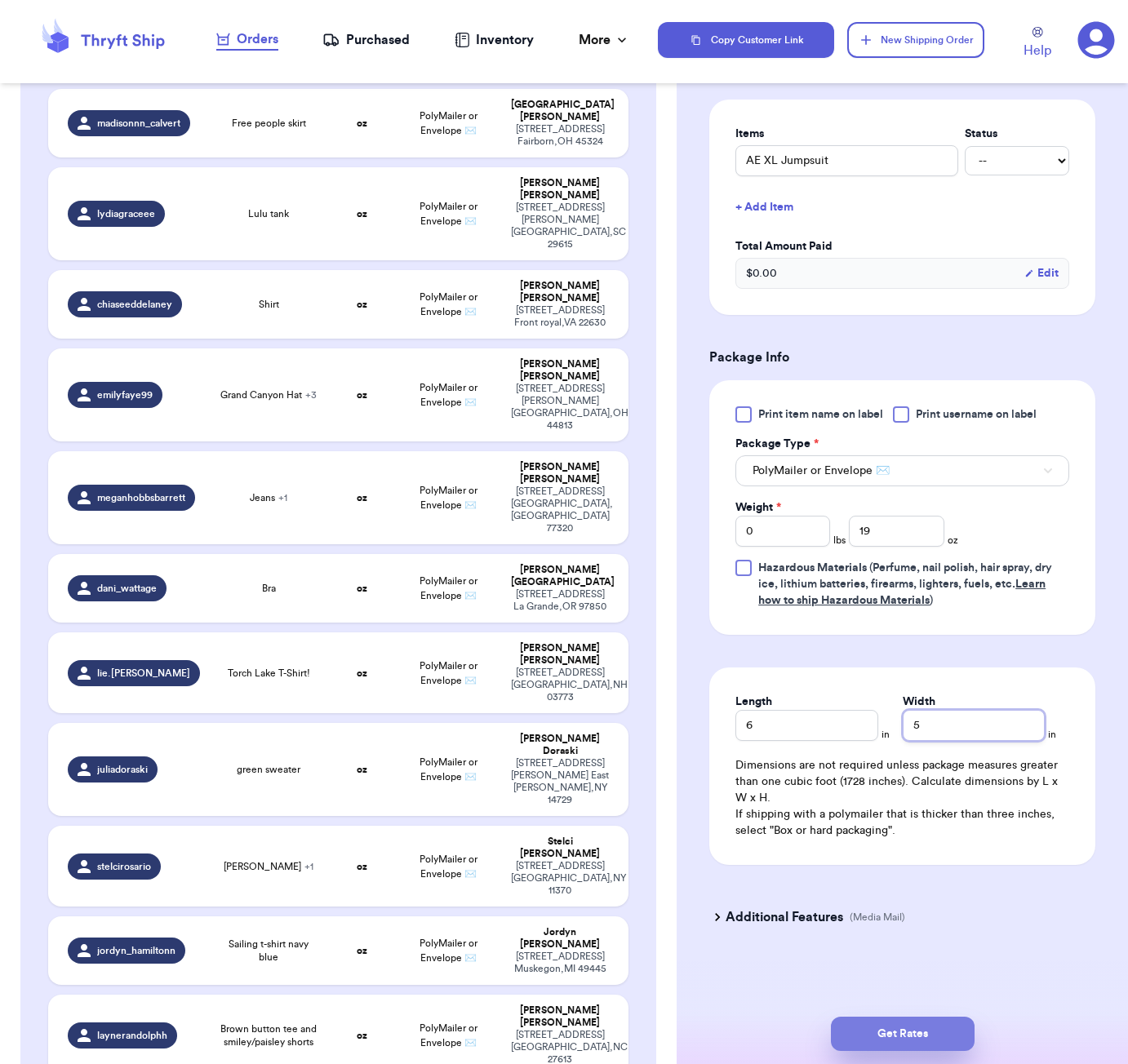
type input "5"
drag, startPoint x: 958, startPoint y: 1039, endPoint x: 961, endPoint y: 1031, distance: 8.5
click at [959, 1035] on button "Get Rates" at bounding box center [902, 1034] width 143 height 34
type input "1"
type input "3"
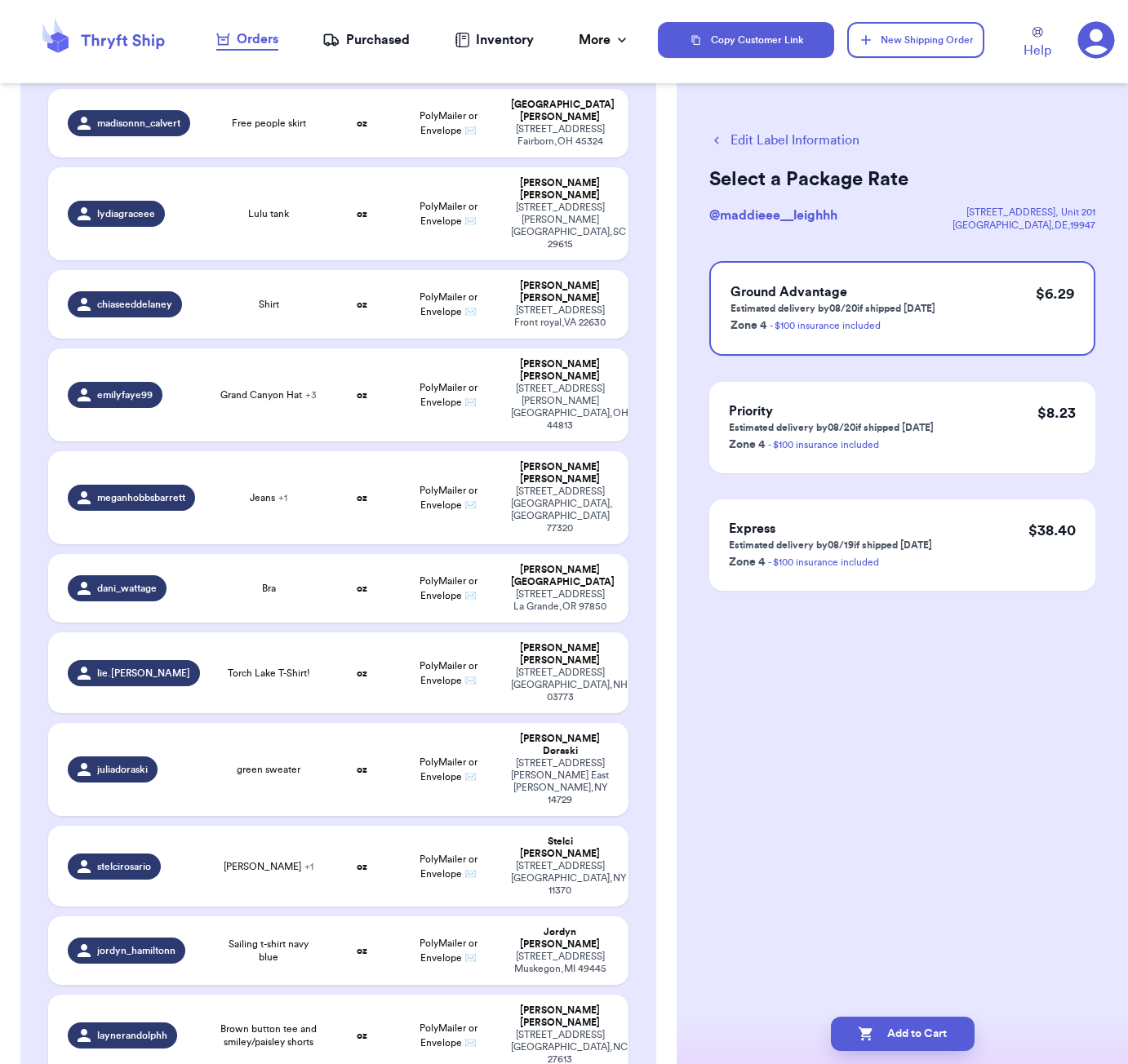
scroll to position [0, 0]
click at [931, 1040] on button "Add to Cart" at bounding box center [902, 1034] width 143 height 34
checkbox input "true"
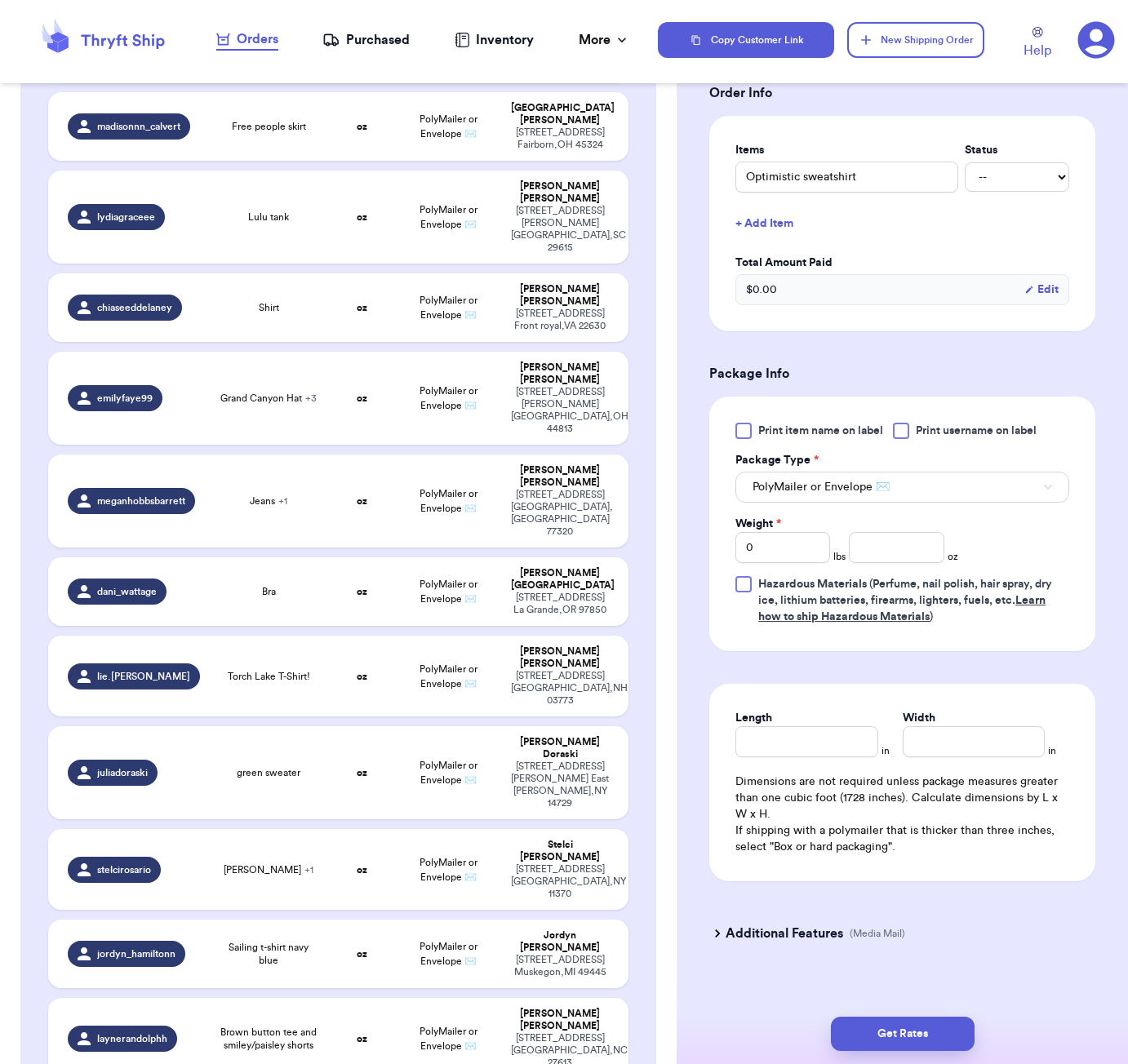
scroll to position [452, 0]
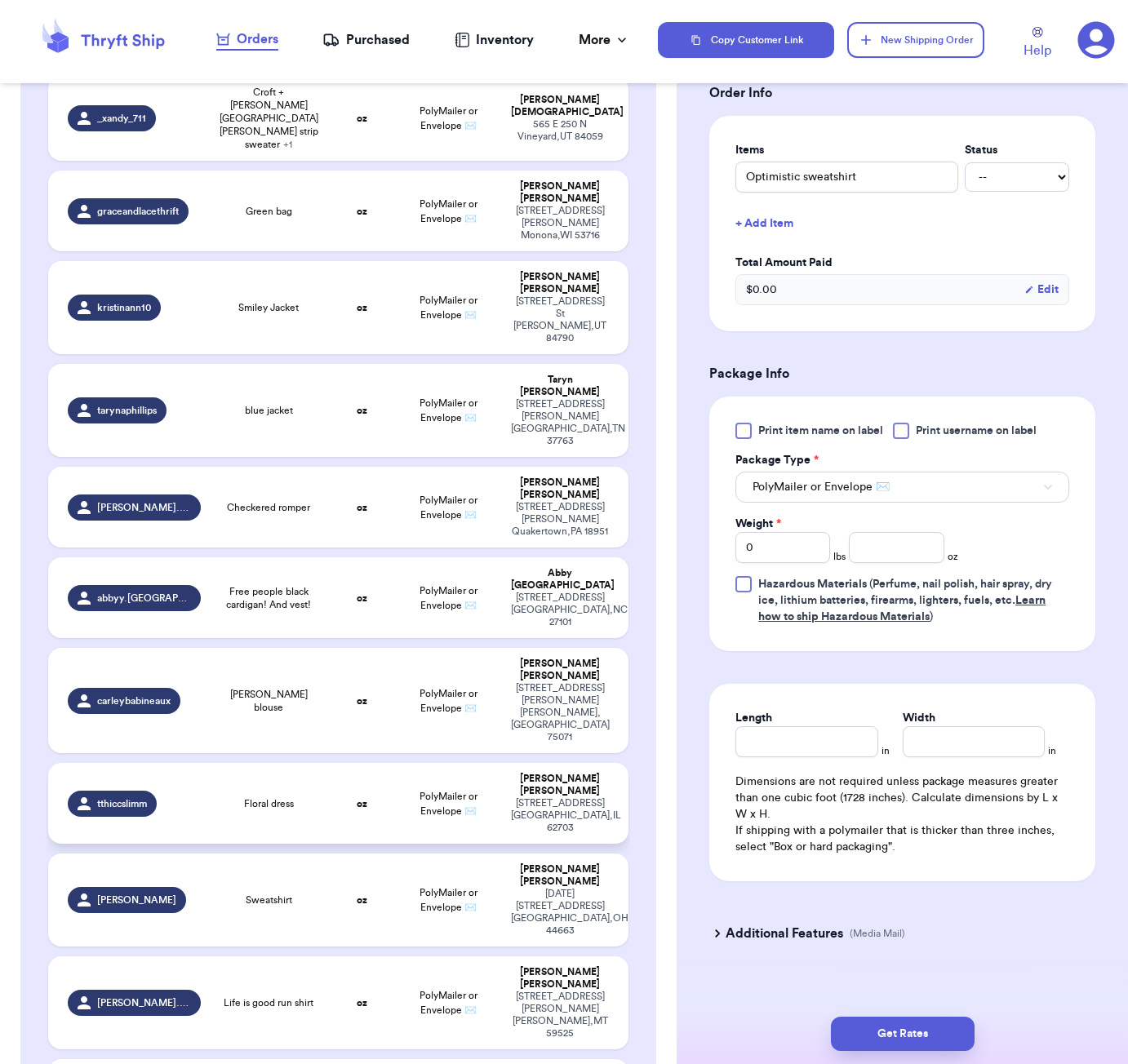
click at [337, 763] on td "oz" at bounding box center [361, 802] width 70 height 81
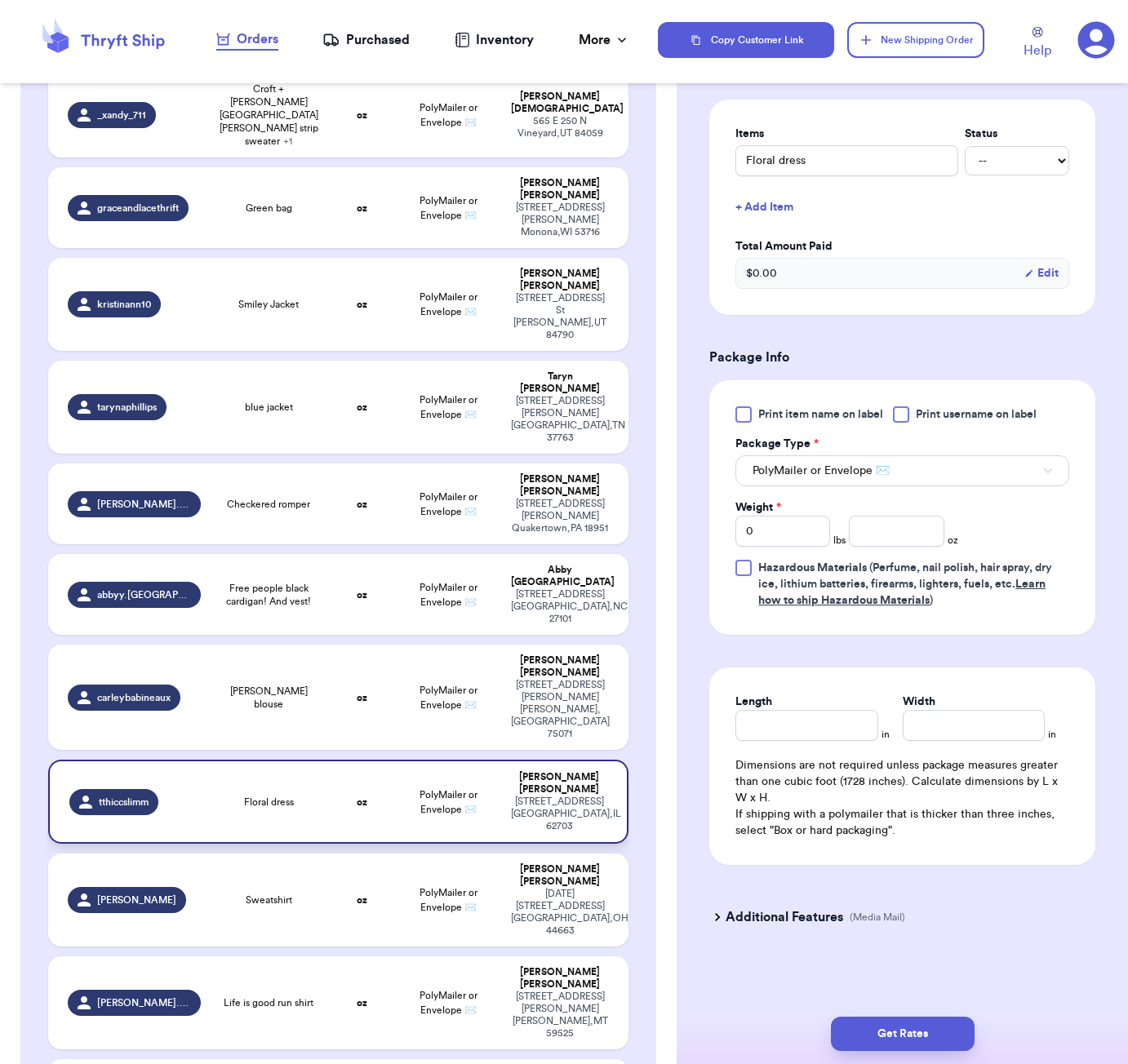
type input "Floral dress"
click at [878, 525] on input "number" at bounding box center [895, 531] width 94 height 31
type input "15"
drag, startPoint x: 806, startPoint y: 725, endPoint x: 842, endPoint y: 717, distance: 36.9
click at [806, 725] on input "Length" at bounding box center [806, 725] width 142 height 31
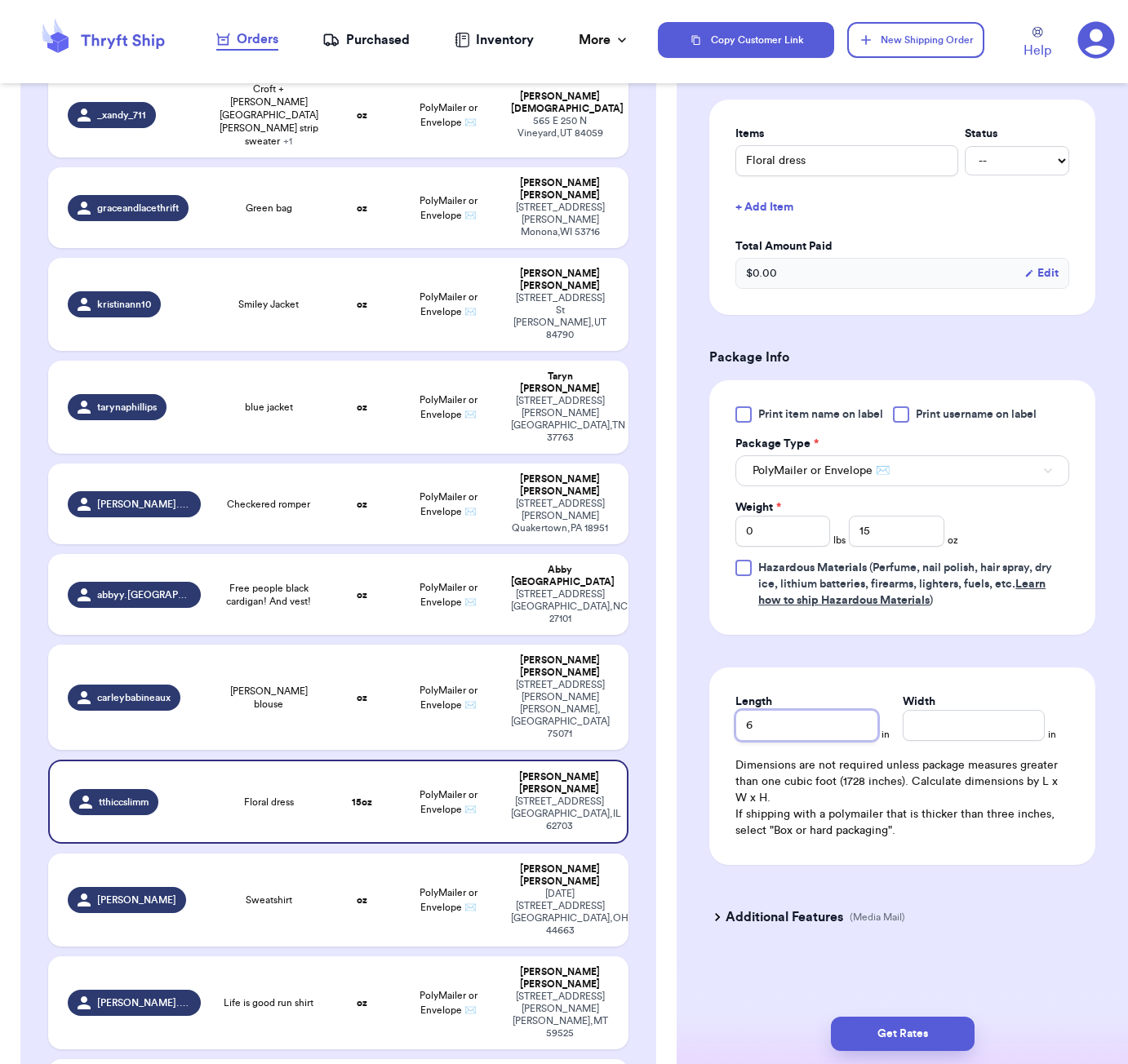
type input "6"
type input "5"
drag, startPoint x: 926, startPoint y: 1023, endPoint x: 1011, endPoint y: 1000, distance: 88.1
click at [925, 1022] on button "Get Rates" at bounding box center [902, 1034] width 143 height 34
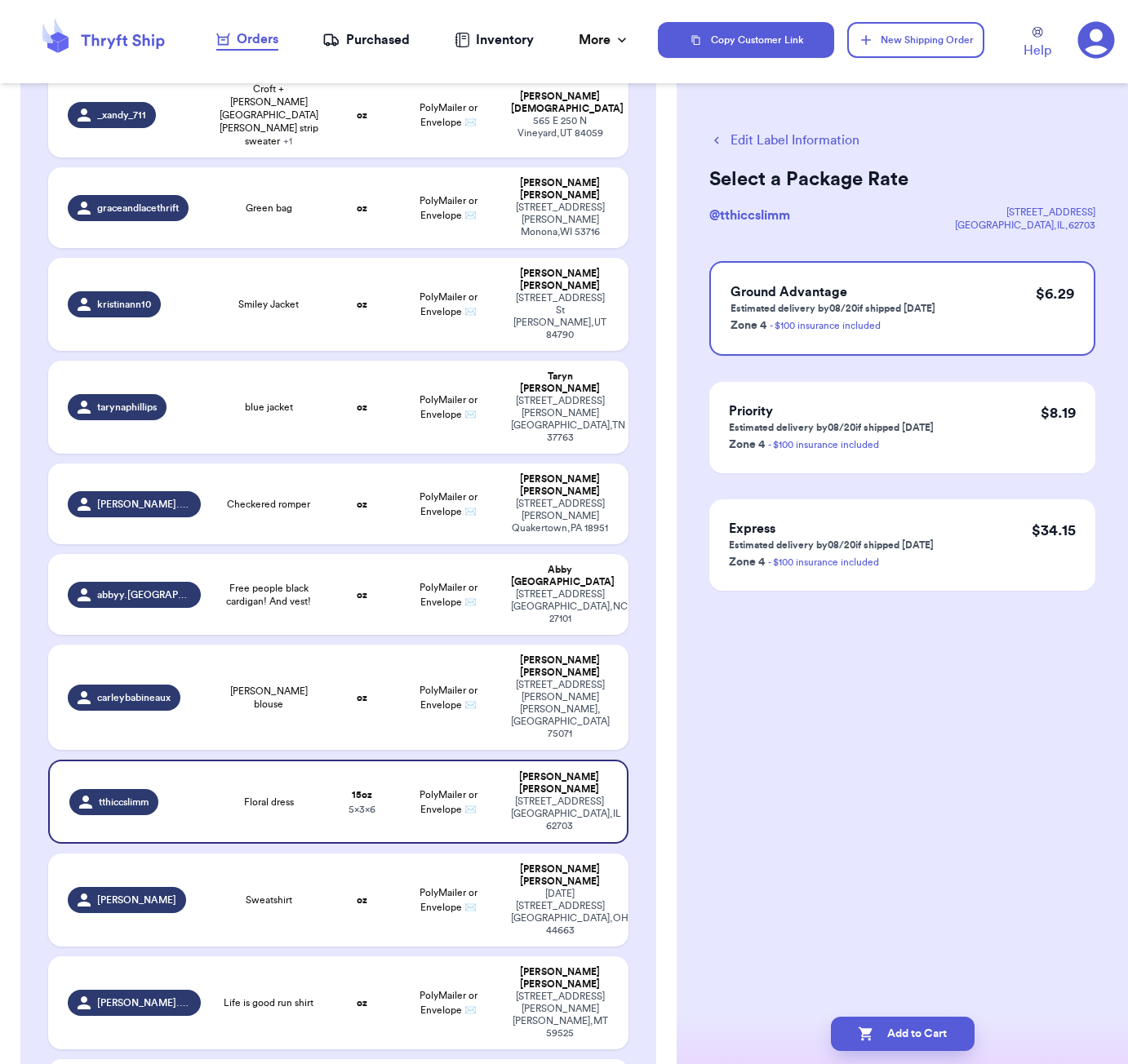
drag, startPoint x: 928, startPoint y: 1042, endPoint x: 937, endPoint y: 1010, distance: 33.2
click at [928, 1042] on button "Add to Cart" at bounding box center [902, 1034] width 143 height 34
checkbox input "true"
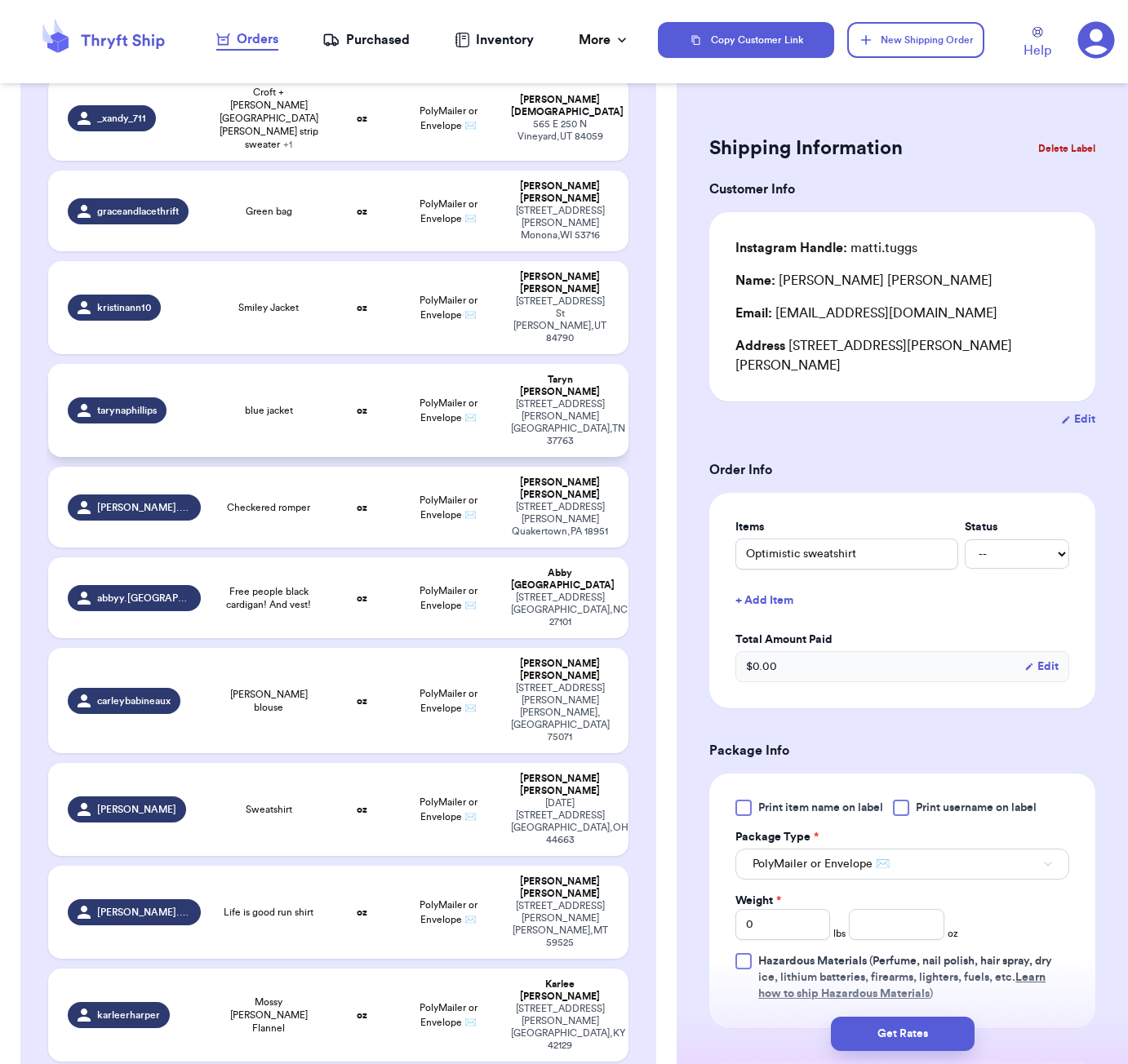
click at [274, 404] on span "blue jacket" at bounding box center [269, 410] width 48 height 13
type input "blue jacket"
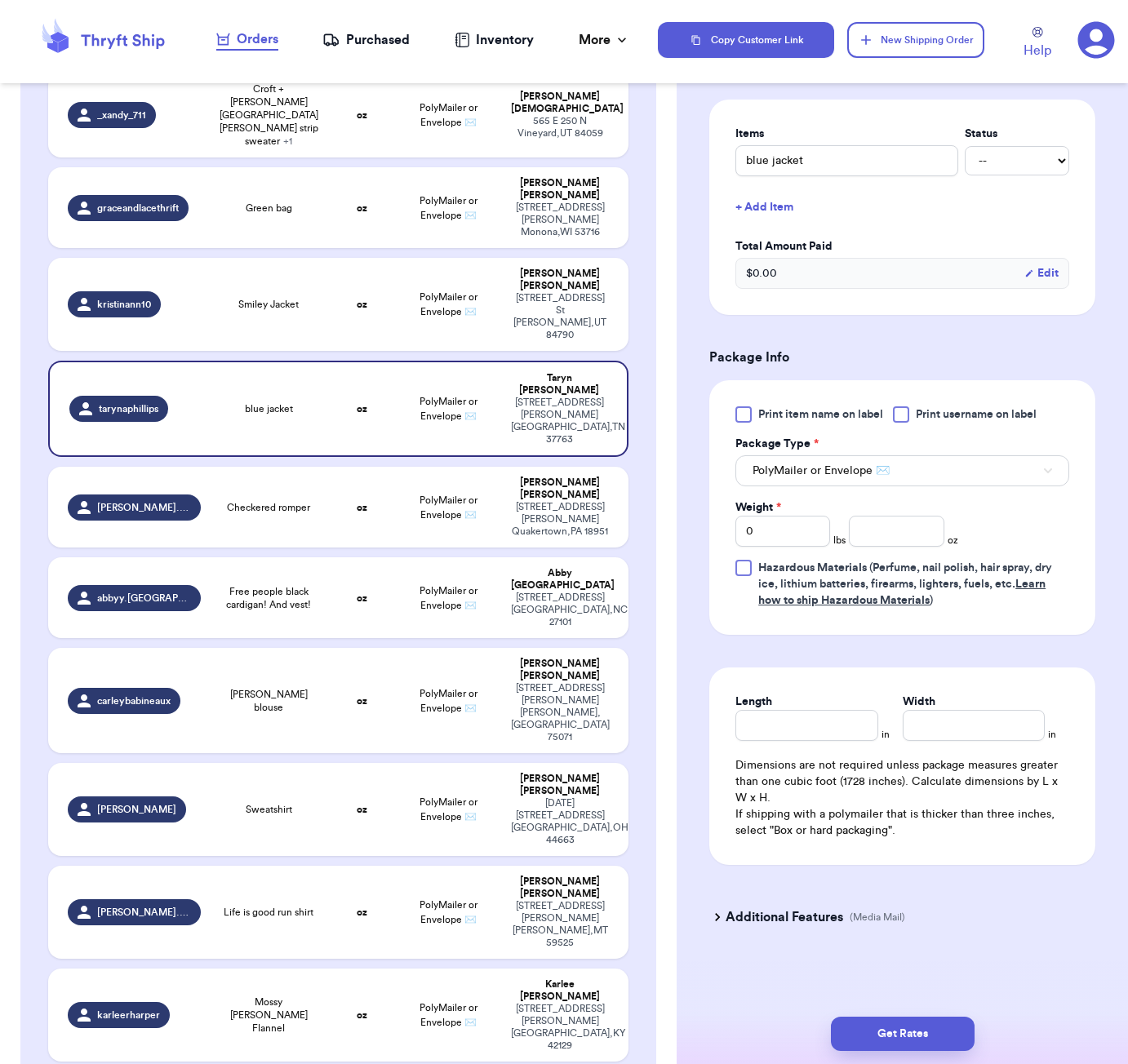
scroll to position [377, 0]
click at [908, 536] on input "number" at bounding box center [895, 531] width 94 height 31
type input "10"
click at [815, 724] on input "Length" at bounding box center [806, 725] width 142 height 31
type input "6"
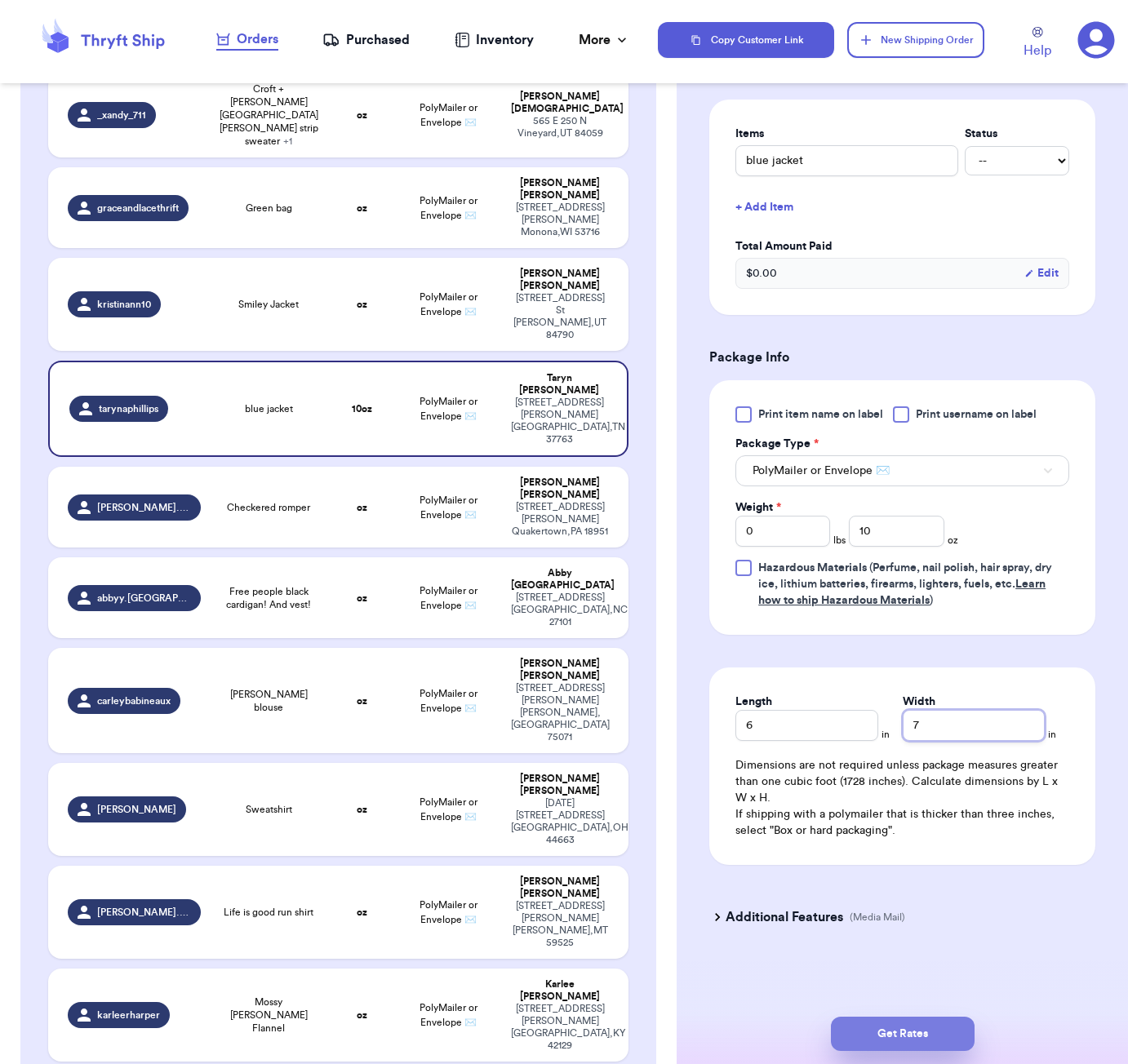
type input "7"
click at [945, 1025] on button "Get Rates" at bounding box center [902, 1034] width 143 height 34
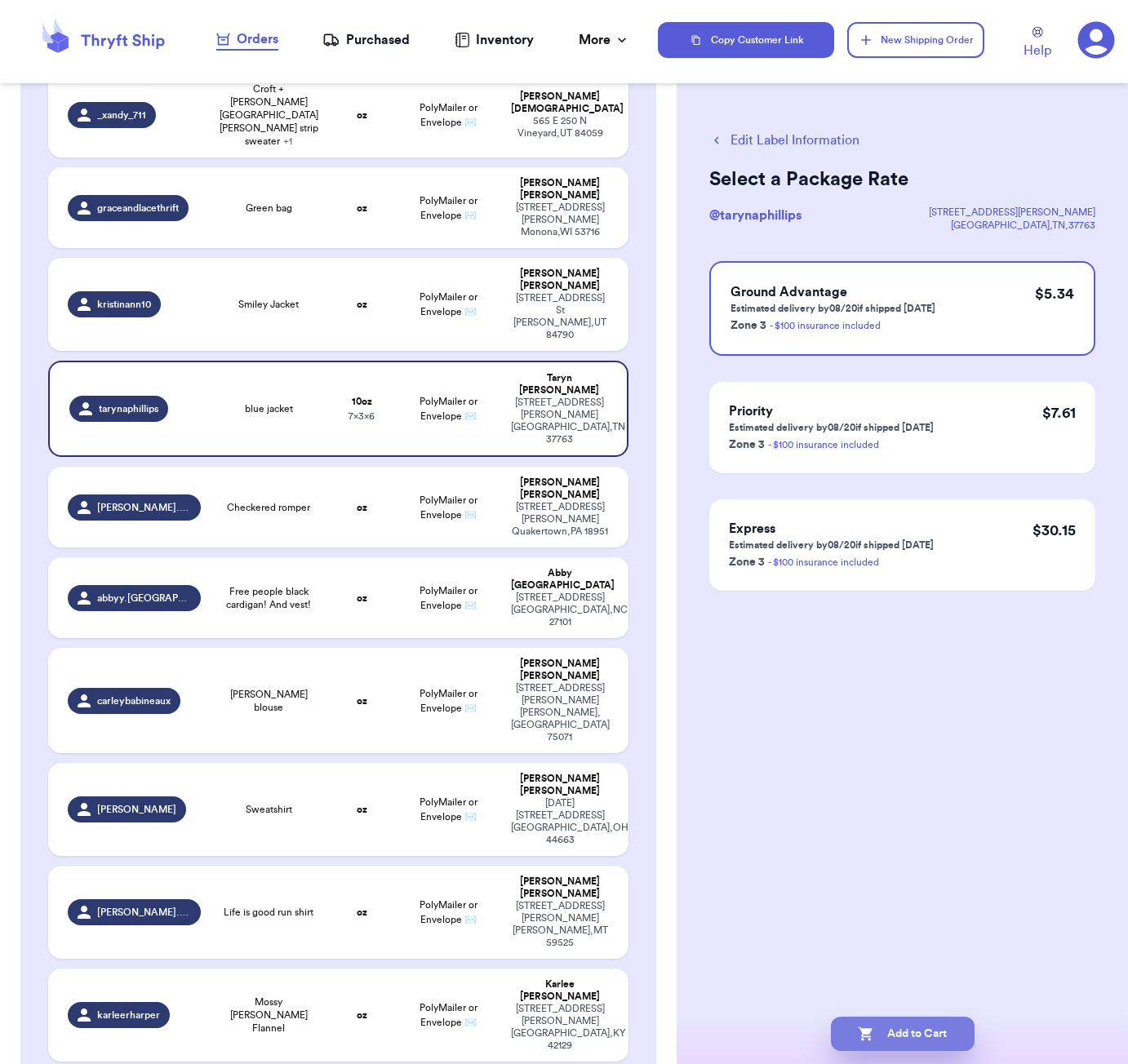
click at [925, 1025] on button "Add to Cart" at bounding box center [902, 1034] width 143 height 34
checkbox input "true"
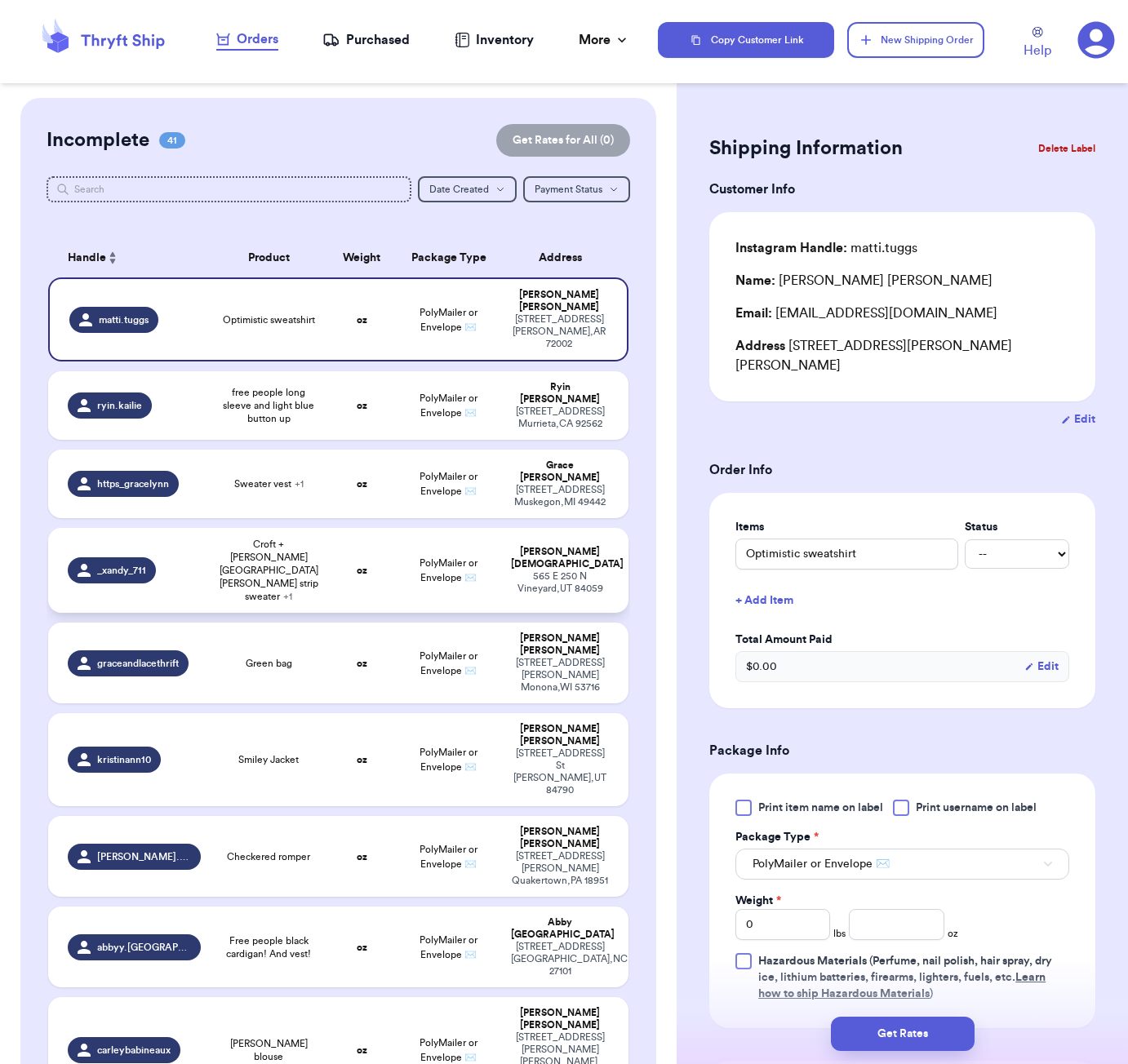
click at [367, 528] on td "oz" at bounding box center [361, 570] width 70 height 85
type input "Croft + [PERSON_NAME][GEOGRAPHIC_DATA][PERSON_NAME] strip sweater"
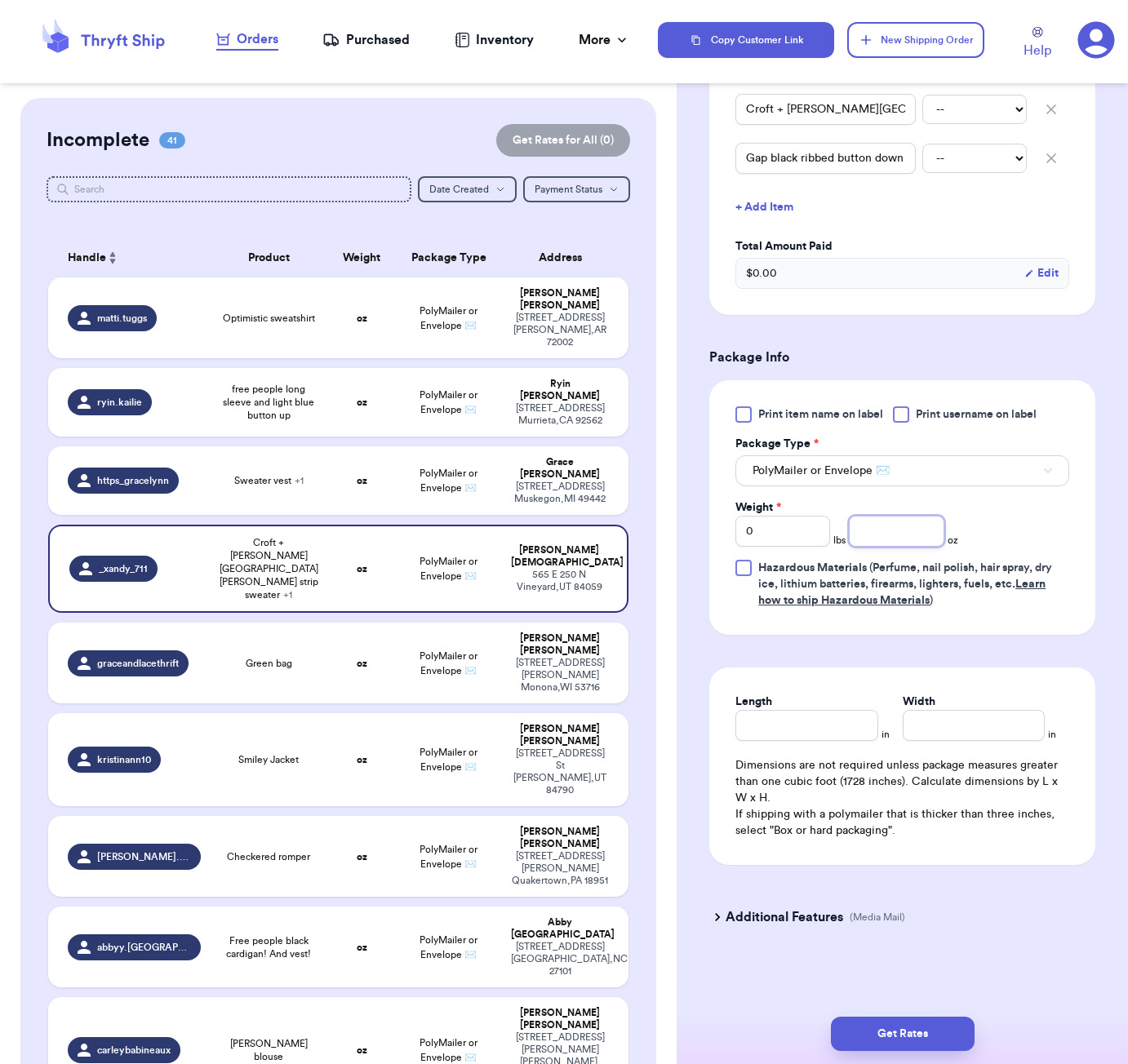
click at [880, 540] on input "number" at bounding box center [895, 531] width 94 height 31
type input "41"
click at [835, 733] on input "Length" at bounding box center [806, 725] width 142 height 31
type input "8"
type input "7"
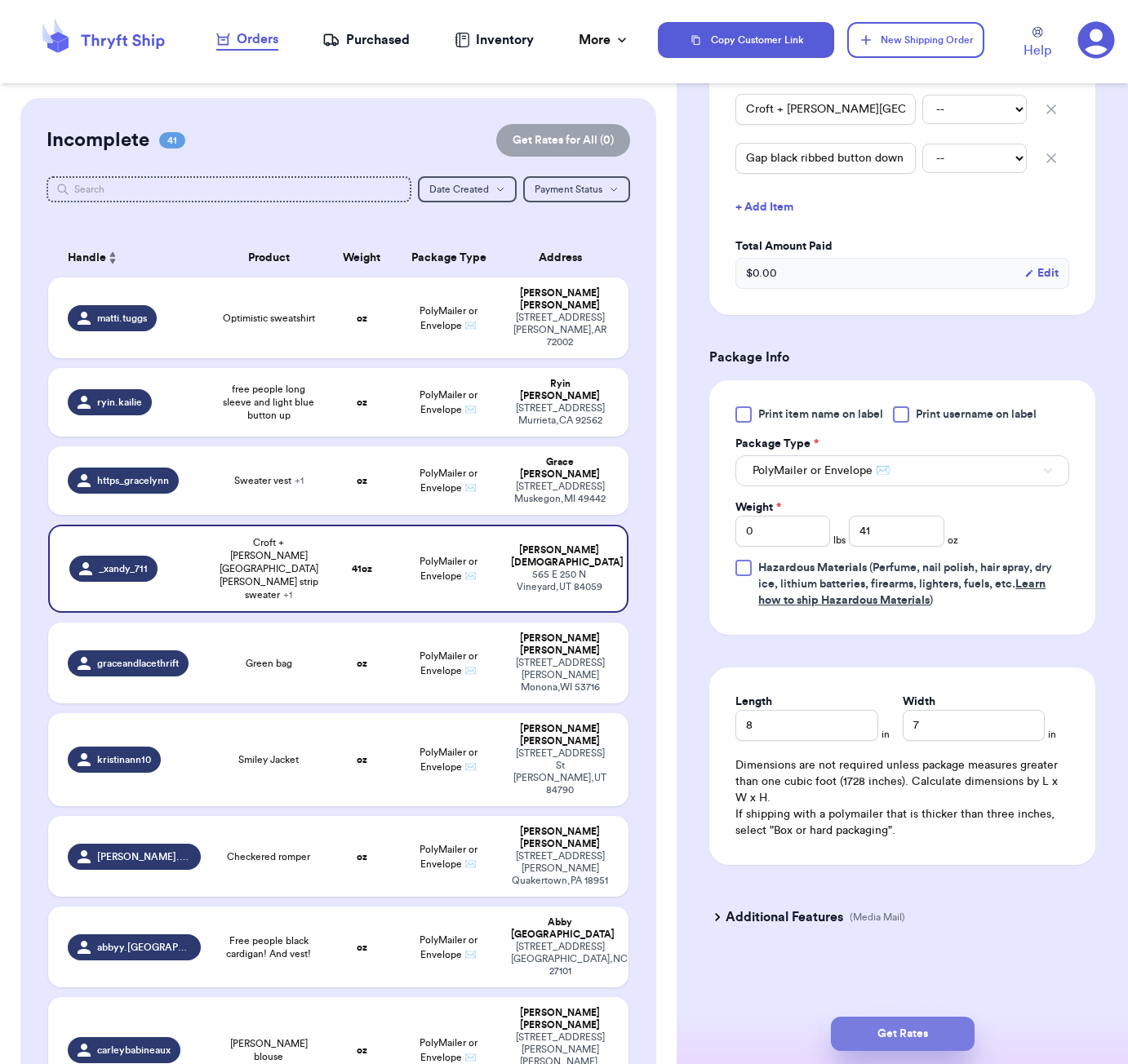
click at [945, 1031] on button "Get Rates" at bounding box center [902, 1034] width 143 height 34
type input "2"
type input "9"
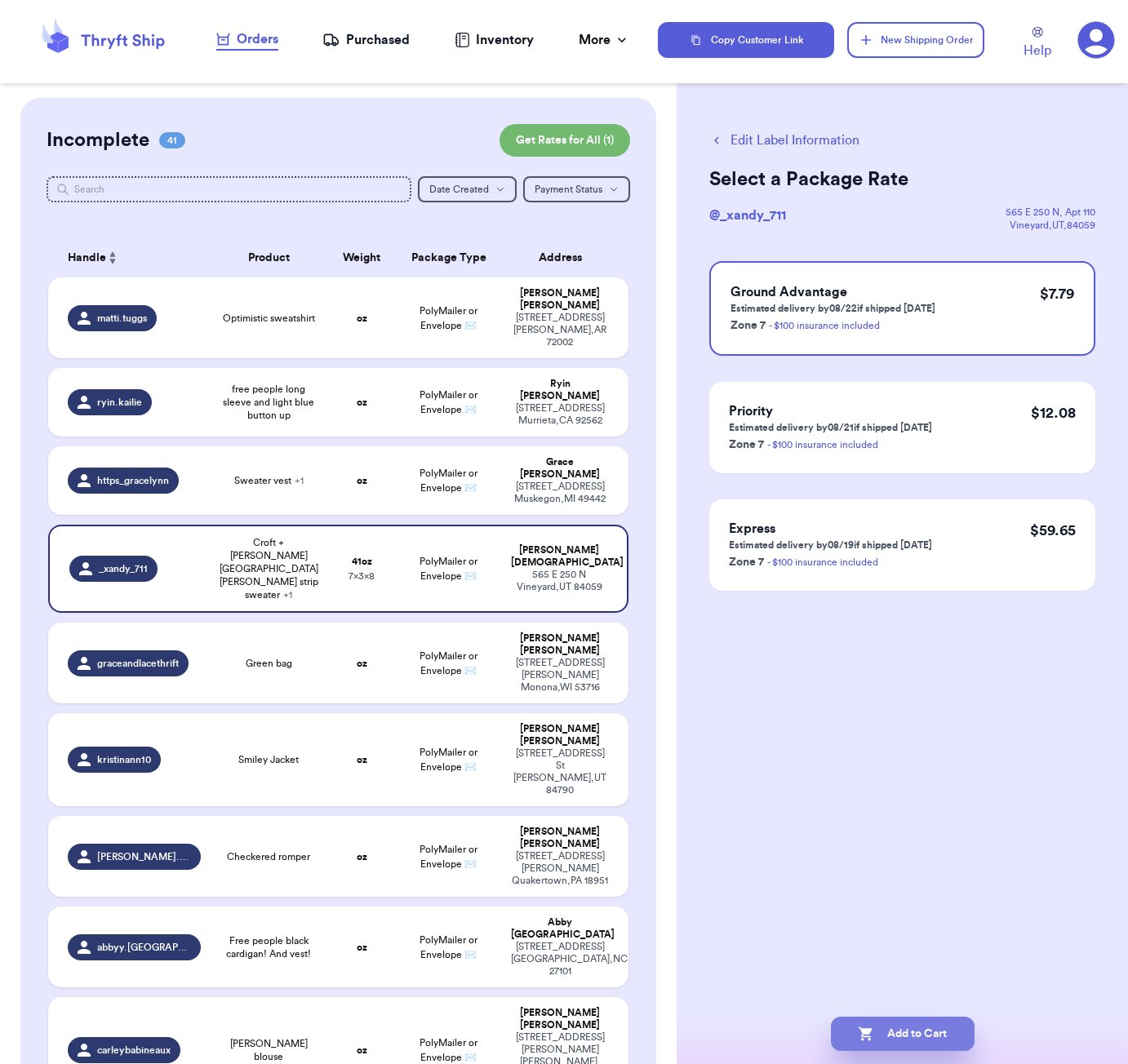
click at [946, 1018] on button "Add to Cart" at bounding box center [902, 1034] width 143 height 34
checkbox input "true"
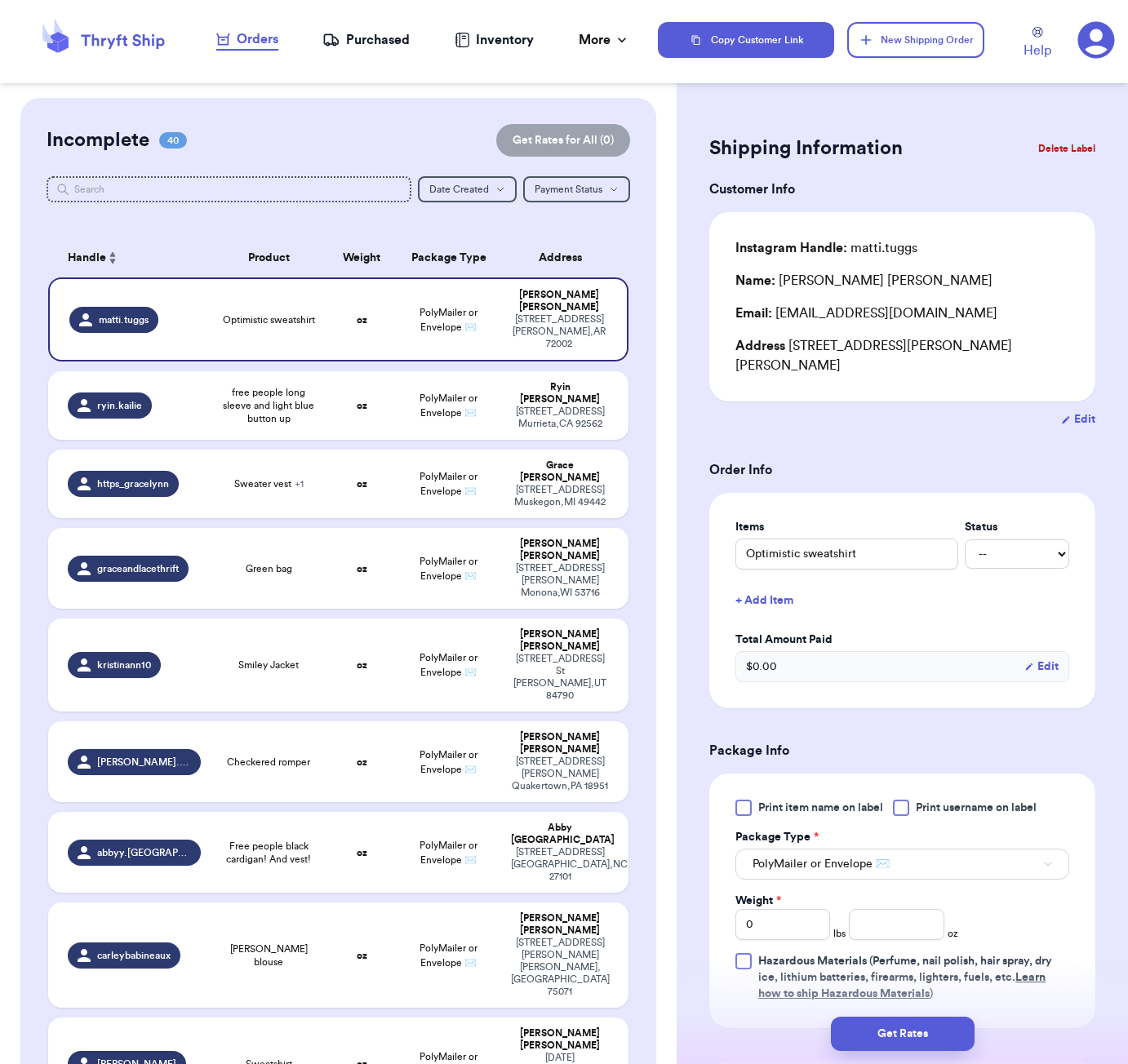
scroll to position [1754, 0]
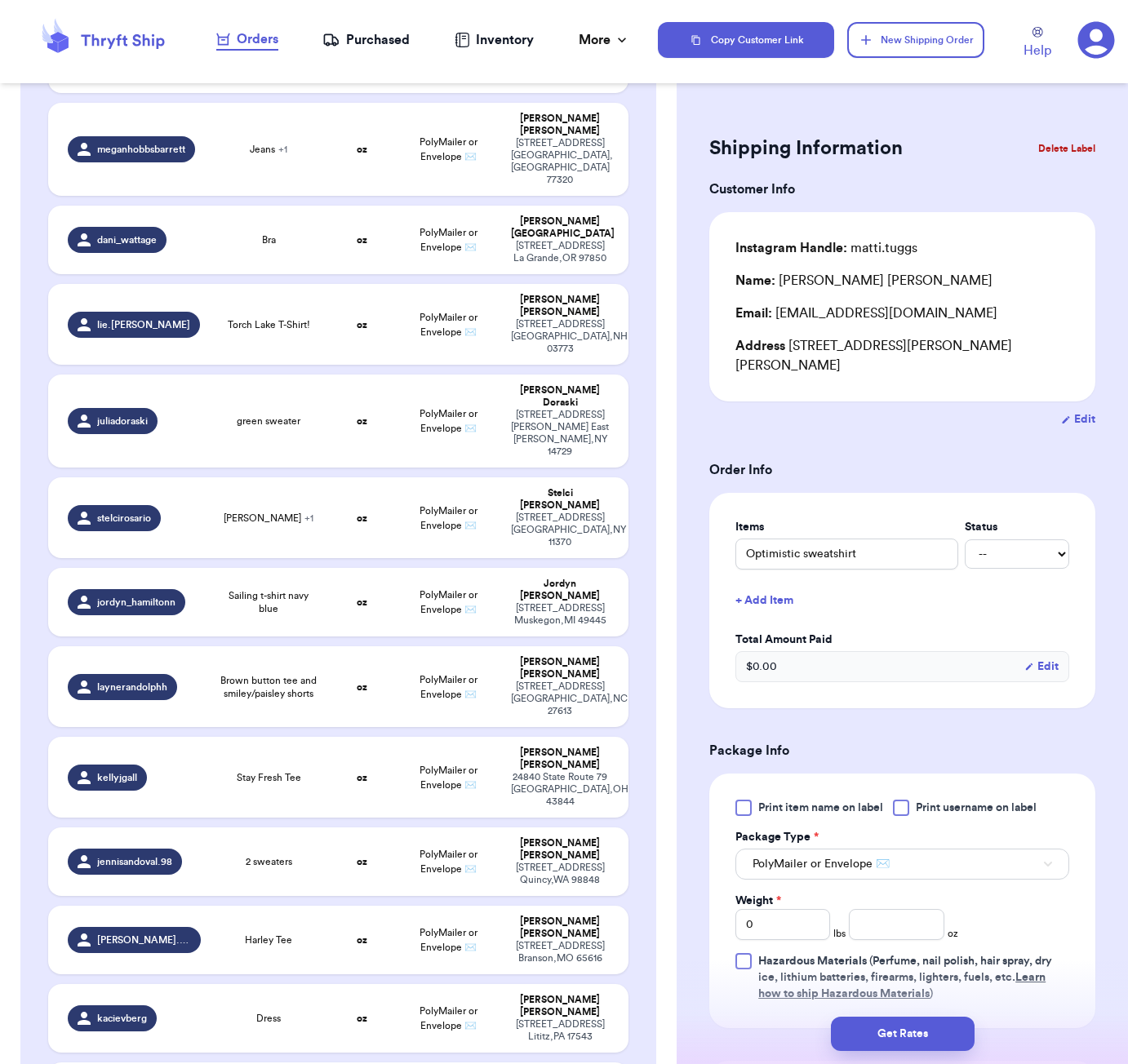
type input "Ocean city crewneck"
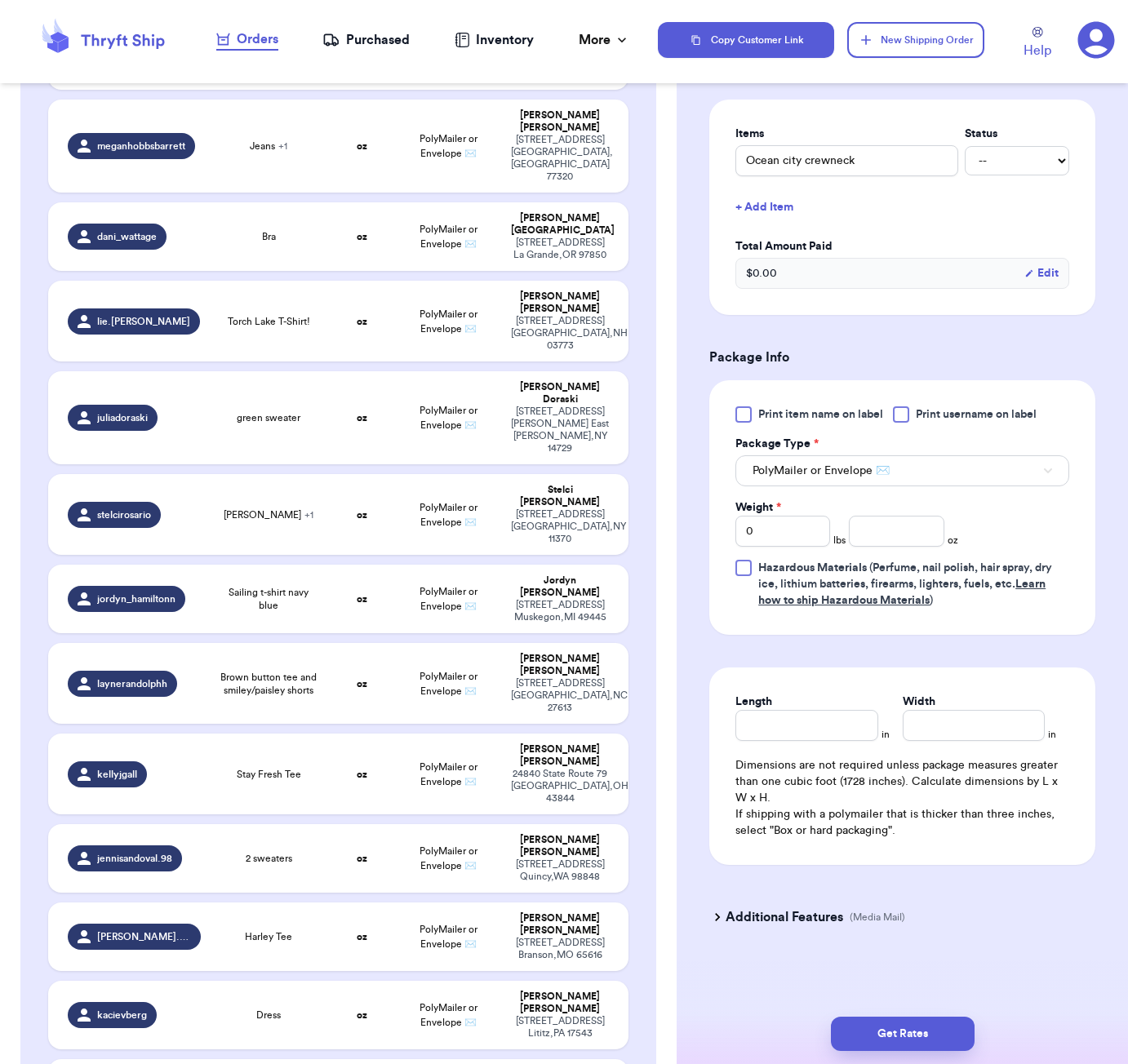
scroll to position [377, 0]
click at [909, 535] on input "number" at bounding box center [895, 531] width 94 height 31
type input "14"
click at [780, 729] on input "Length" at bounding box center [806, 725] width 142 height 31
type input "6"
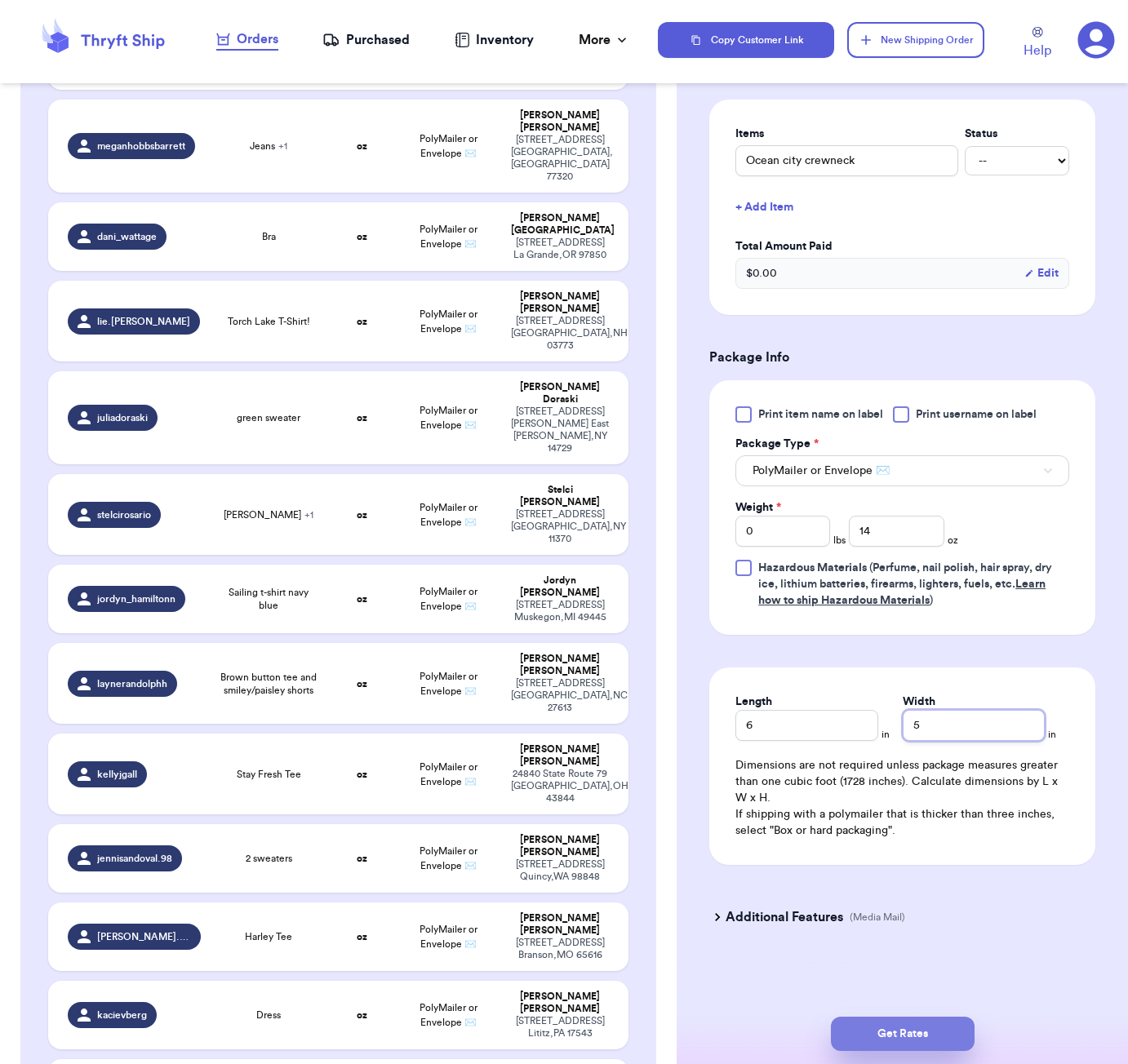
type input "5"
click at [949, 1020] on button "Get Rates" at bounding box center [902, 1034] width 143 height 34
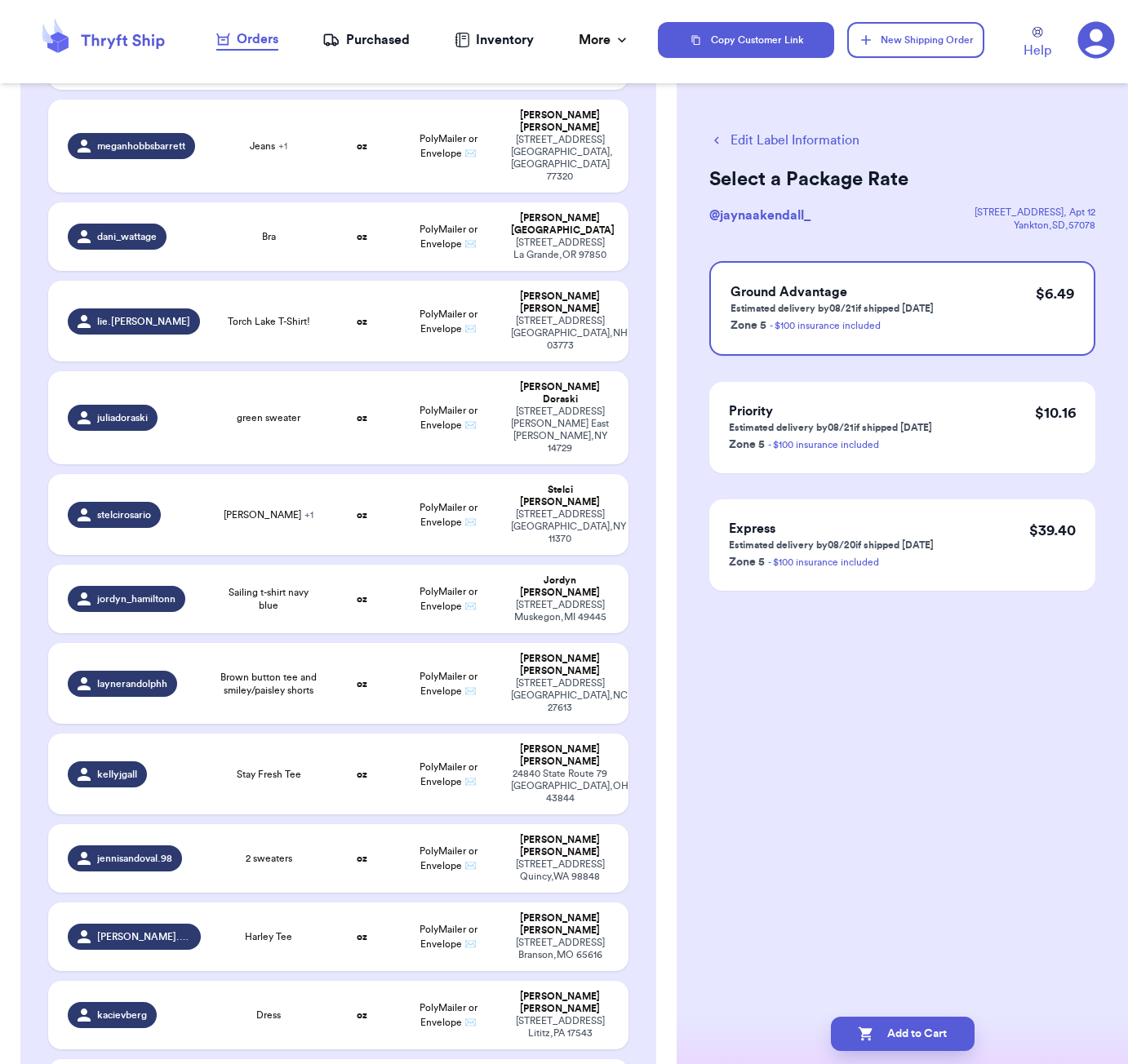
scroll to position [0, 0]
click at [939, 1037] on button "Add to Cart" at bounding box center [902, 1034] width 143 height 34
checkbox input "true"
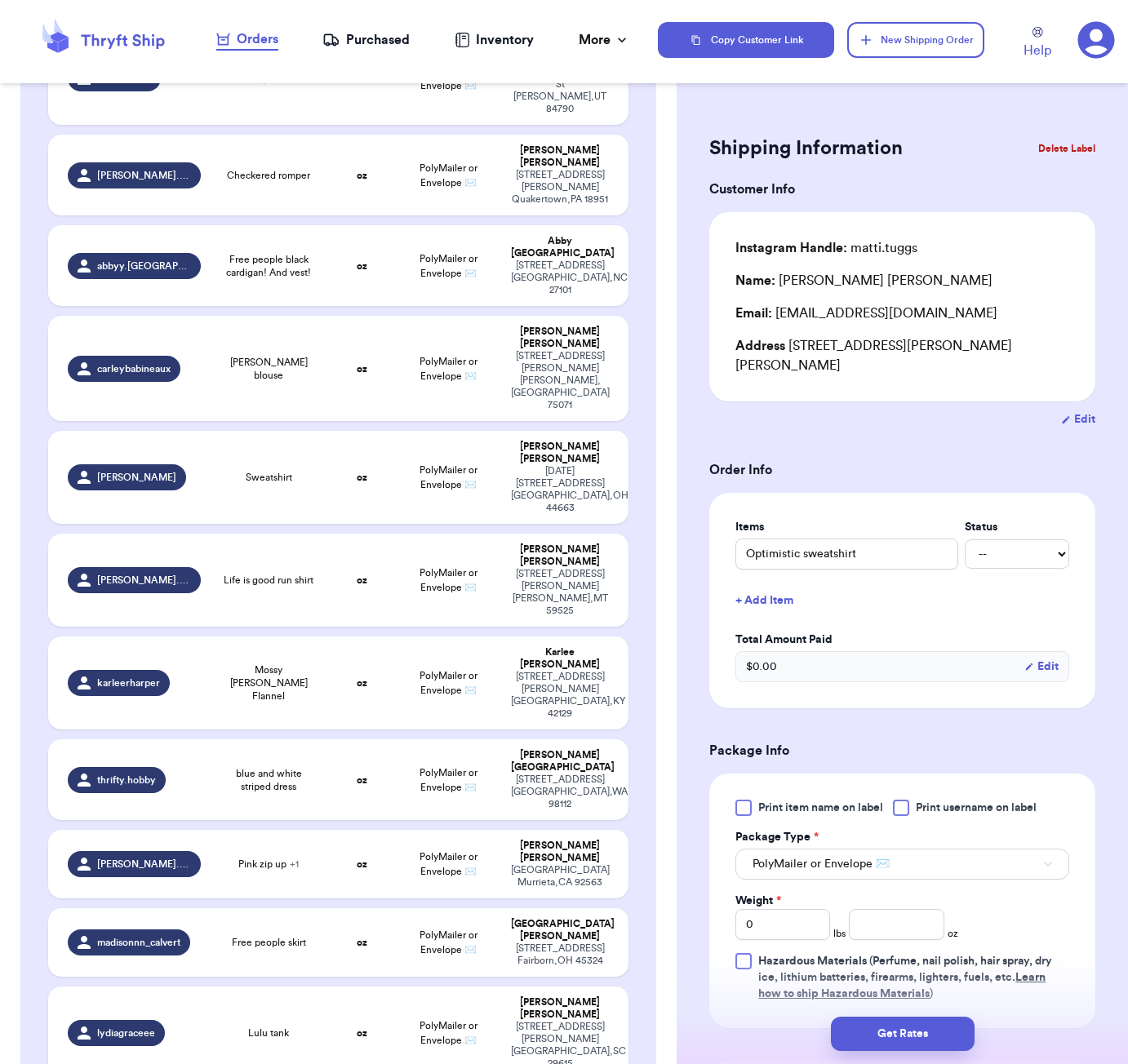
scroll to position [585, 0]
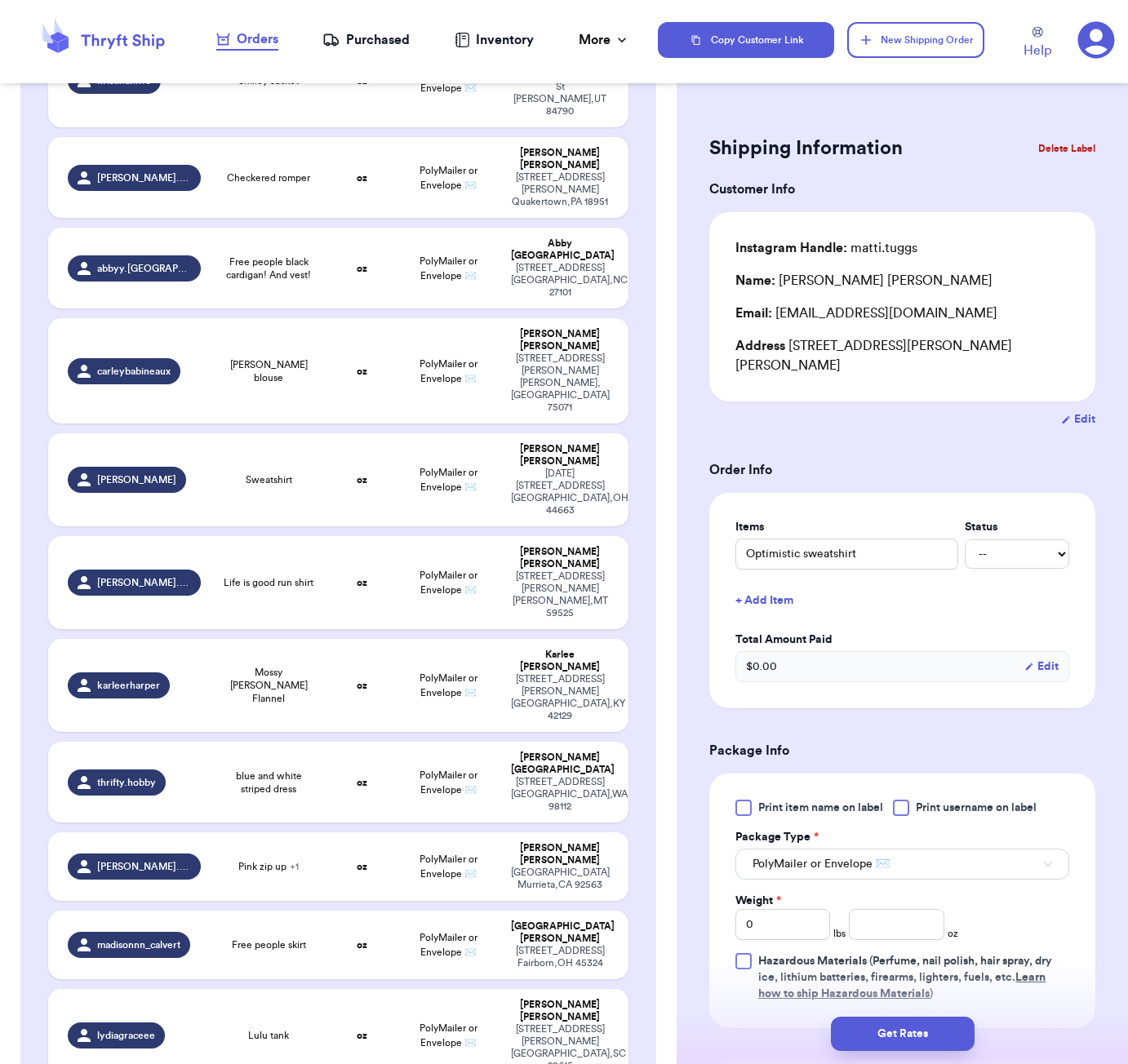
click at [972, 0] on html "Orders Purchased Inventory More Stats Completed Orders Copy Customer Link New S…" at bounding box center [564, 532] width 1128 height 1064
click at [380, 228] on td "oz" at bounding box center [361, 267] width 70 height 81
type input "Free people black cardigan! And vest!"
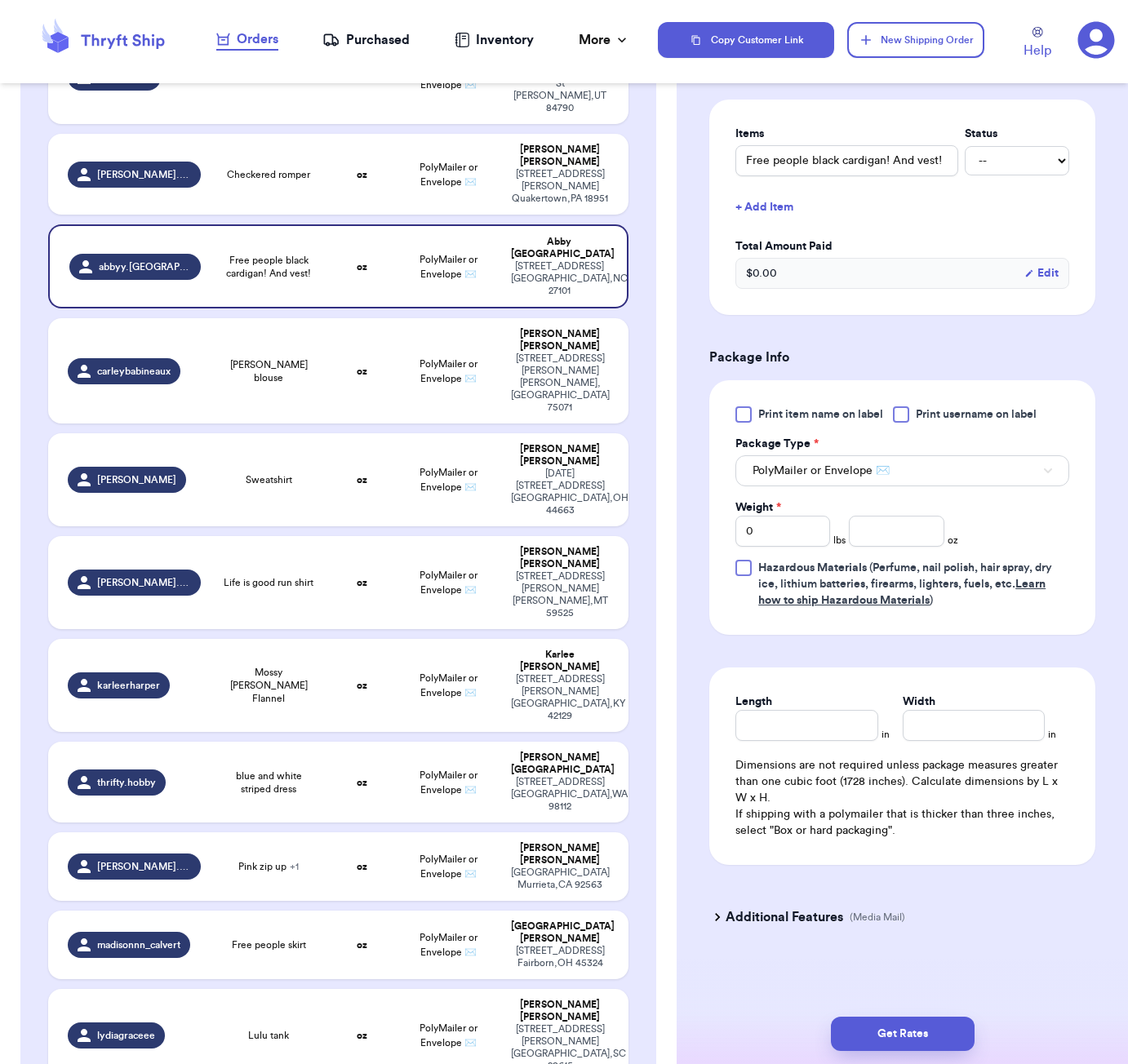
scroll to position [397, 0]
click at [890, 535] on input "number" at bounding box center [895, 531] width 94 height 31
type input "25"
click at [808, 726] on input "Length" at bounding box center [806, 725] width 142 height 31
type input "7"
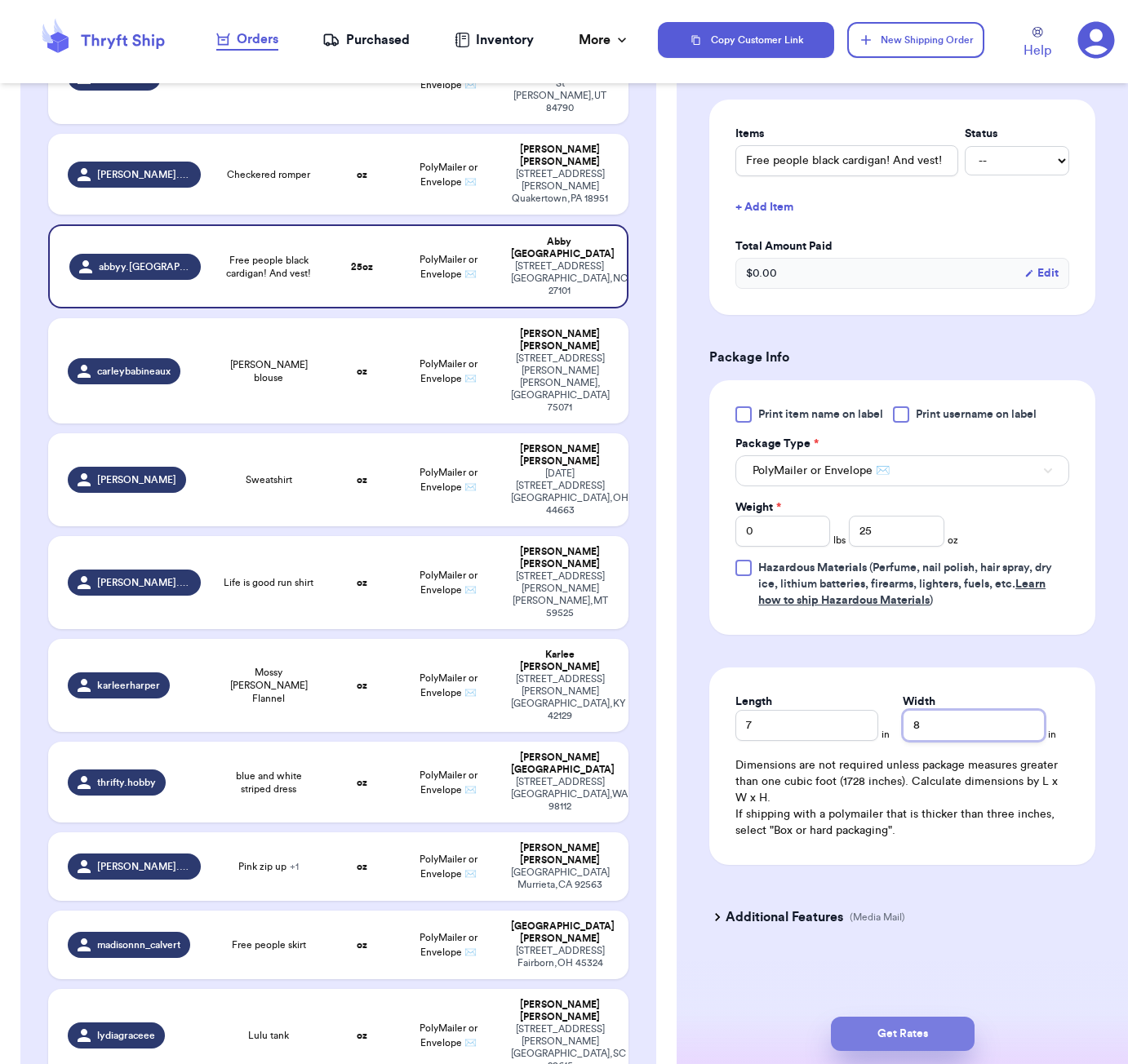
type input "8"
click at [945, 1017] on button "Get Rates" at bounding box center [902, 1034] width 143 height 34
type input "1"
type input "9"
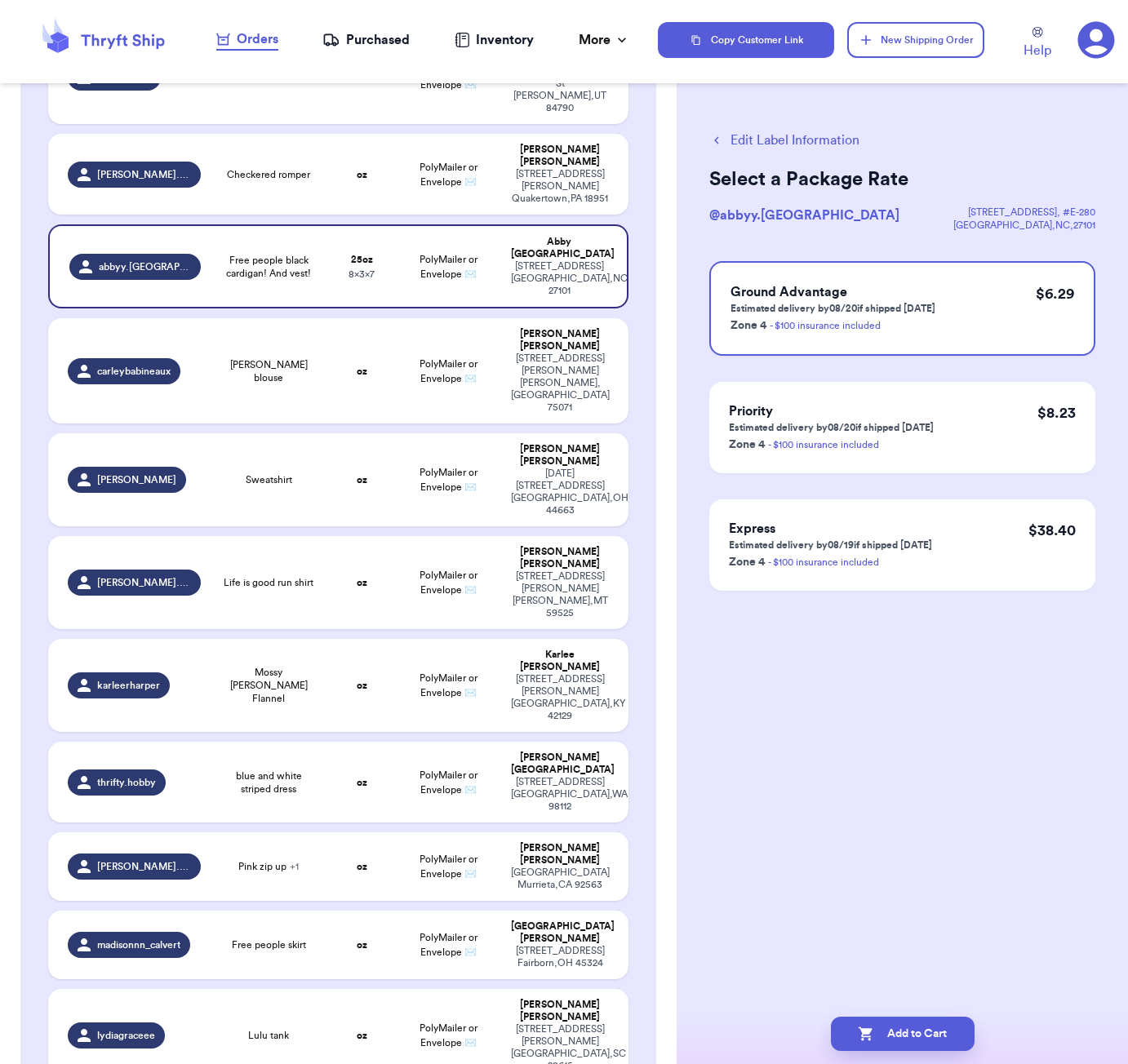
scroll to position [0, 0]
click at [935, 1047] on button "Add to Cart" at bounding box center [902, 1034] width 143 height 34
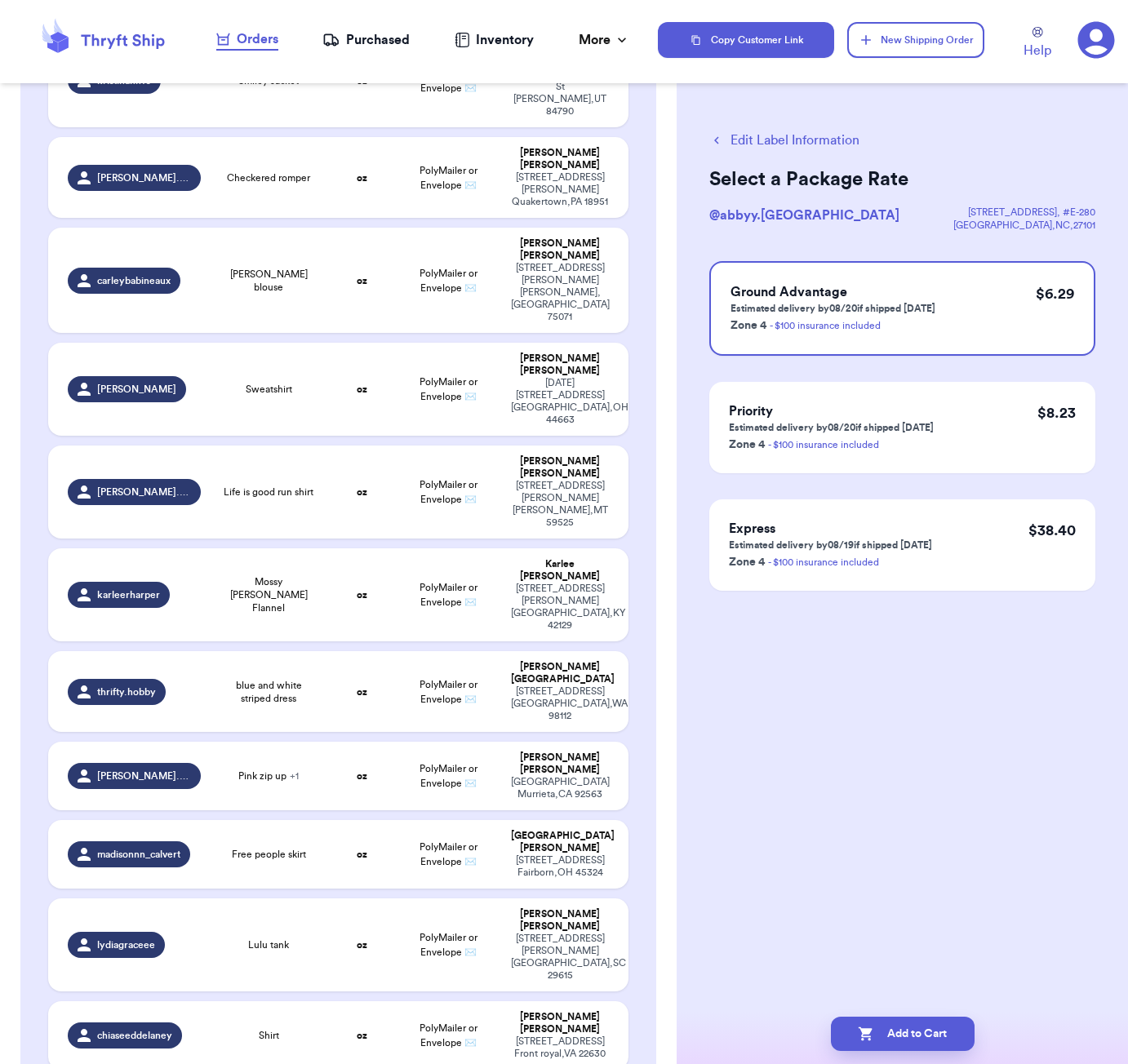
checkbox input "true"
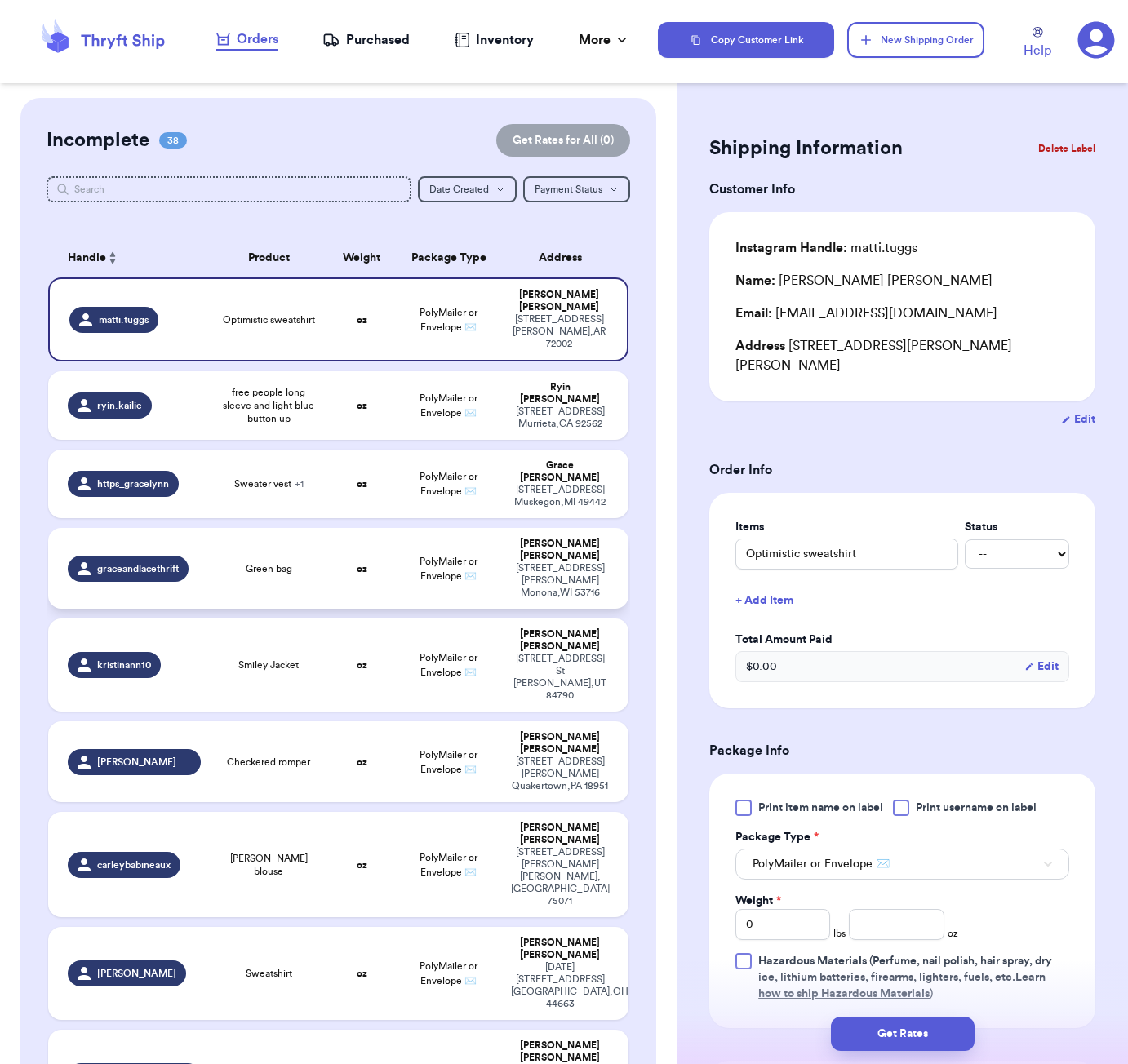
click at [282, 528] on td "Green bag" at bounding box center [269, 568] width 116 height 81
type input "Green bag"
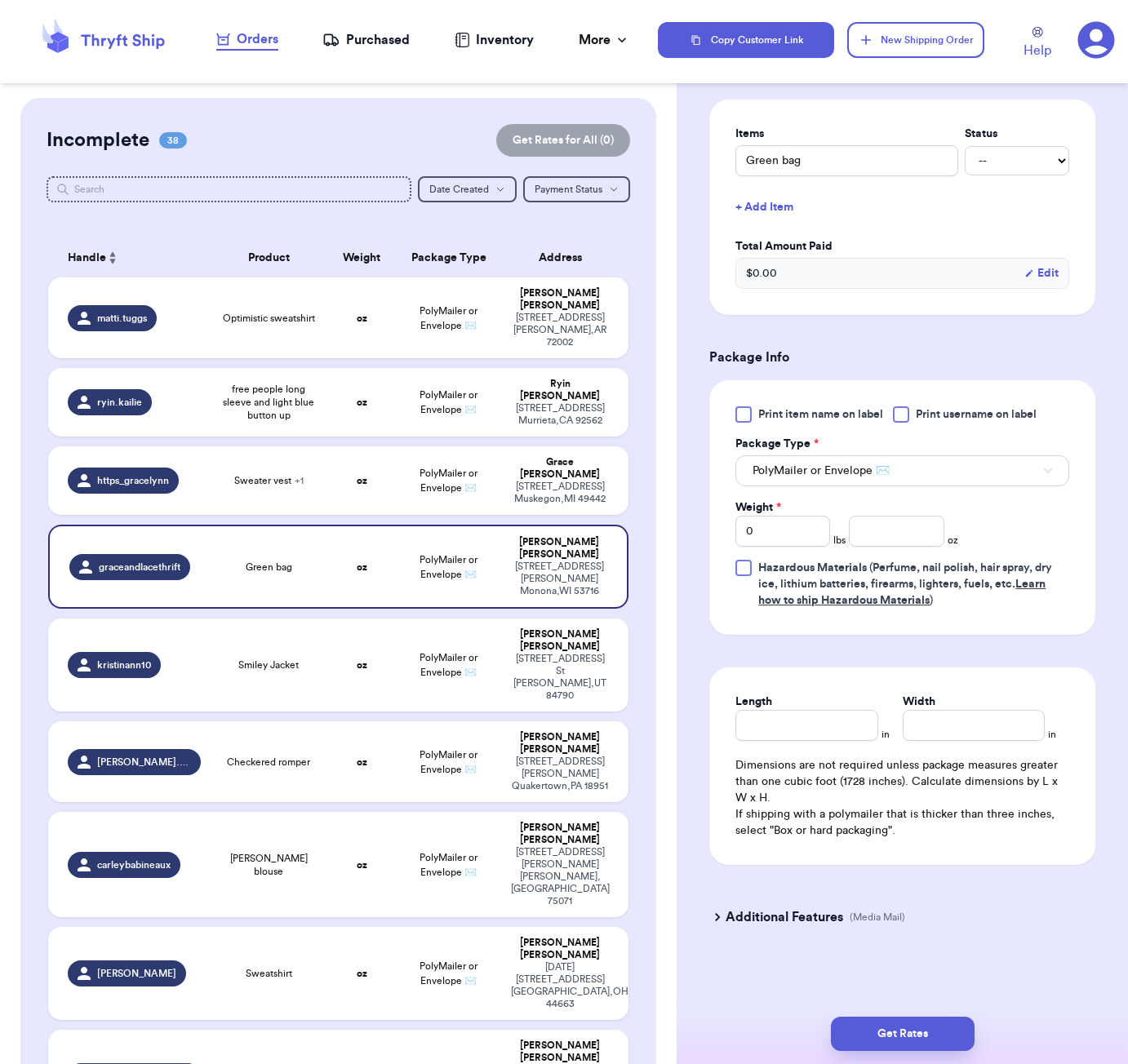
scroll to position [377, 0]
click at [916, 536] on input "number" at bounding box center [895, 531] width 94 height 31
type input "10"
click at [832, 731] on input "Length" at bounding box center [806, 725] width 142 height 31
type input "7"
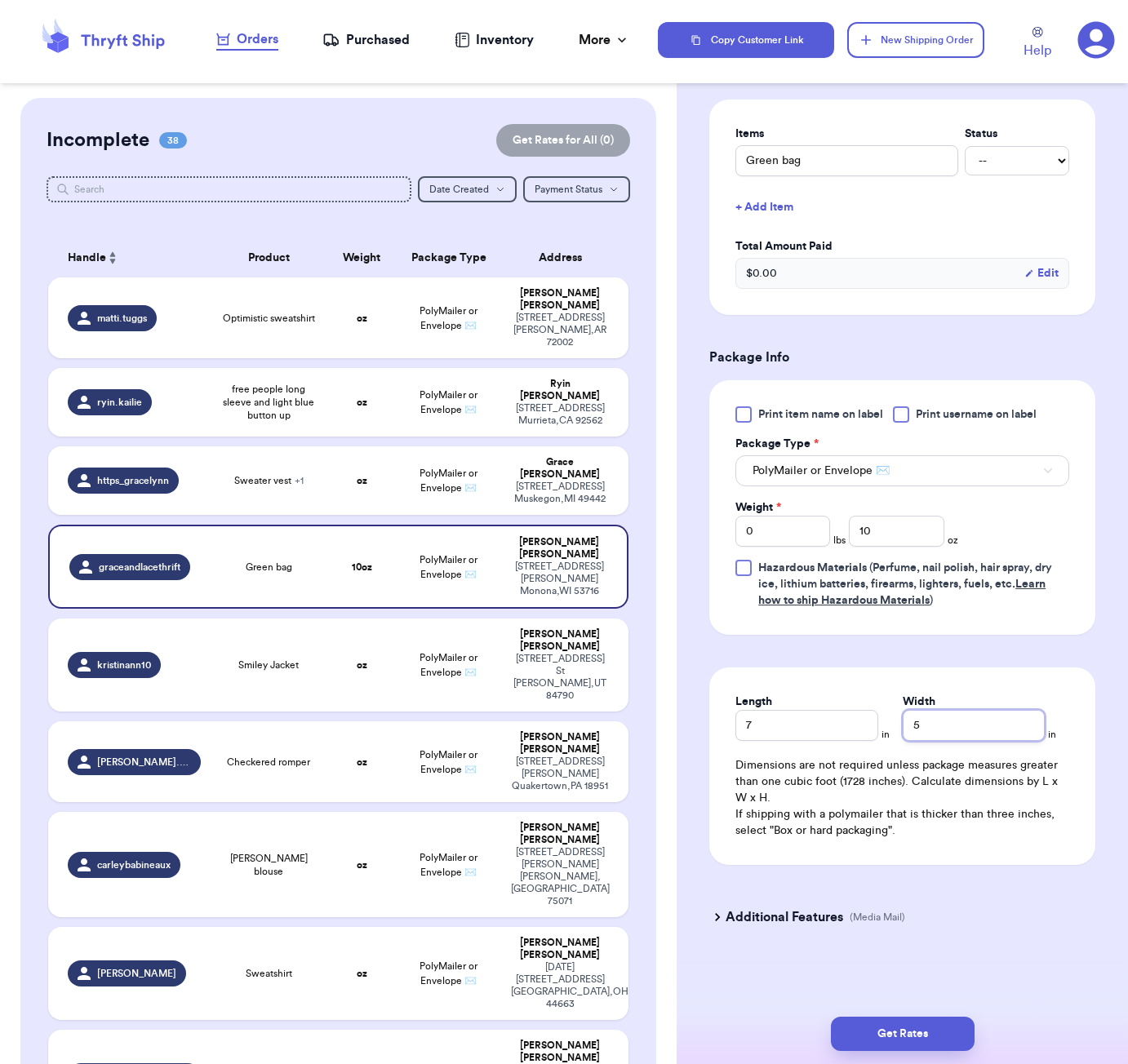
type input "5"
click at [962, 1017] on div "Get Rates" at bounding box center [902, 1033] width 452 height 61
click at [963, 1020] on button "Get Rates" at bounding box center [902, 1034] width 143 height 34
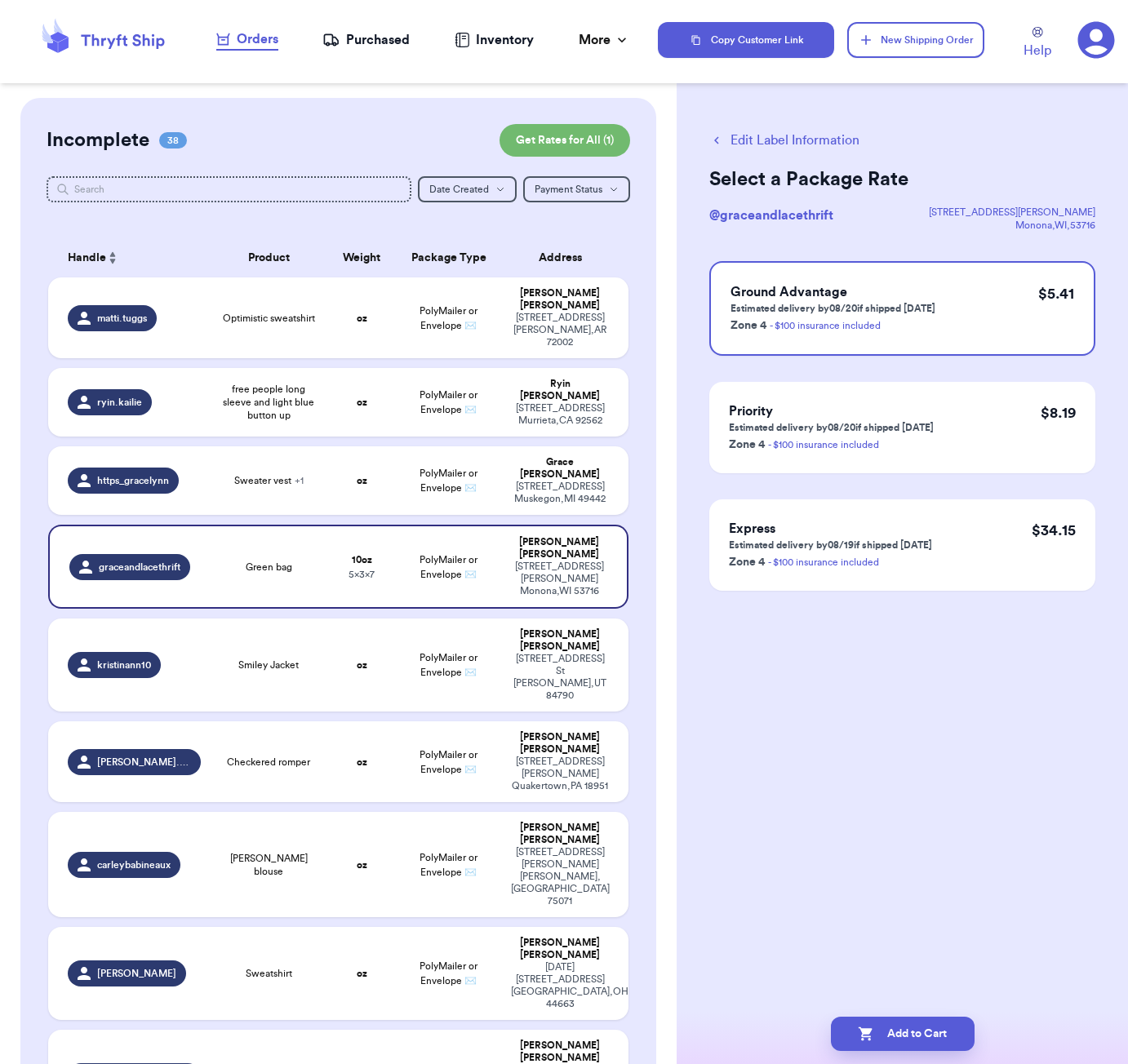
scroll to position [0, 0]
drag, startPoint x: 951, startPoint y: 1026, endPoint x: 976, endPoint y: 954, distance: 76.2
click at [951, 1026] on button "Add to Cart" at bounding box center [902, 1034] width 143 height 34
checkbox input "true"
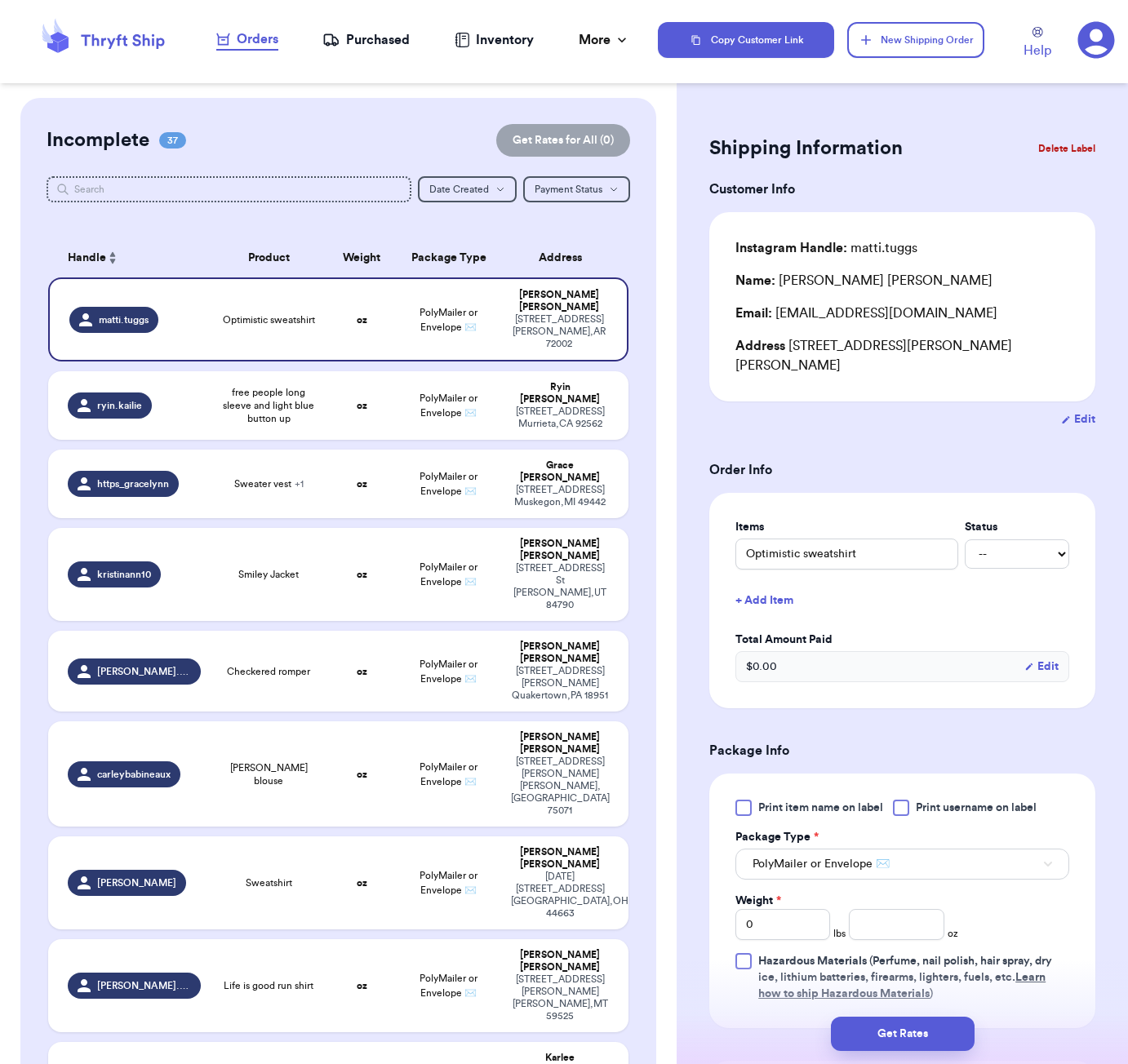
scroll to position [1412, 0]
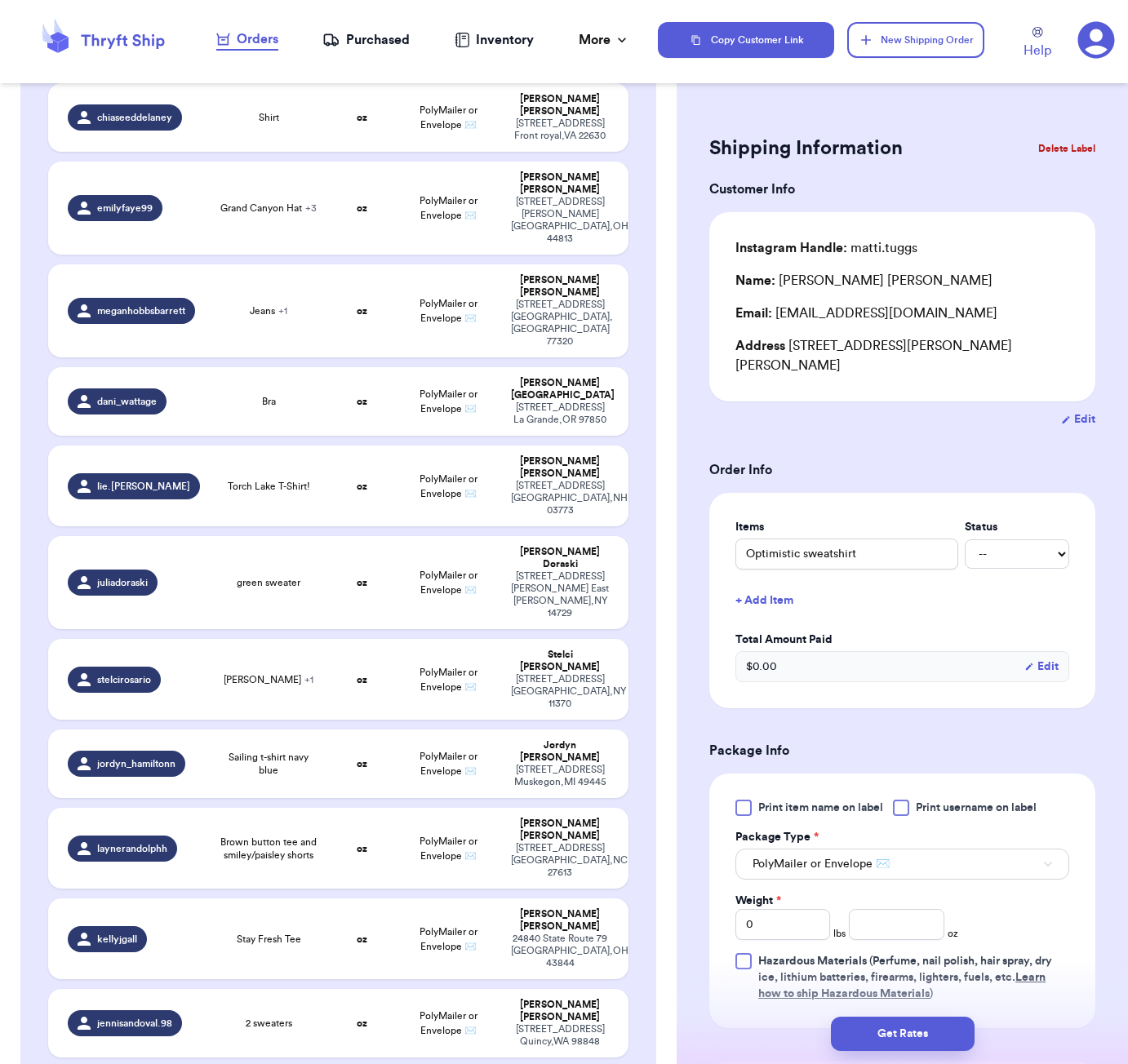
type input "Harley Tee"
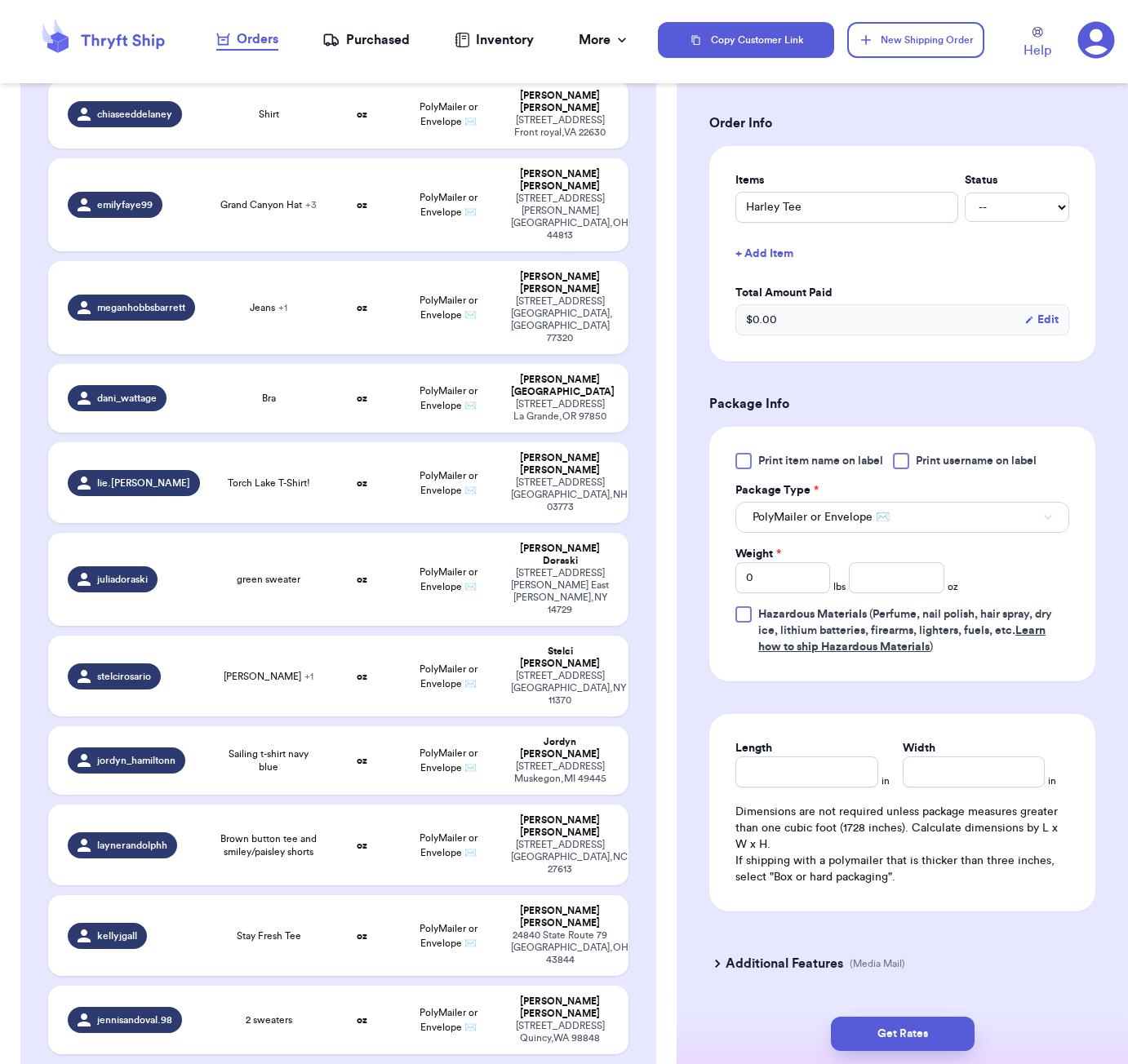
scroll to position [353, 0]
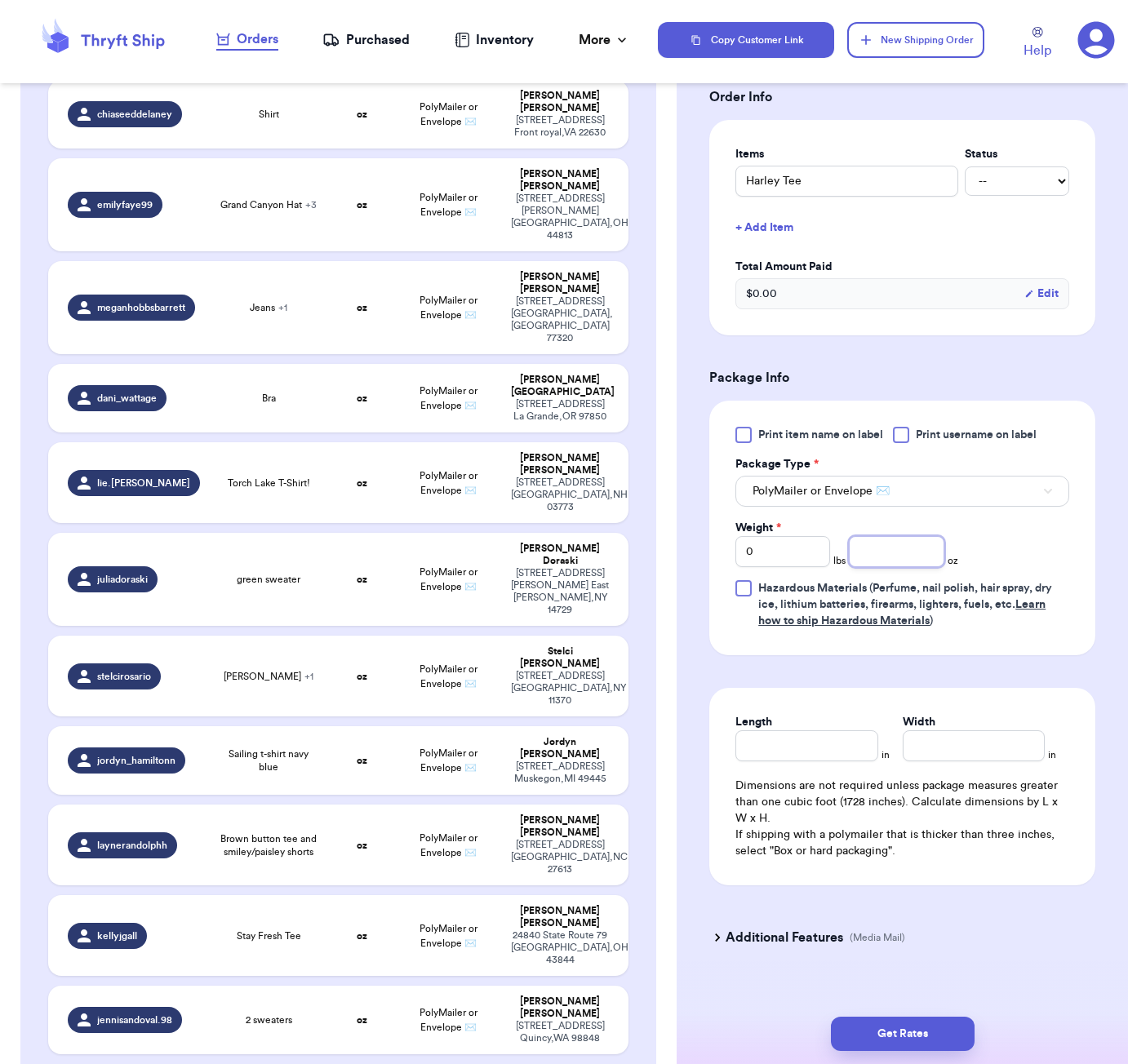
click at [882, 556] on input "number" at bounding box center [895, 551] width 94 height 31
type input "7"
click at [812, 751] on input "Length" at bounding box center [806, 746] width 142 height 31
type input "6"
type input "3"
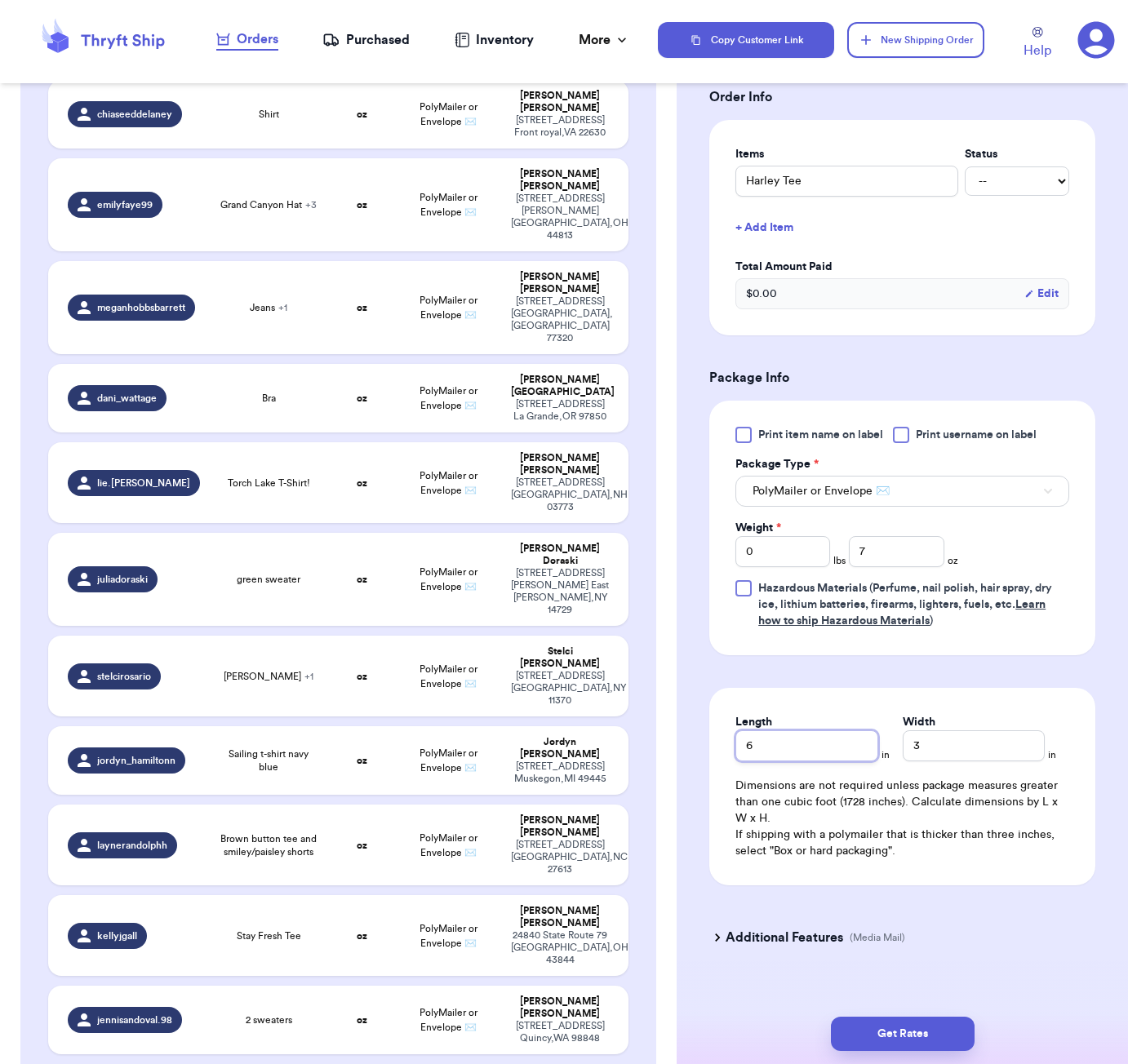
click at [813, 739] on input "6" at bounding box center [806, 746] width 142 height 31
type input "5"
click at [888, 1039] on button "Get Rates" at bounding box center [902, 1034] width 143 height 34
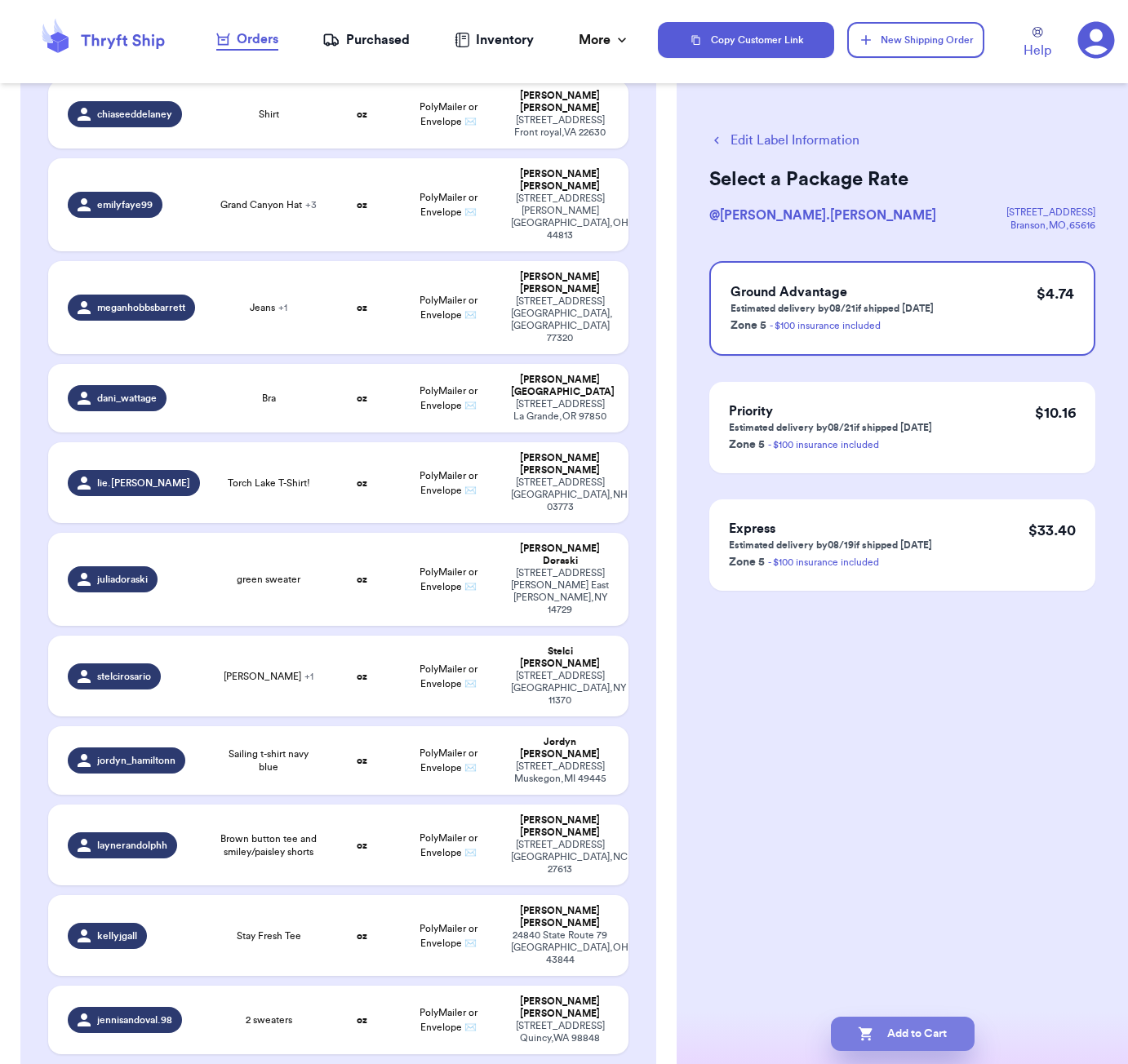
click at [903, 1024] on button "Add to Cart" at bounding box center [902, 1034] width 143 height 34
checkbox input "true"
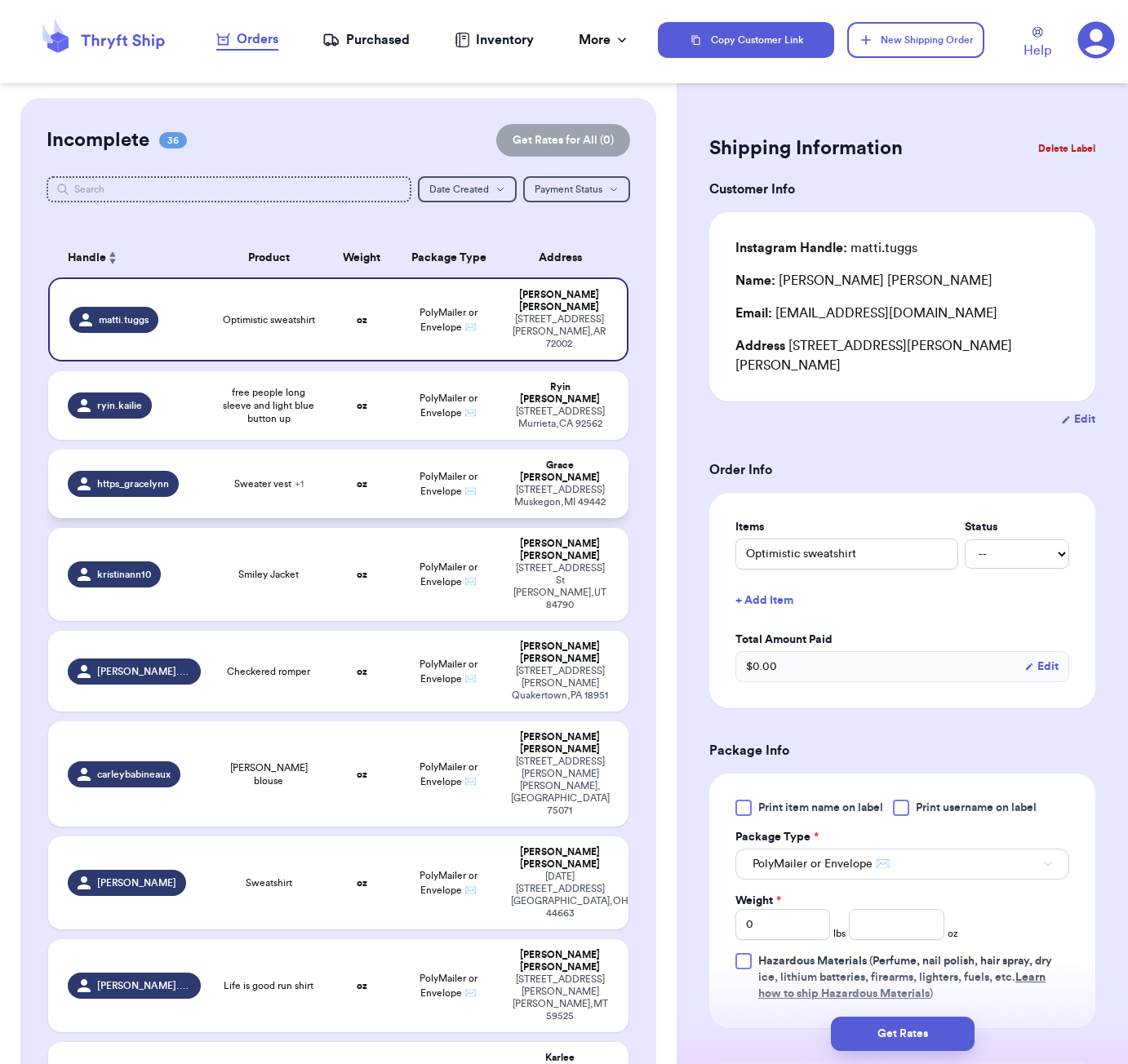
click at [284, 477] on span "Sweater vest + 1" at bounding box center [270, 483] width 70 height 13
type input "Sweater vest"
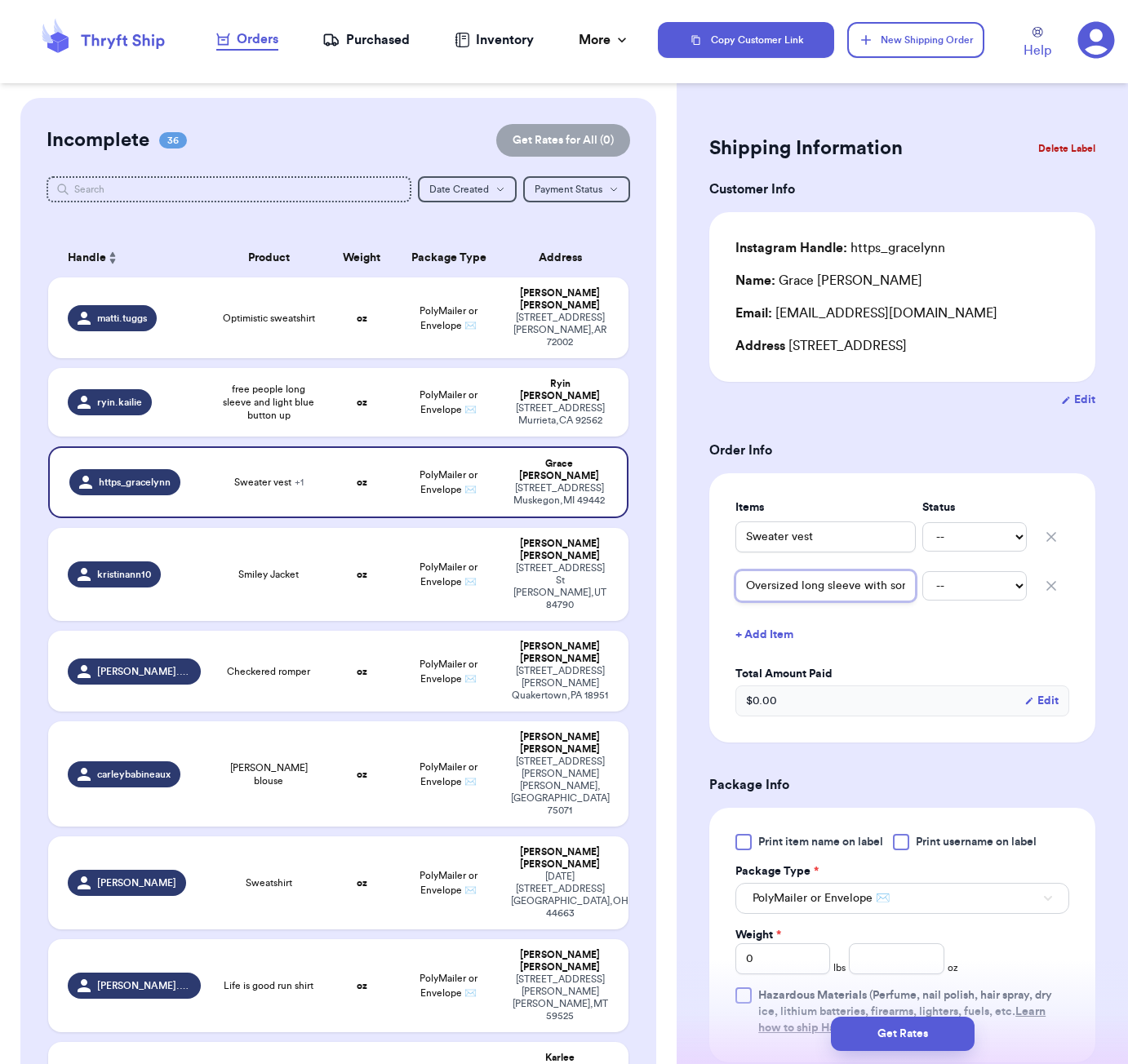
drag, startPoint x: 857, startPoint y: 592, endPoint x: 946, endPoint y: 593, distance: 89.0
click at [946, 593] on div "Oversized long sleeve with some buttons -- Paid Owes" at bounding box center [902, 586] width 334 height 36
click at [851, 588] on input "Oversized long sleeve with some buttons" at bounding box center [825, 586] width 180 height 31
drag, startPoint x: 817, startPoint y: 587, endPoint x: 721, endPoint y: 588, distance: 96.0
click at [721, 588] on div "Items Status Sweater vest -- Paid Owes Oversized long sleeve with some buttons …" at bounding box center [902, 608] width 386 height 269
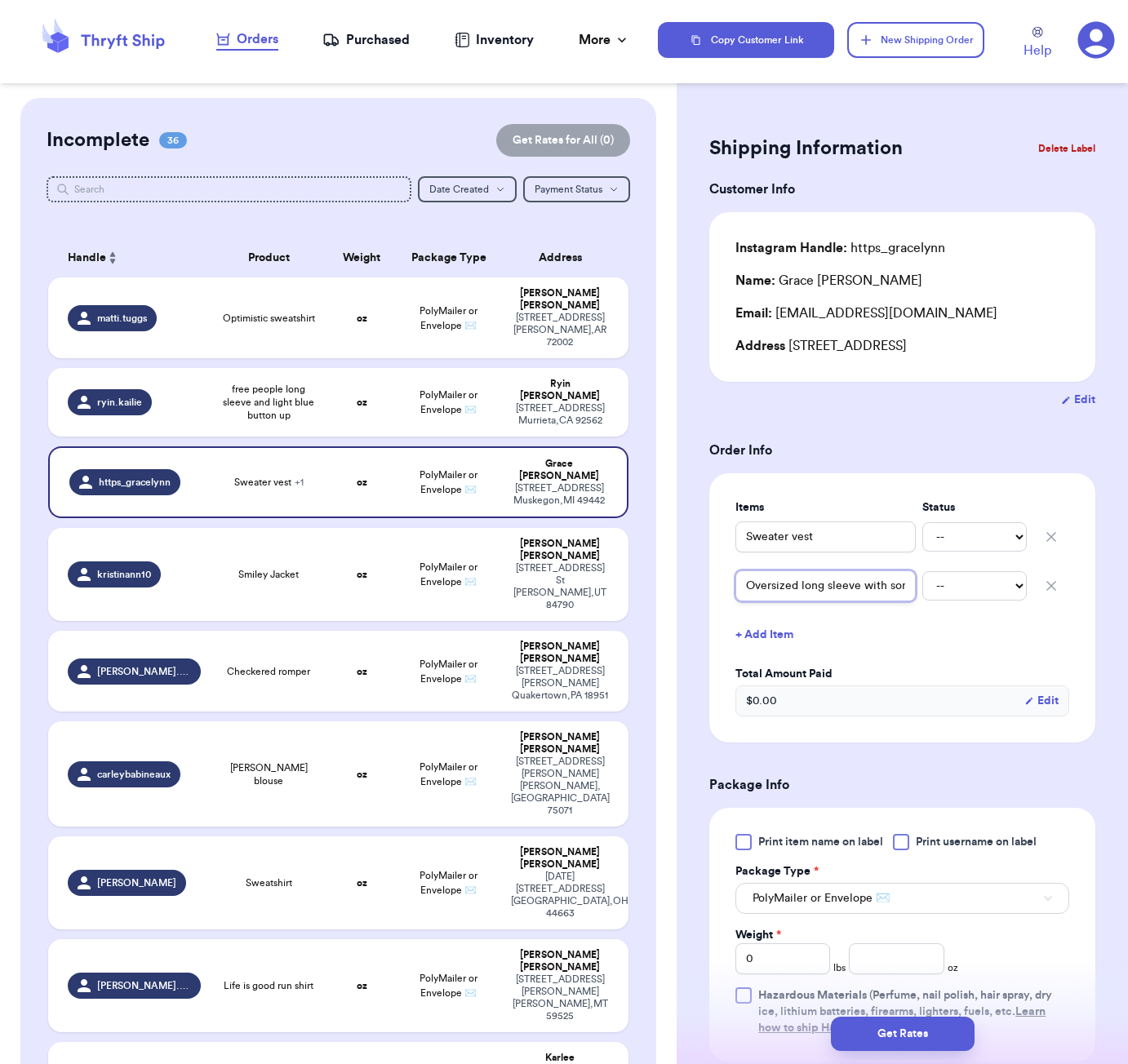
click at [789, 585] on input "Oversized long sleeve with some buttons" at bounding box center [825, 586] width 180 height 31
click at [1011, 0] on html "Orders Purchased Inventory More Stats Completed Orders Copy Customer Link New S…" at bounding box center [564, 532] width 1128 height 1064
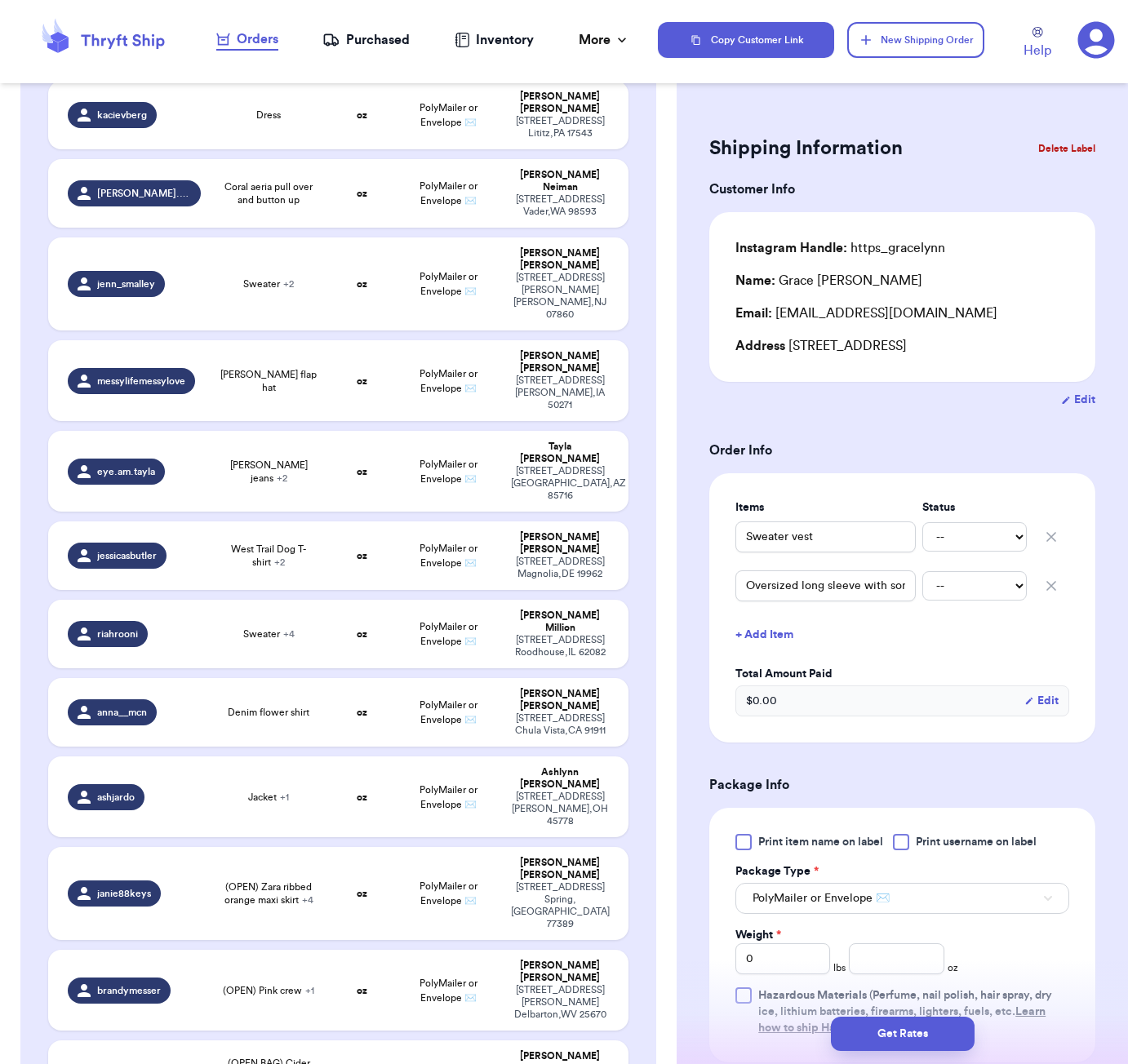
scroll to position [264, 0]
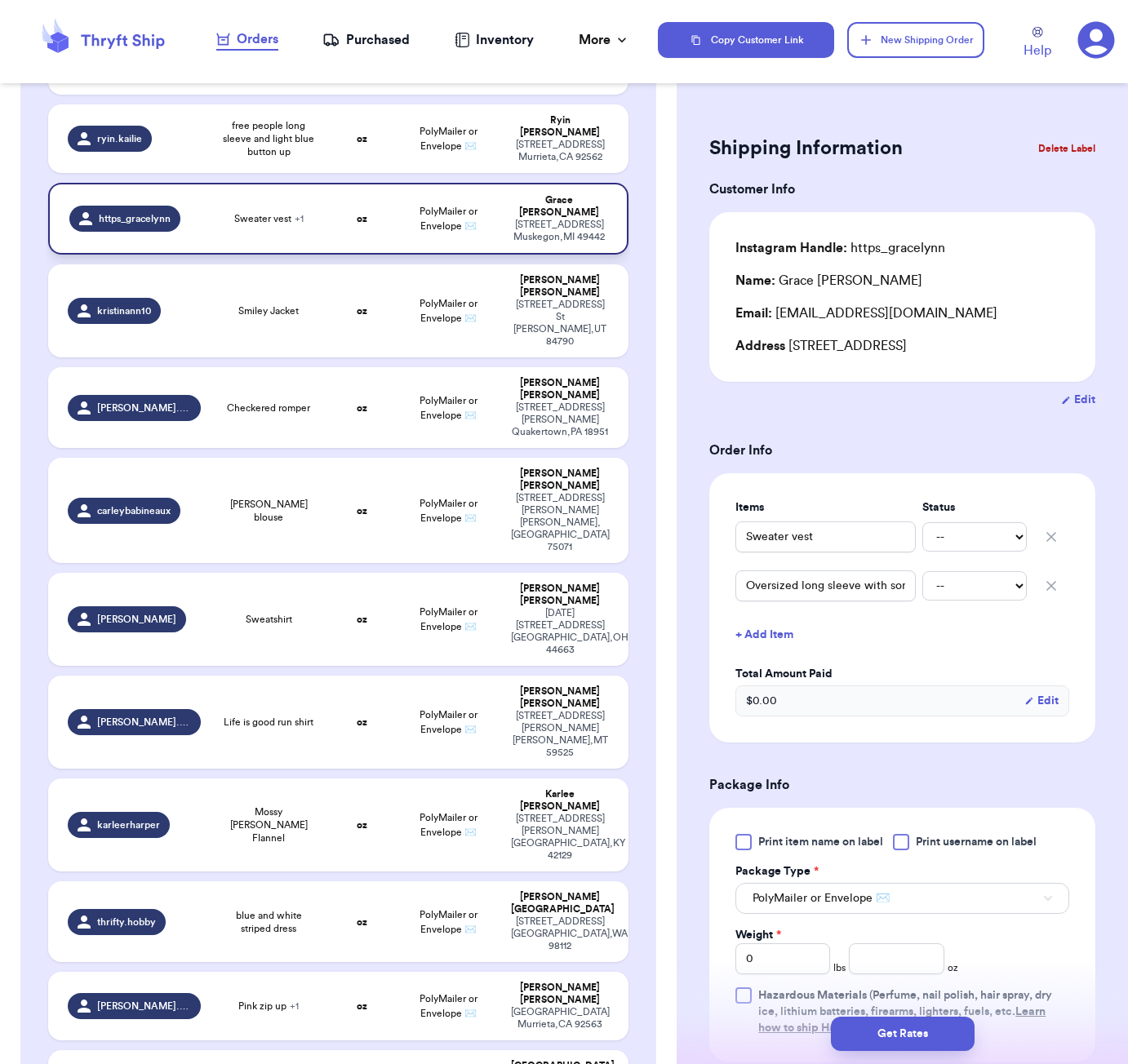
click at [369, 183] on td "oz" at bounding box center [361, 219] width 70 height 72
click at [366, 214] on strong "oz" at bounding box center [362, 219] width 11 height 10
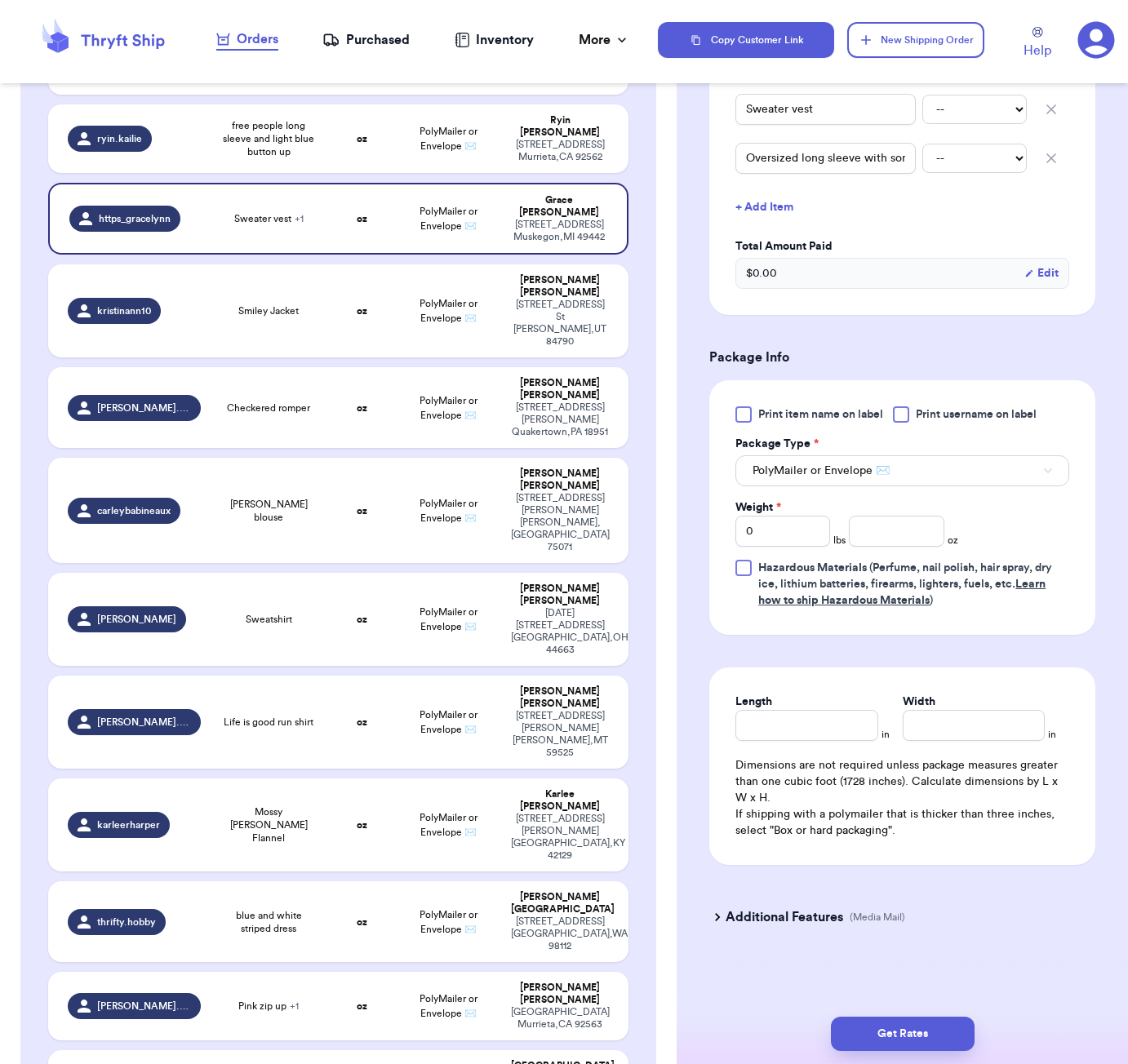
scroll to position [431, 0]
click at [884, 532] on input "number" at bounding box center [895, 531] width 94 height 31
type input "15"
type input "15.9"
click at [801, 729] on input "Length" at bounding box center [806, 725] width 142 height 31
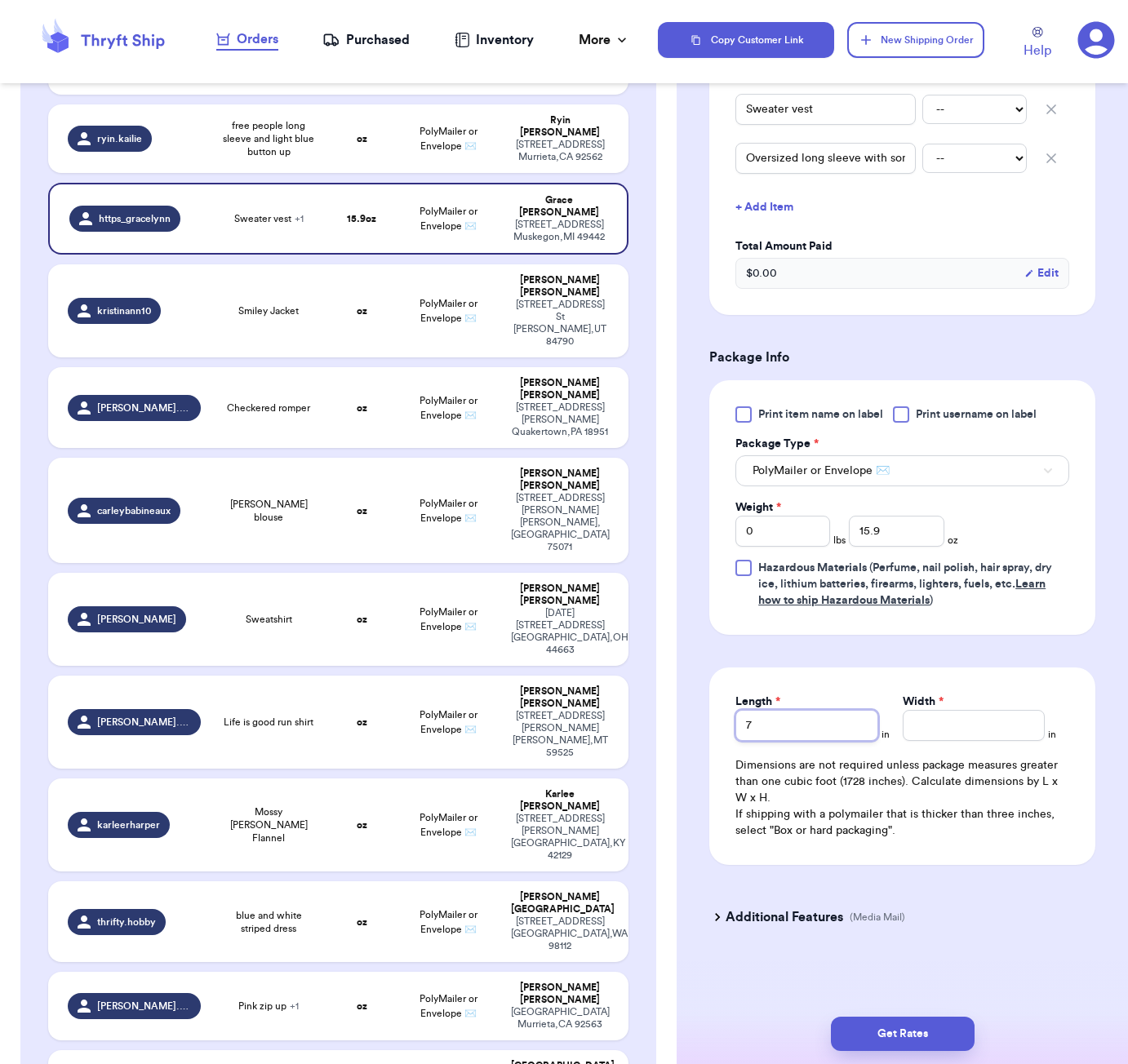
type input "7"
type input "6"
click at [931, 1043] on button "Get Rates" at bounding box center [902, 1034] width 143 height 34
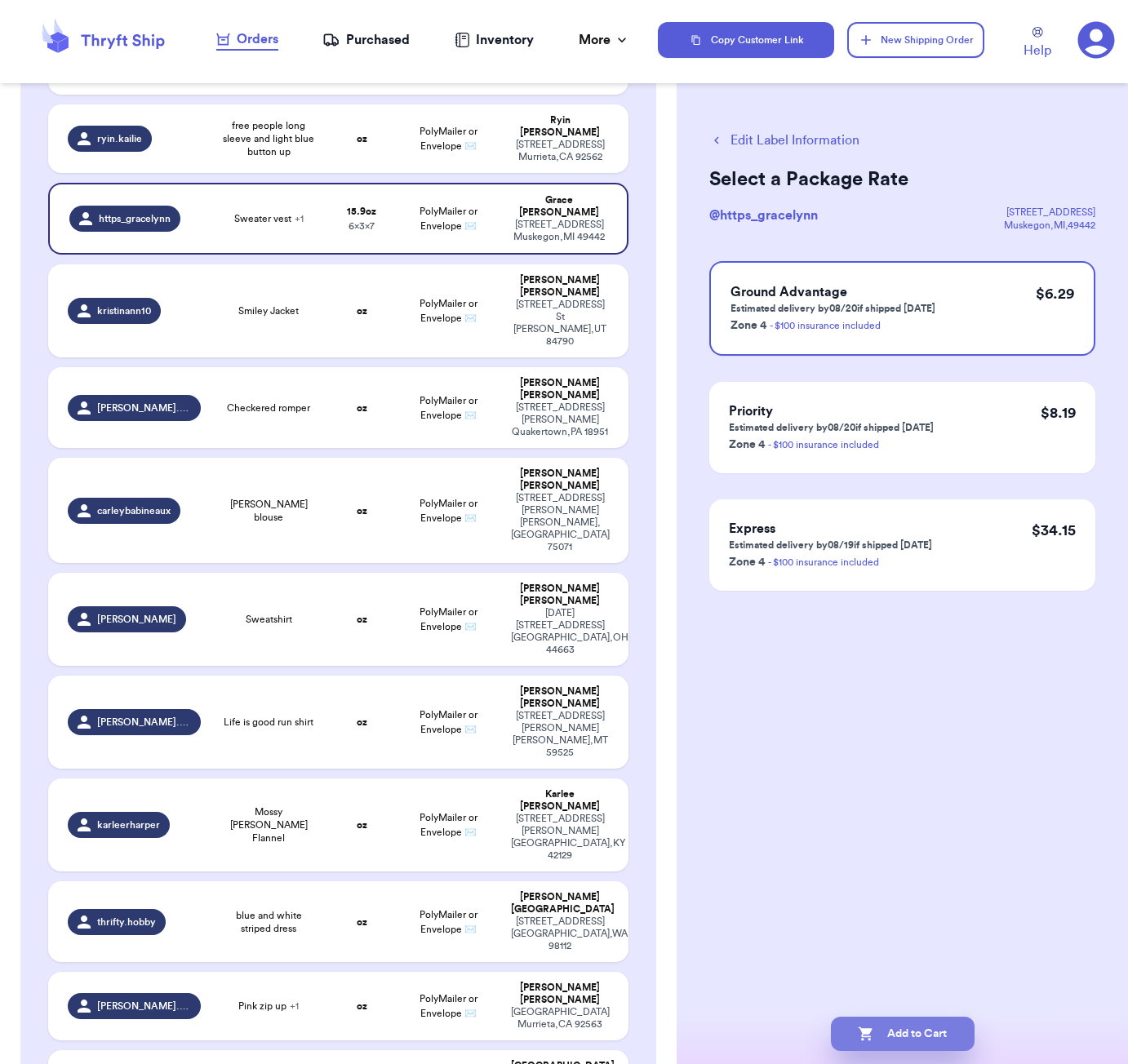
click at [884, 1030] on button "Add to Cart" at bounding box center [902, 1034] width 143 height 34
checkbox input "true"
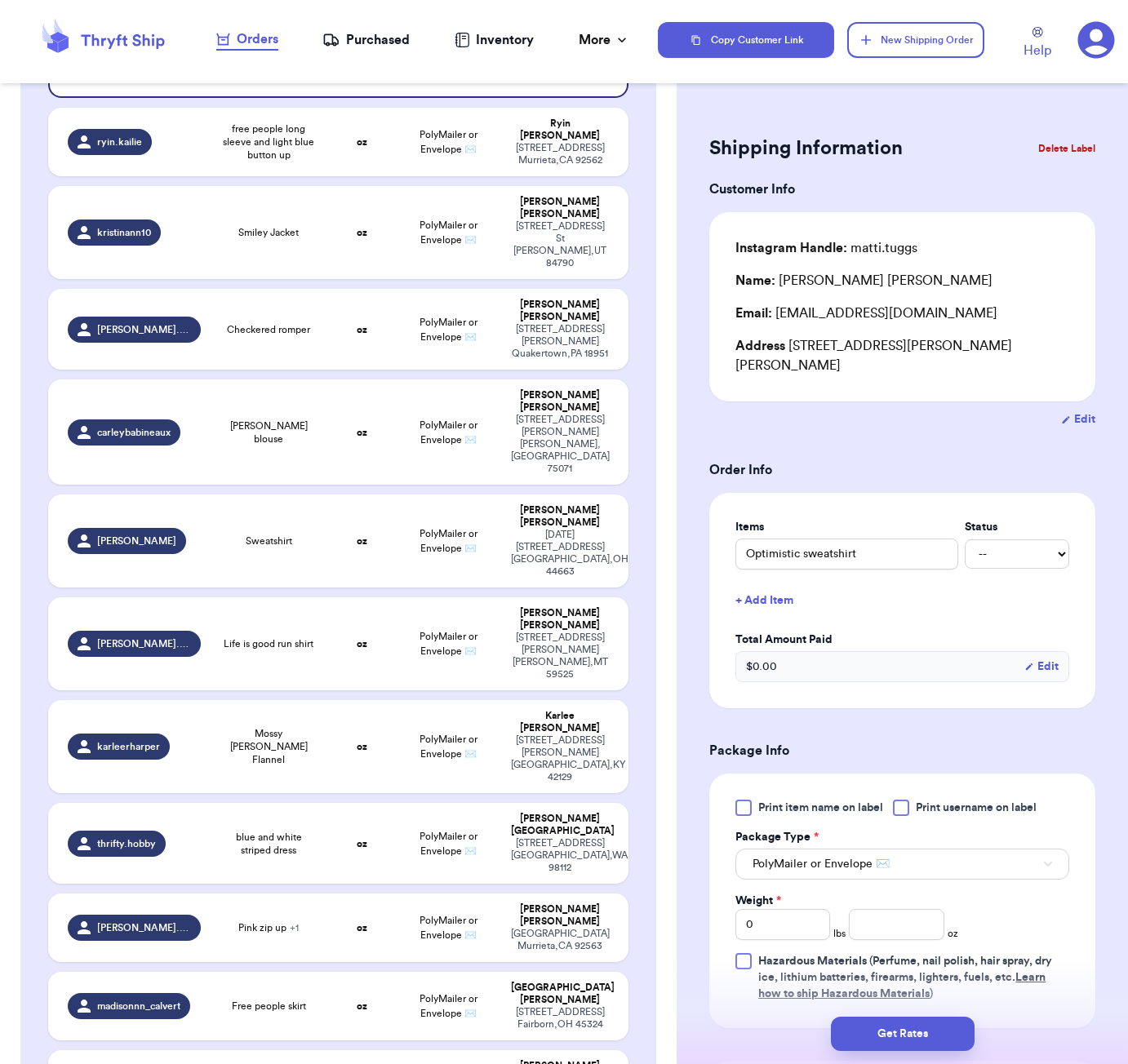
scroll to position [1345, 0]
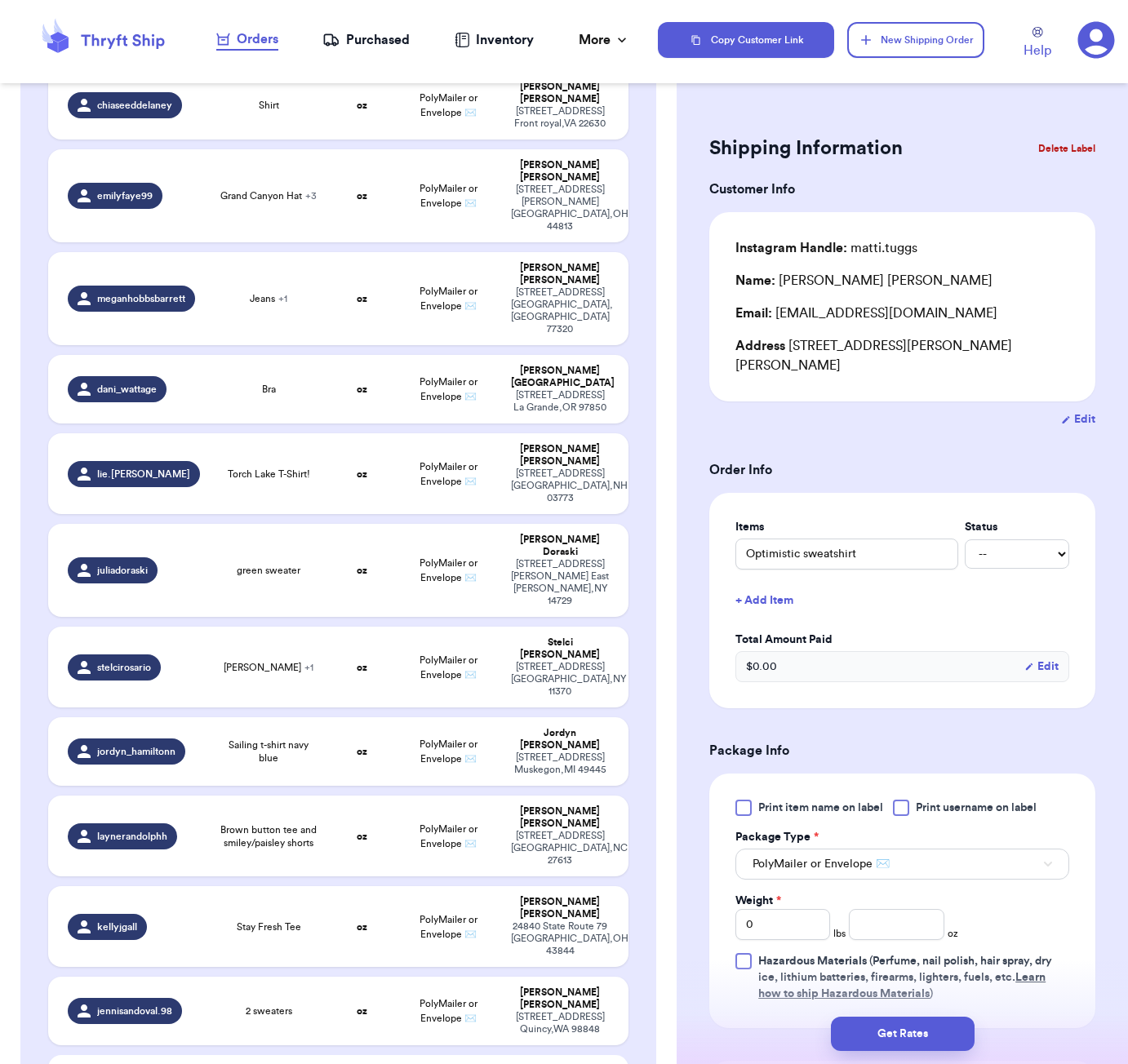
type input "Dress"
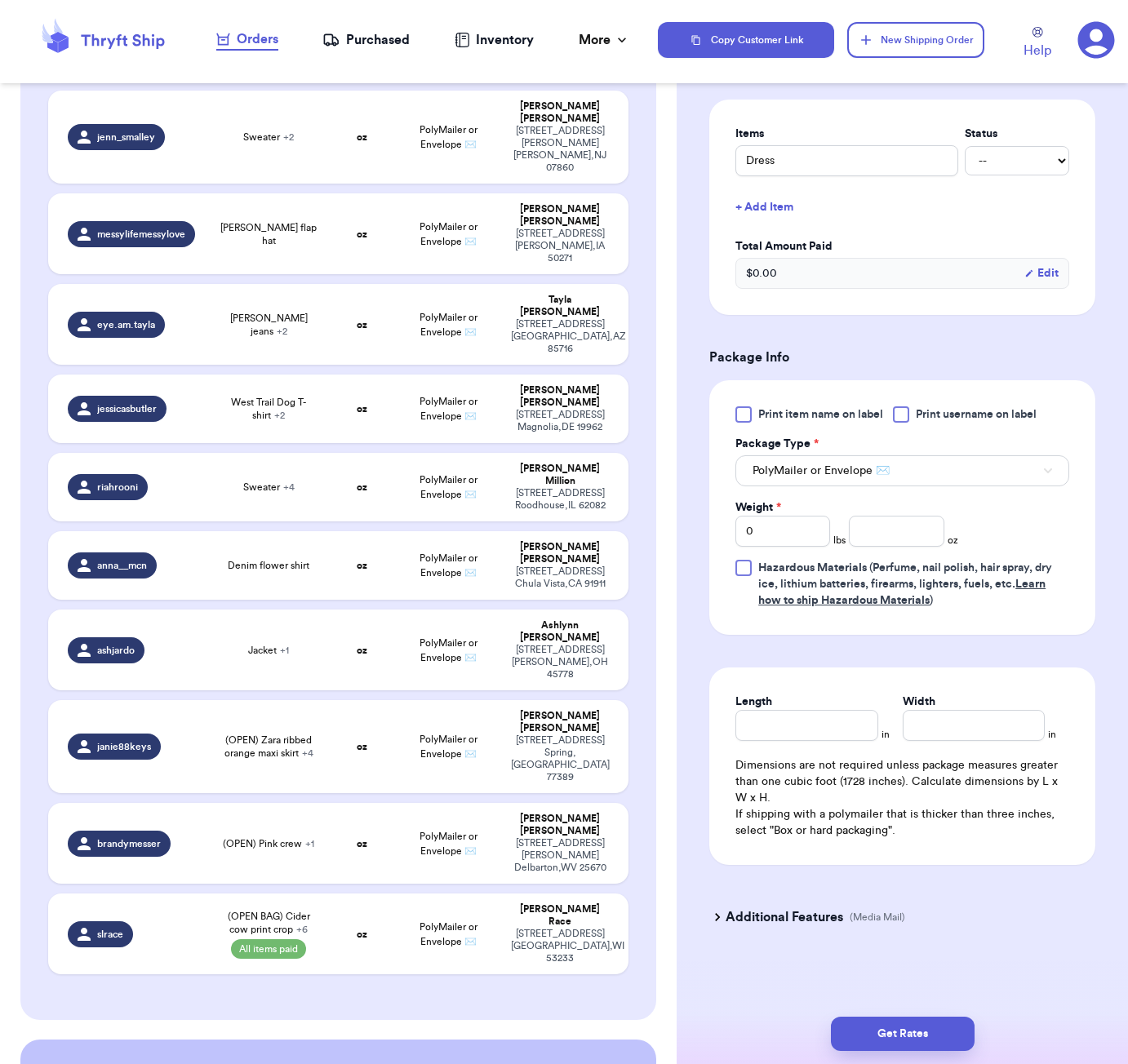
scroll to position [377, 0]
click at [900, 532] on input "number" at bounding box center [895, 531] width 94 height 31
type input "11"
click at [837, 716] on input "Length" at bounding box center [806, 725] width 142 height 31
type input "6"
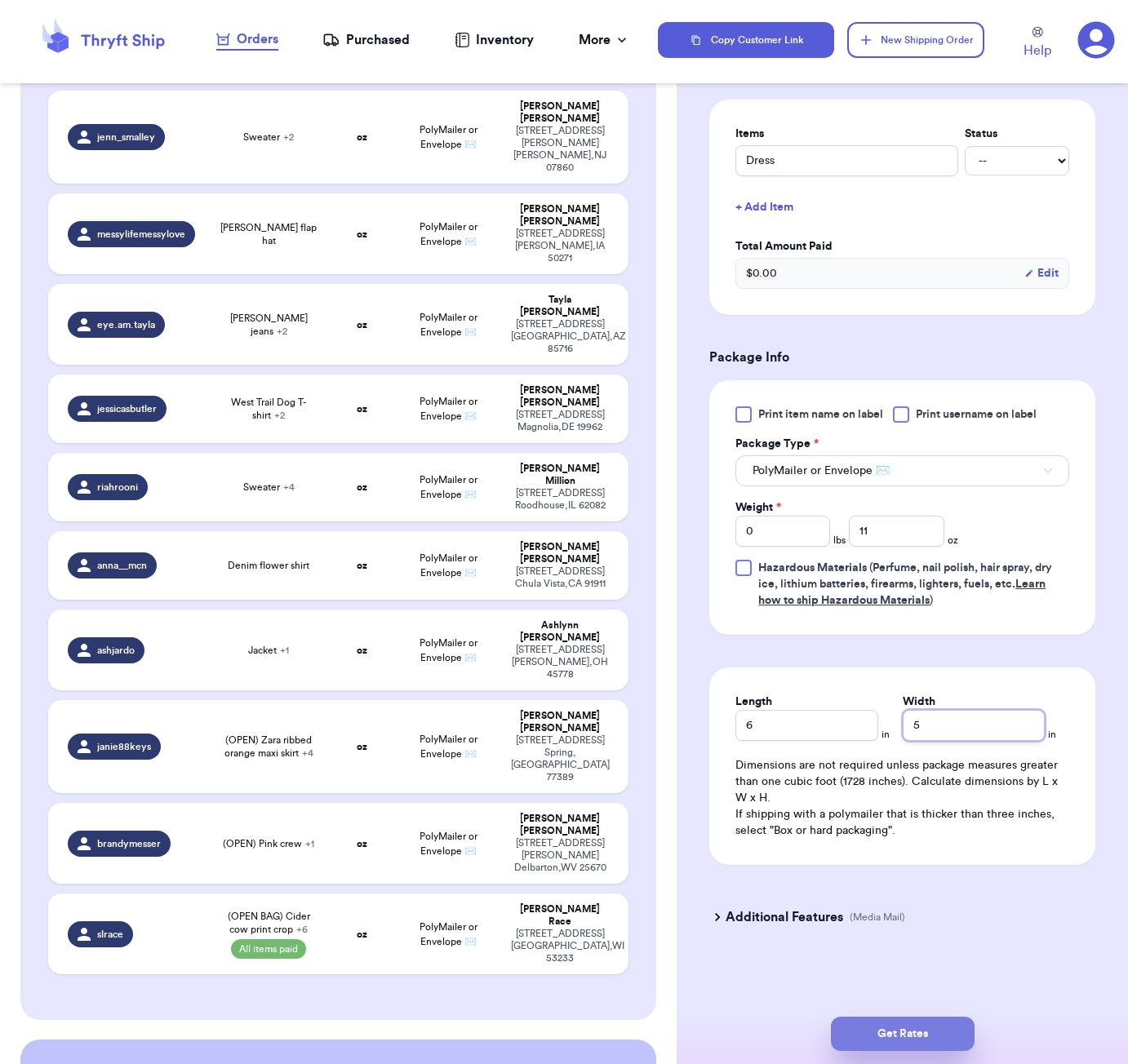
type input "5"
drag, startPoint x: 951, startPoint y: 1022, endPoint x: 943, endPoint y: 963, distance: 59.5
click at [952, 1020] on button "Get Rates" at bounding box center [902, 1034] width 143 height 34
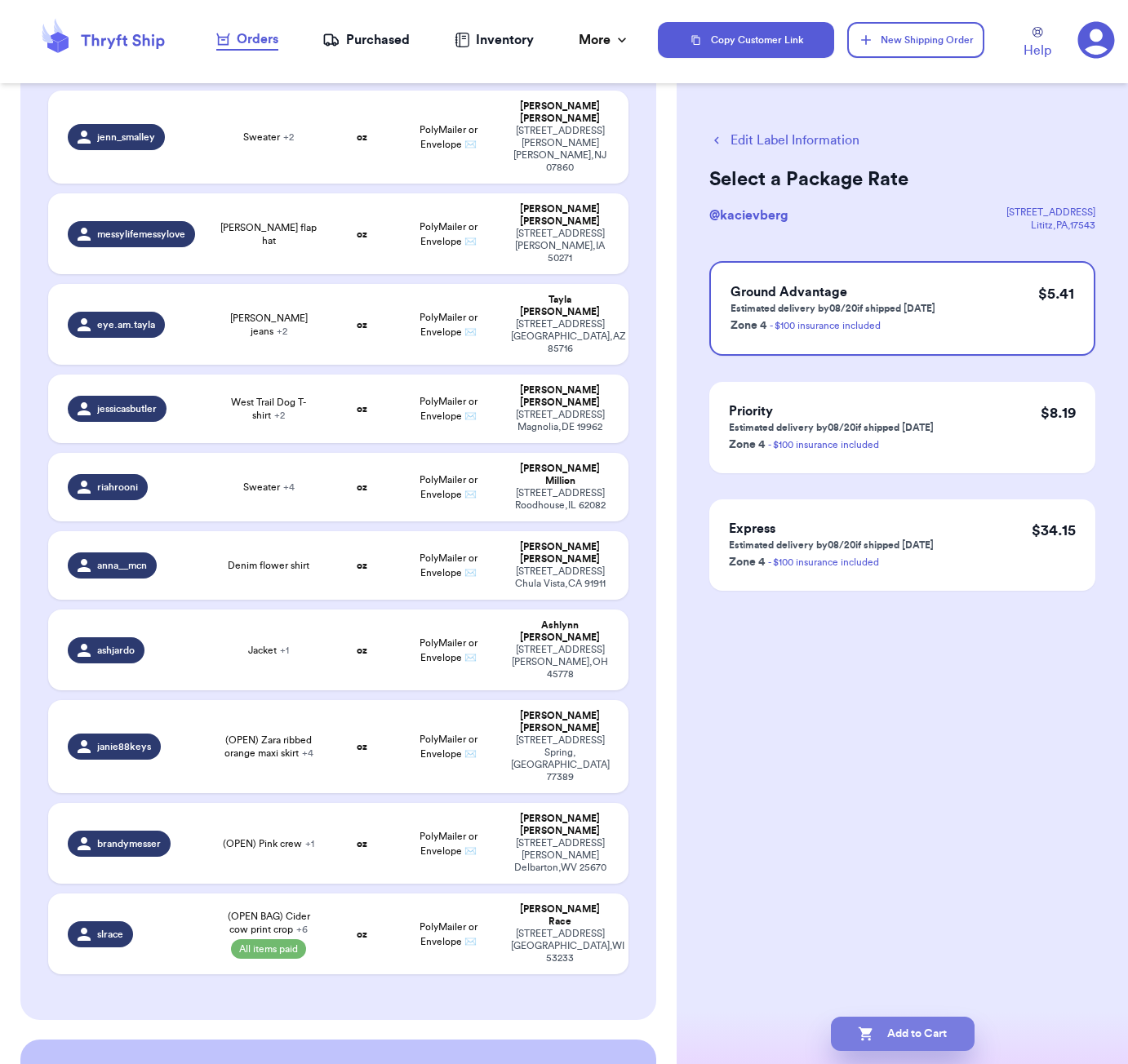
click at [926, 1030] on button "Add to Cart" at bounding box center [902, 1034] width 143 height 34
checkbox input "true"
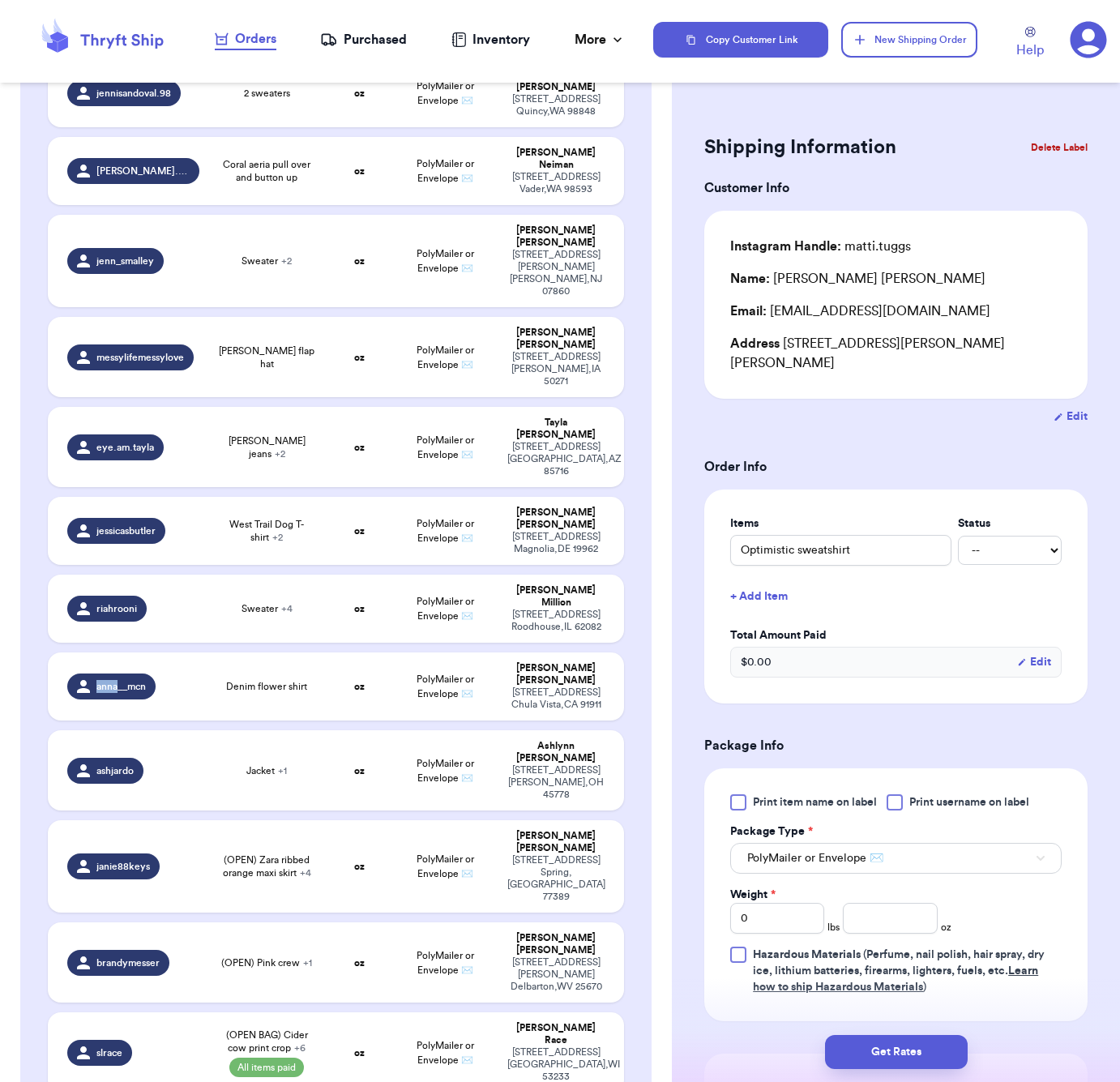
scroll to position [2339, 0]
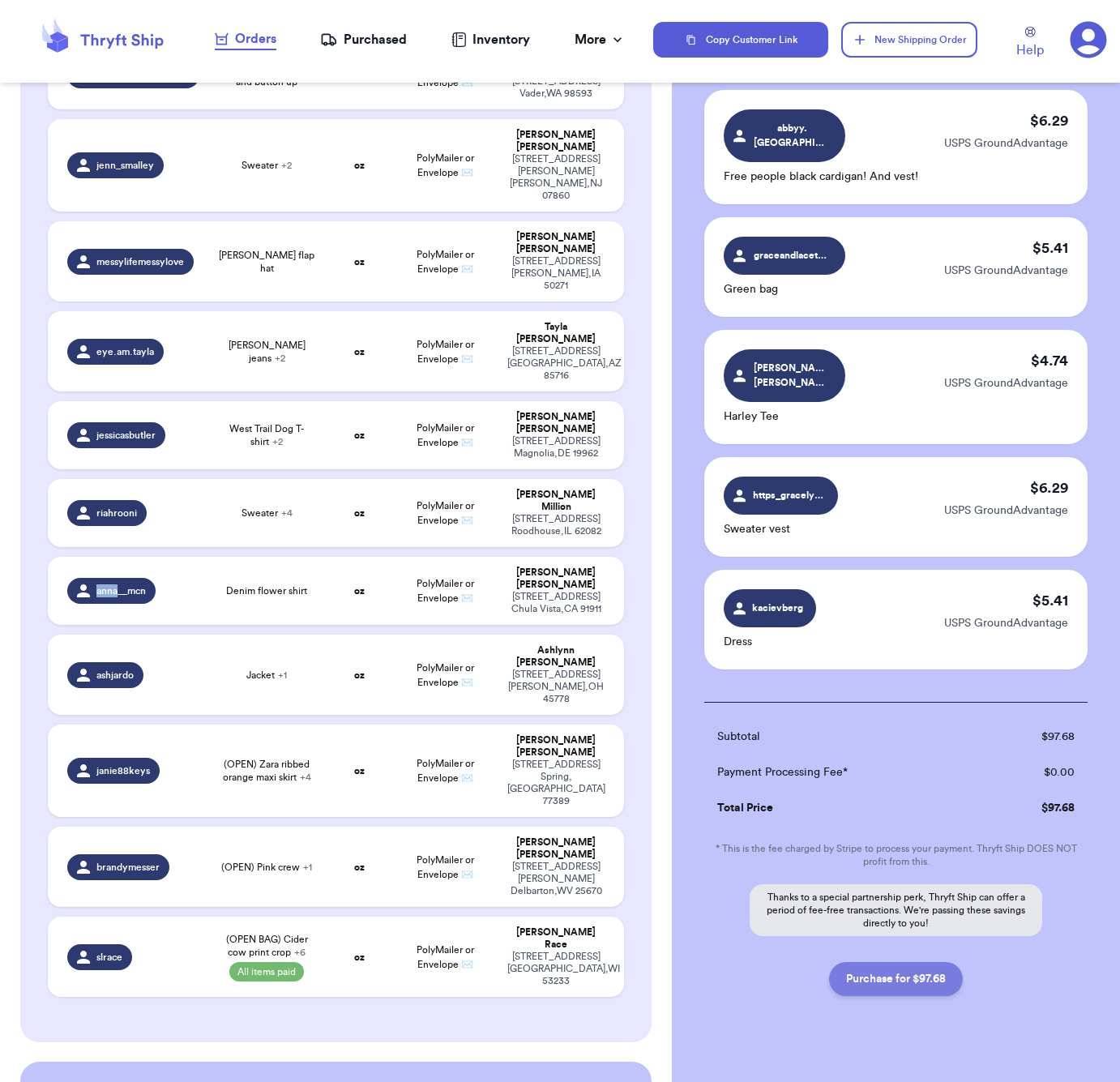
scroll to position [1364, 0]
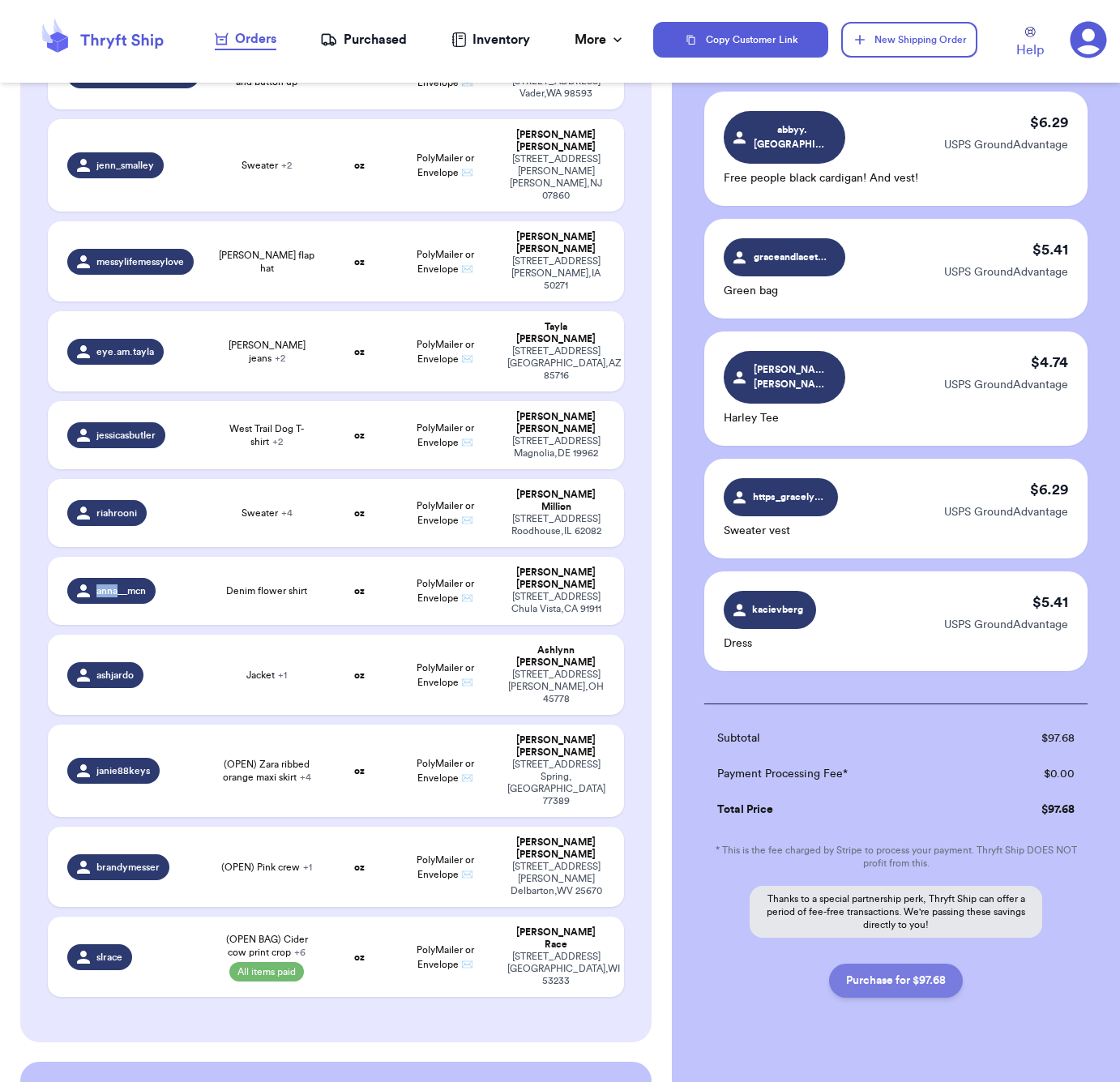
click at [893, 964] on button "Purchase for $97.68" at bounding box center [896, 980] width 133 height 34
checkbox input "false"
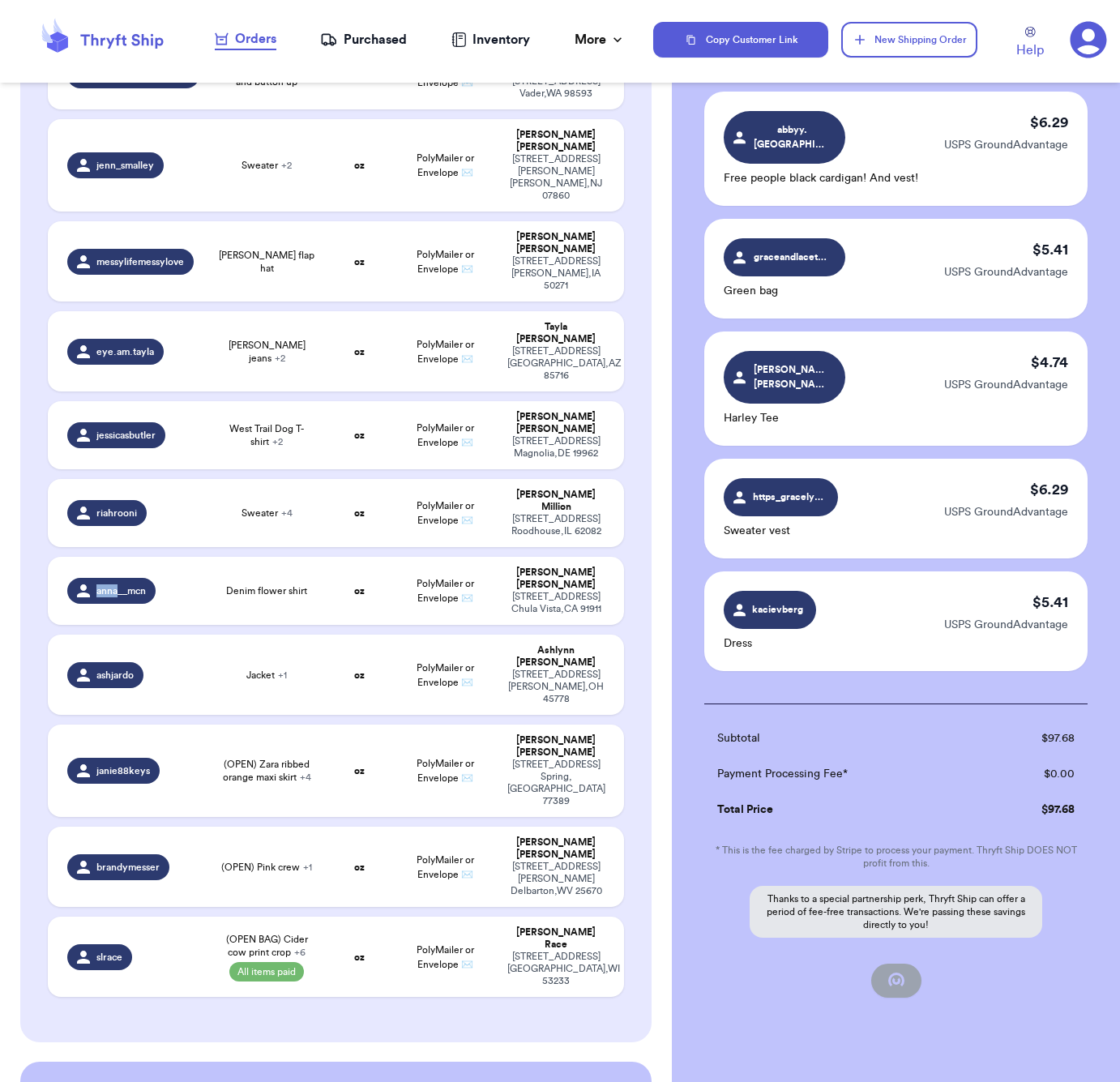
checkbox input "false"
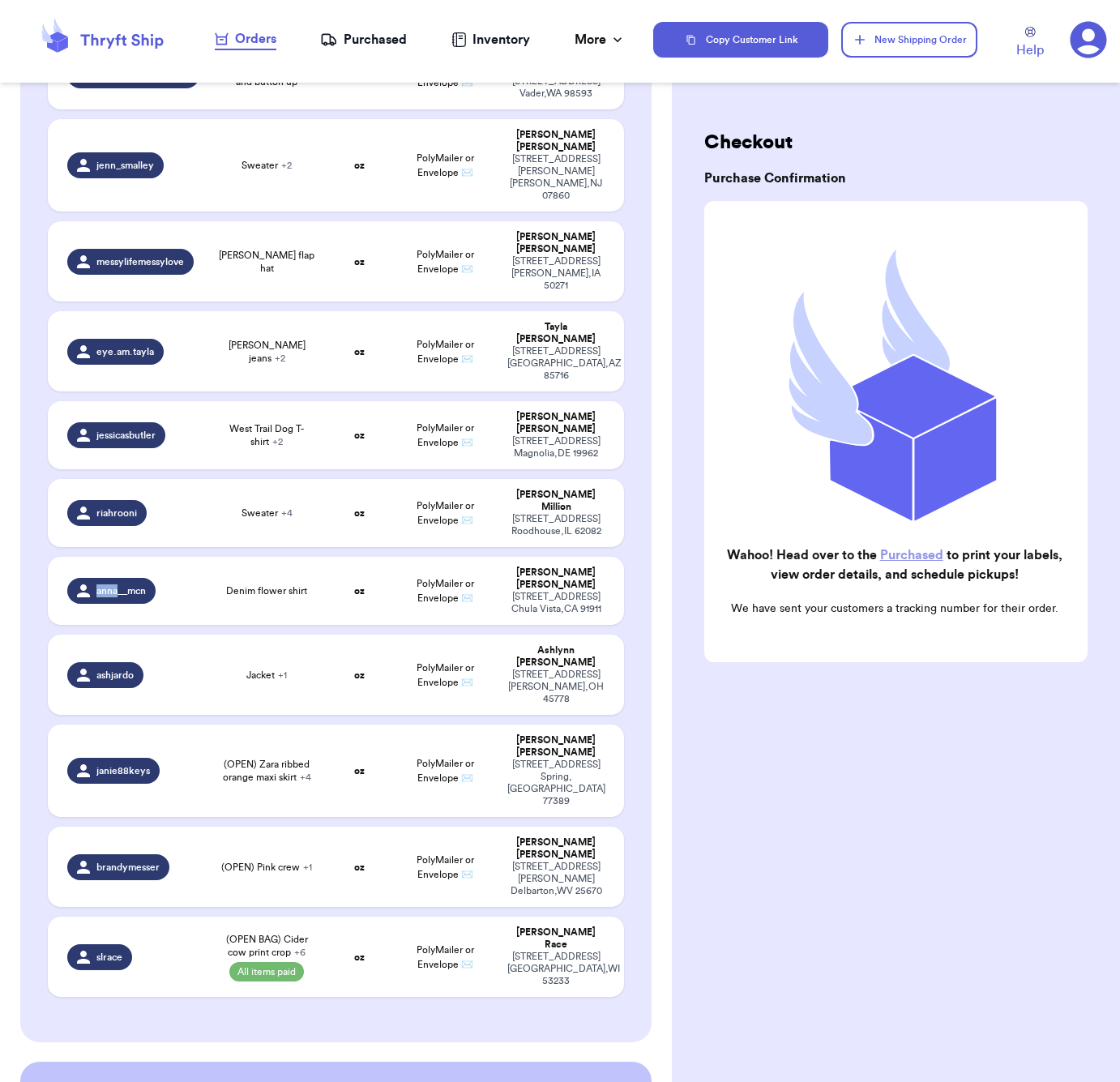
scroll to position [1769, 0]
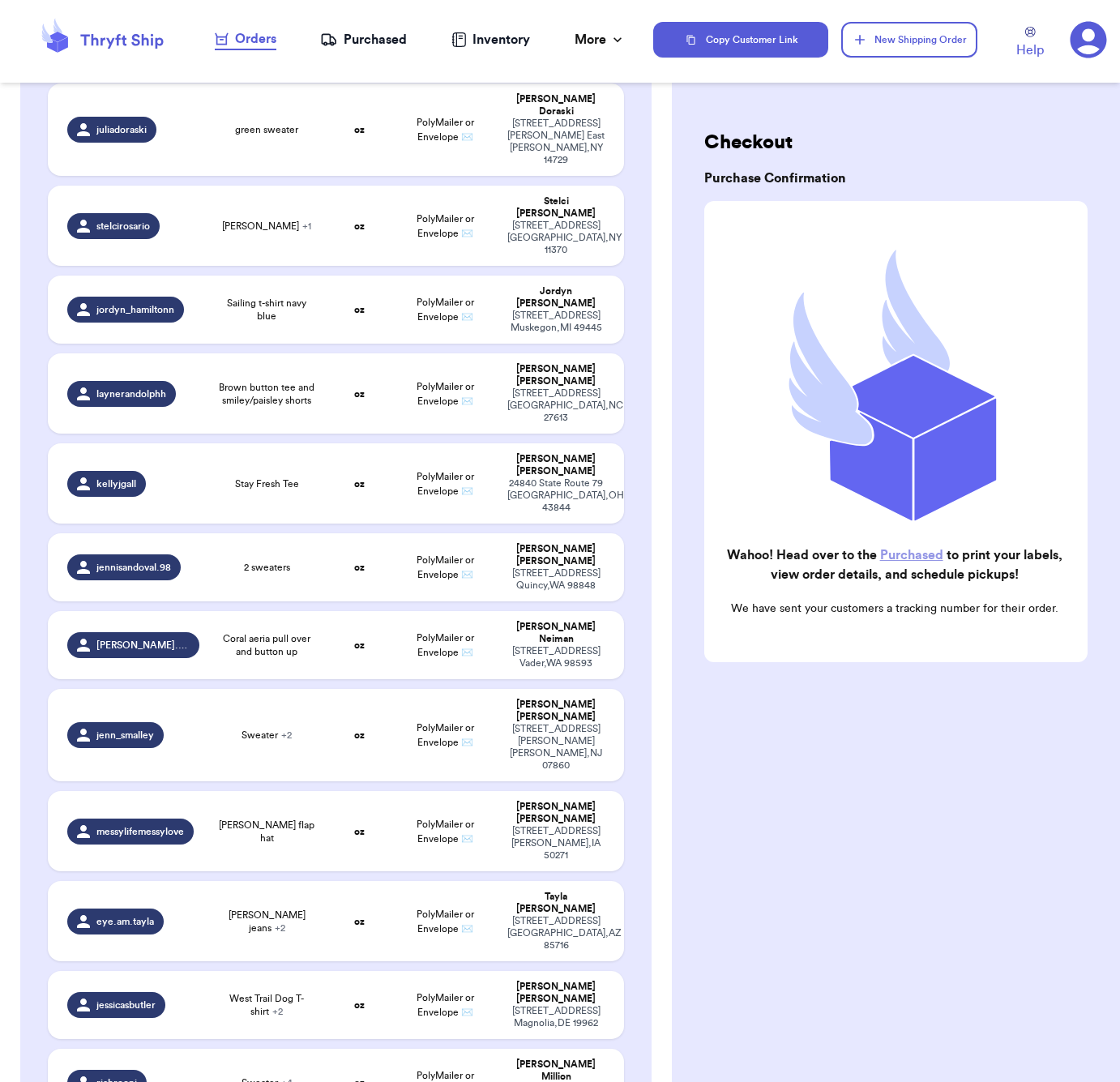
click at [348, 34] on div "Purchased" at bounding box center [363, 39] width 87 height 20
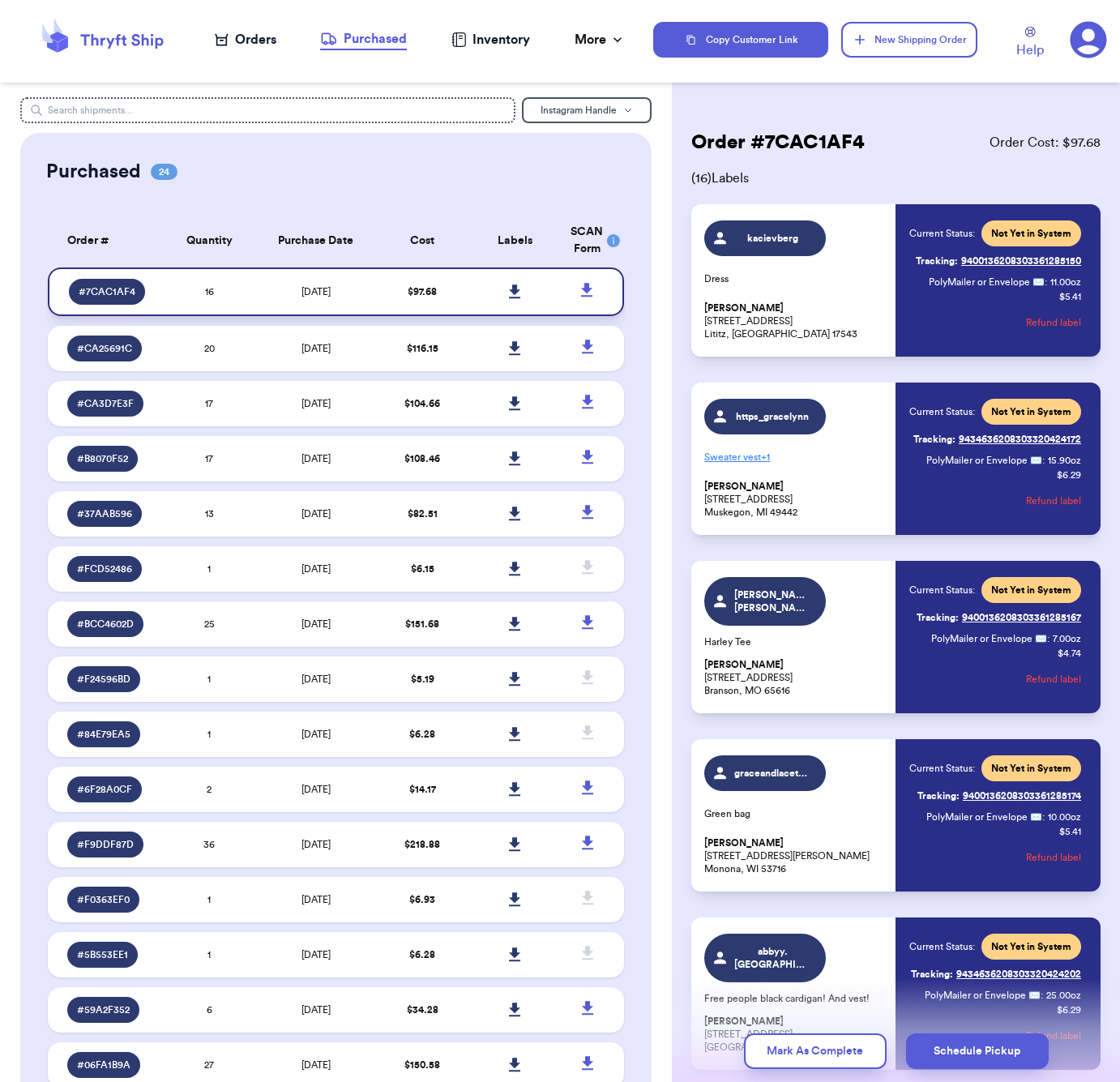
click at [500, 299] on link at bounding box center [515, 291] width 36 height 36
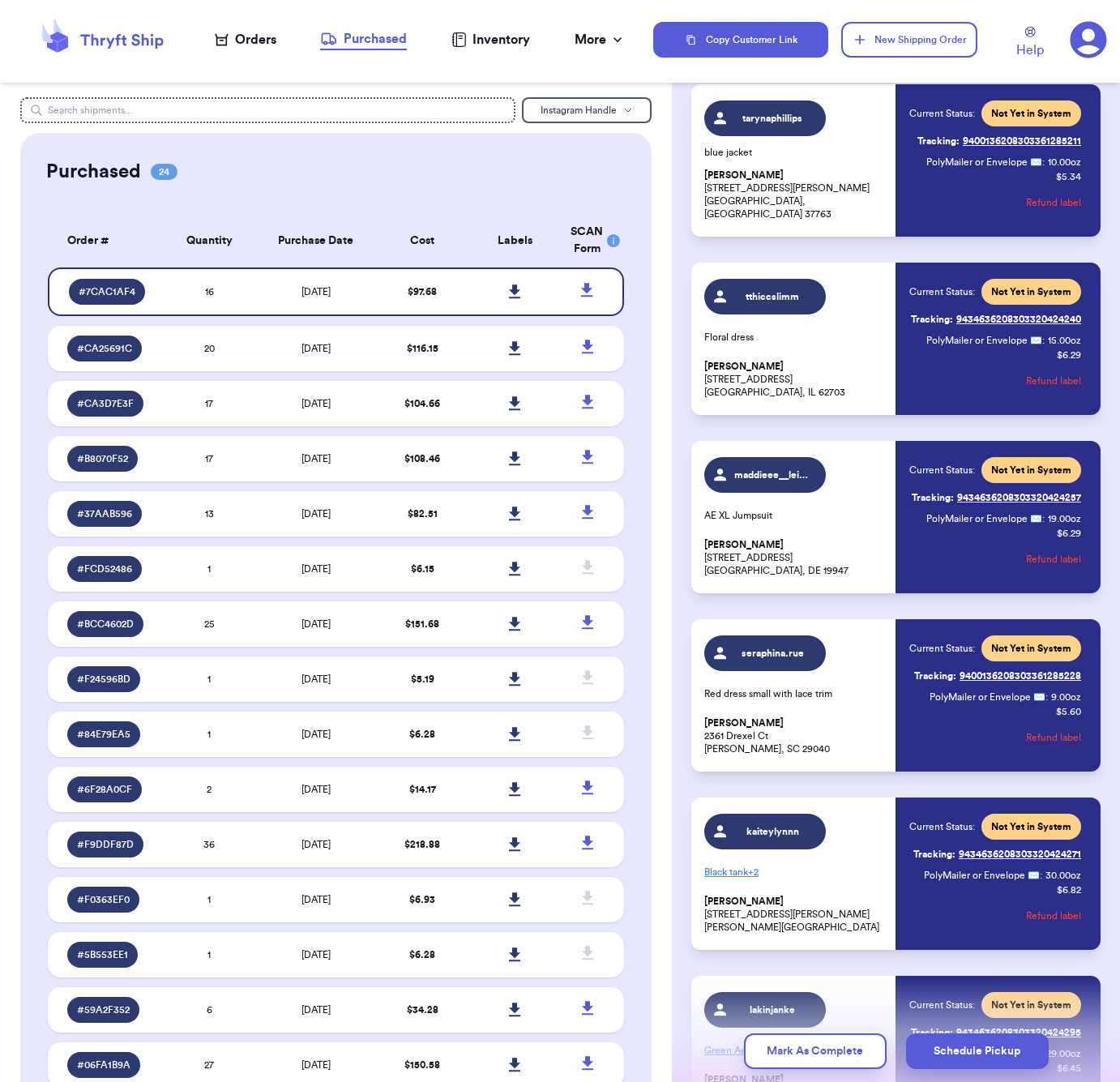
scroll to position [1379, 0]
